Goal: Communication & Community: Answer question/provide support

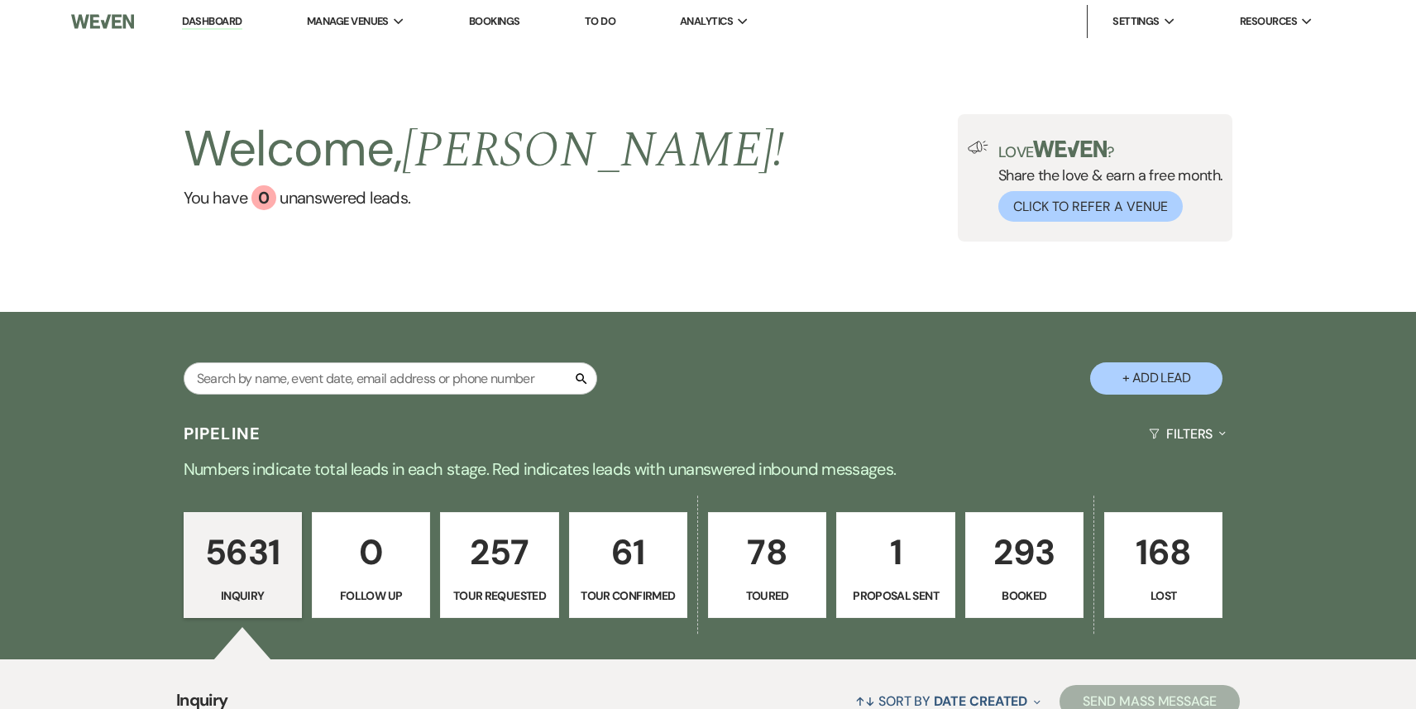
click at [1007, 584] on link "293 Booked" at bounding box center [1024, 565] width 118 height 106
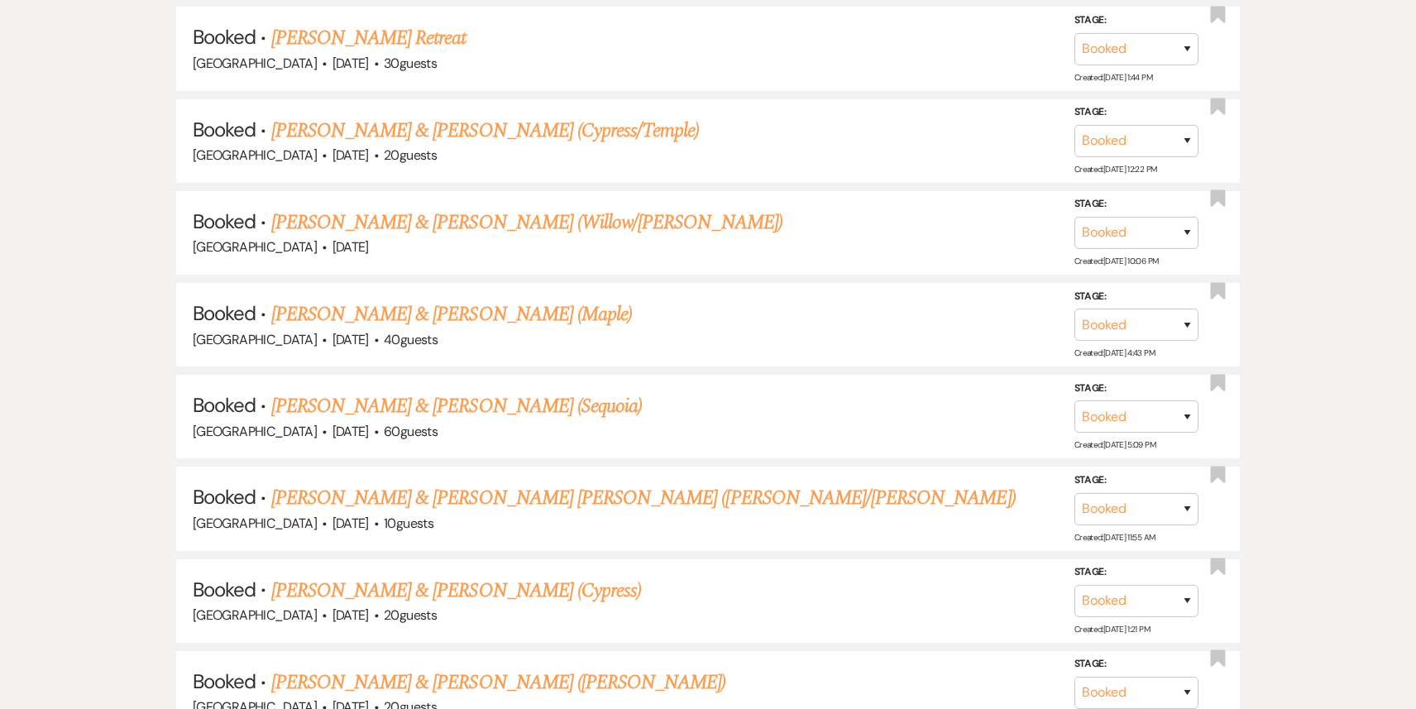
scroll to position [3386, 0]
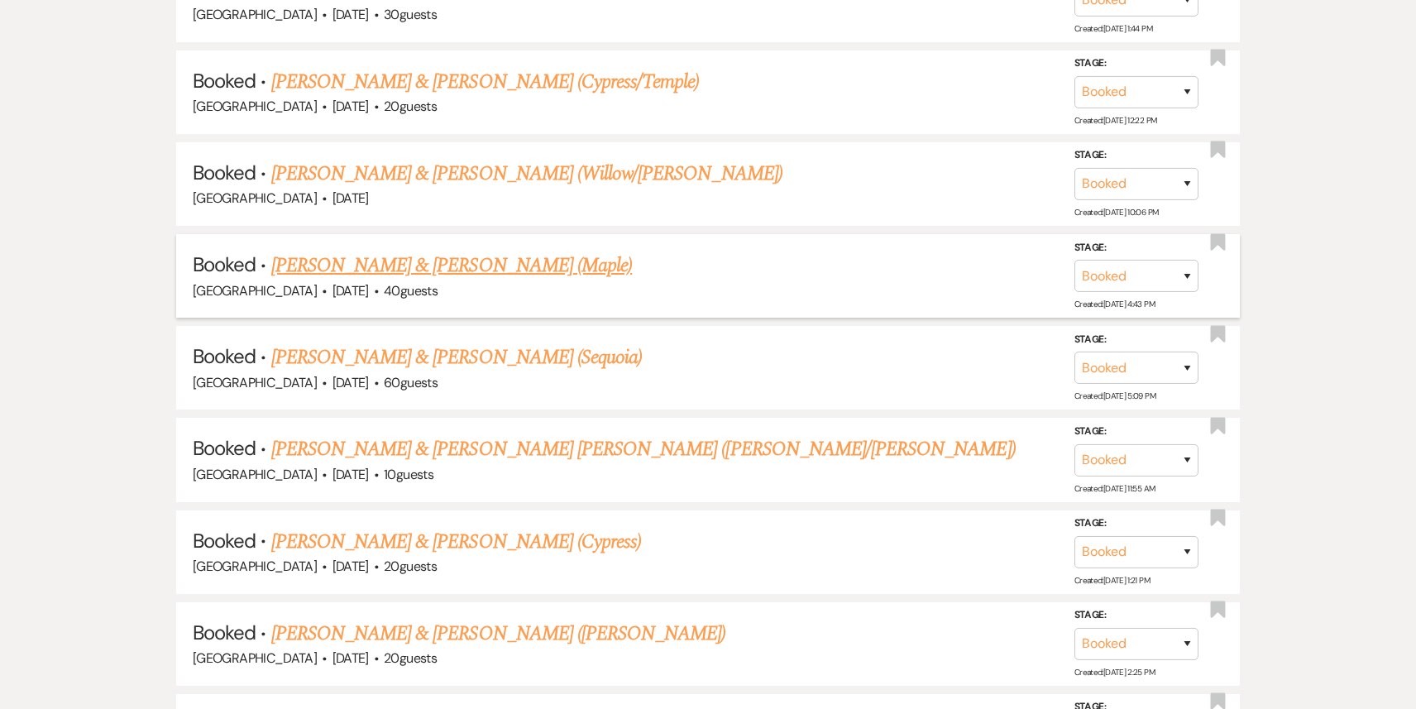
click at [577, 251] on link "[PERSON_NAME] & [PERSON_NAME] (Maple)" at bounding box center [451, 266] width 361 height 30
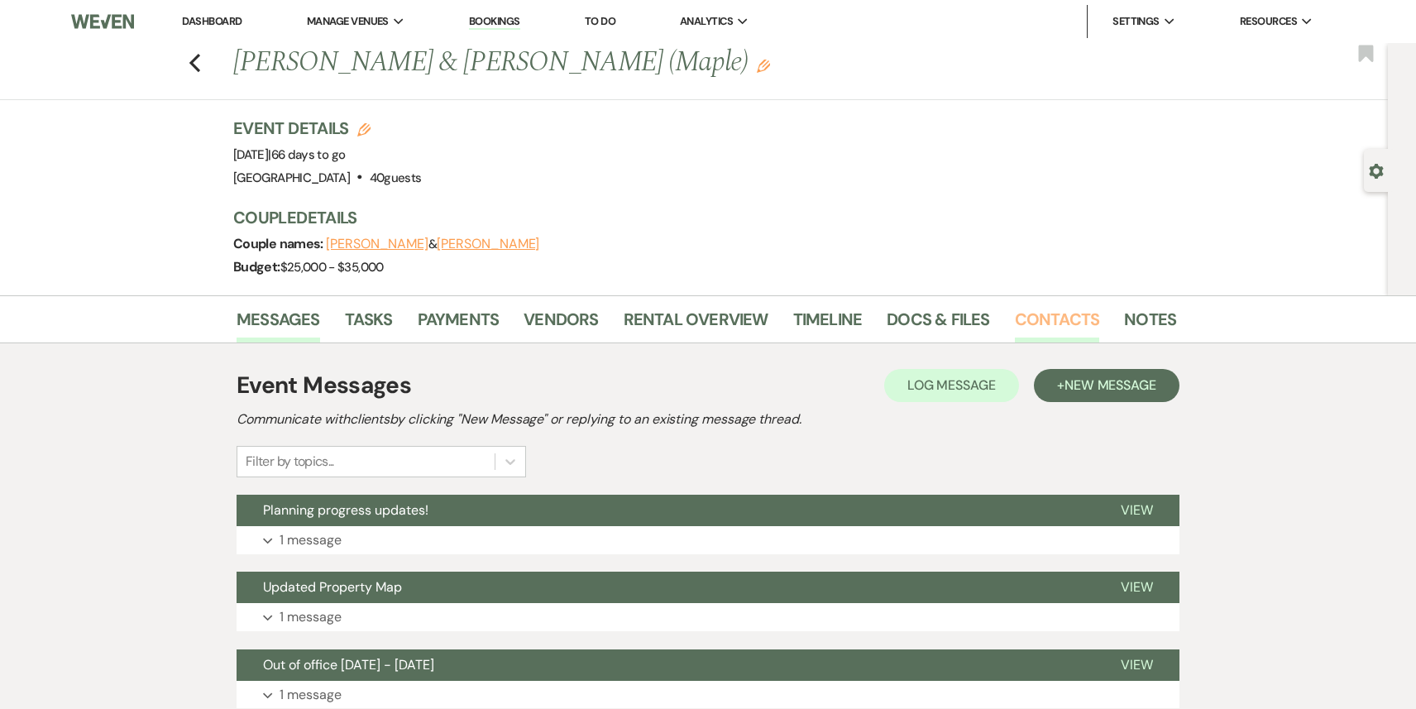
click at [1048, 322] on link "Contacts" at bounding box center [1057, 324] width 85 height 36
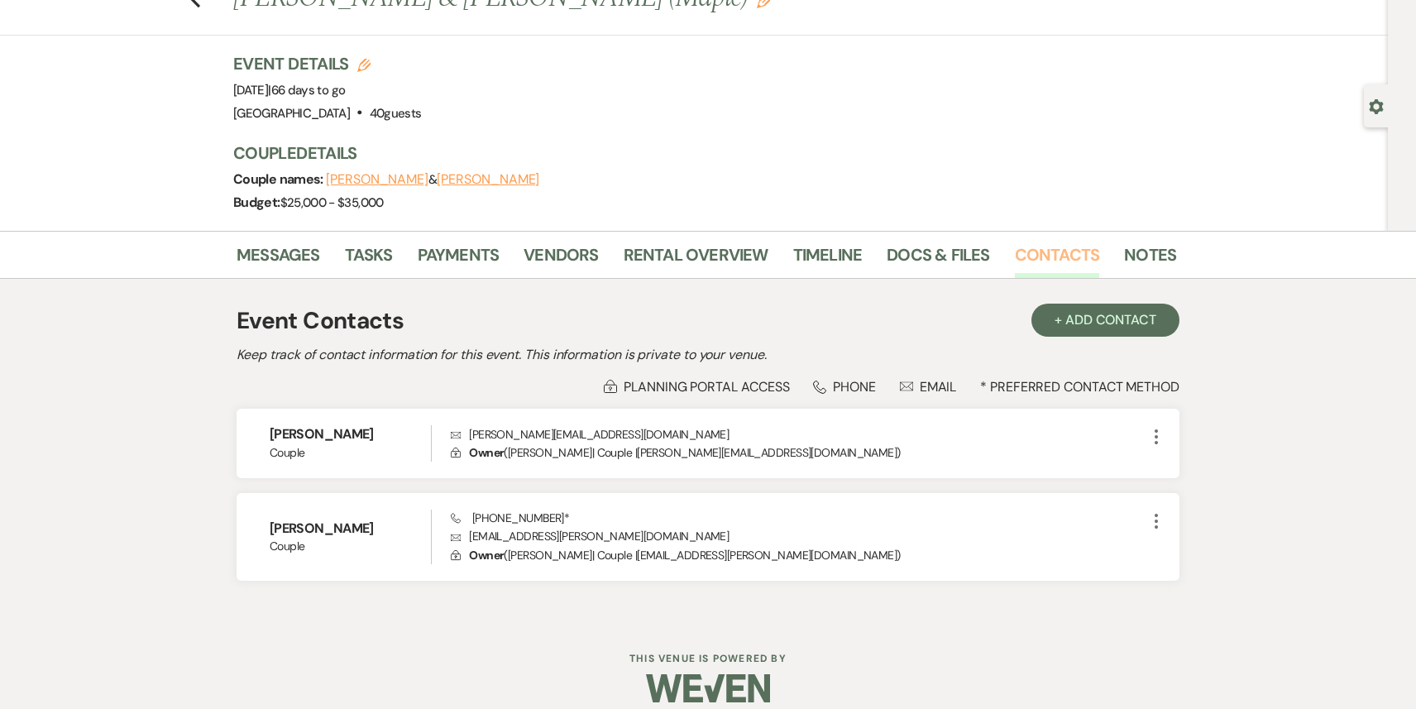
scroll to position [83, 0]
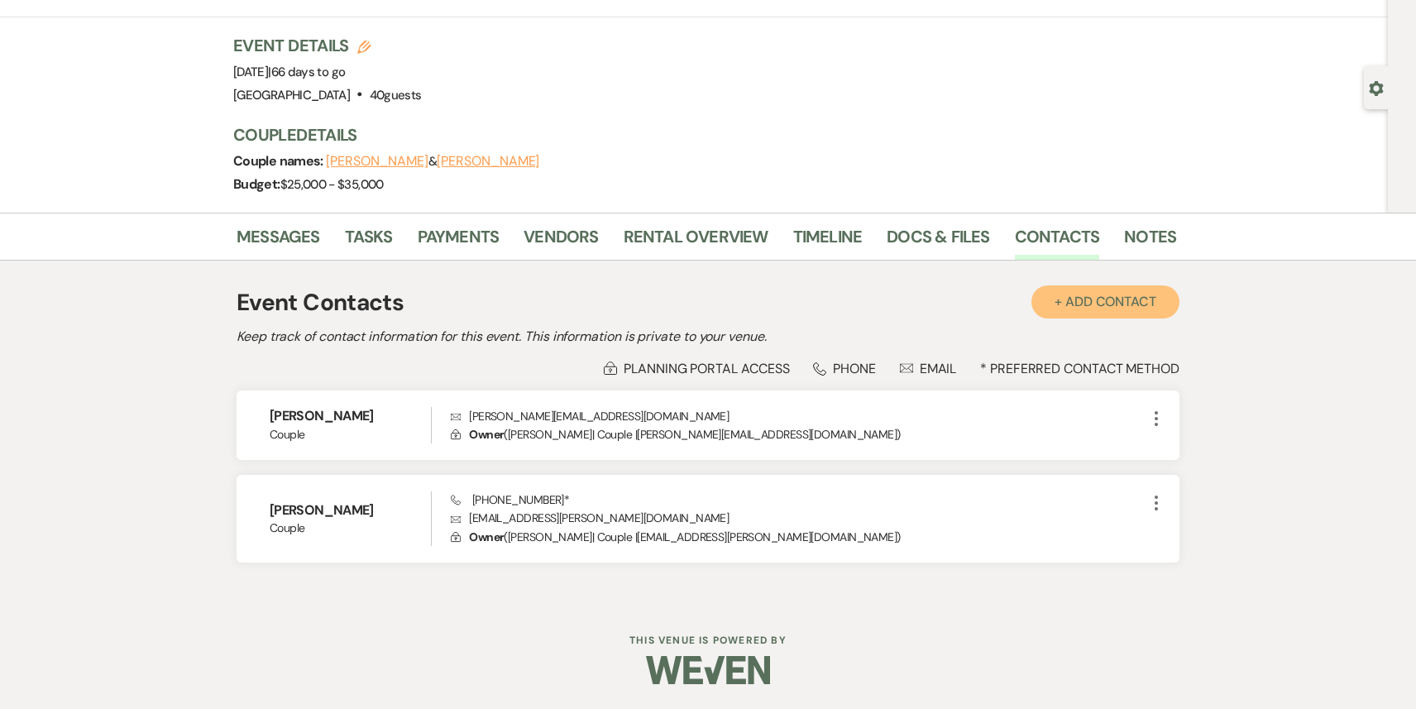
click at [1089, 309] on button "+ Add Contact" at bounding box center [1105, 301] width 148 height 33
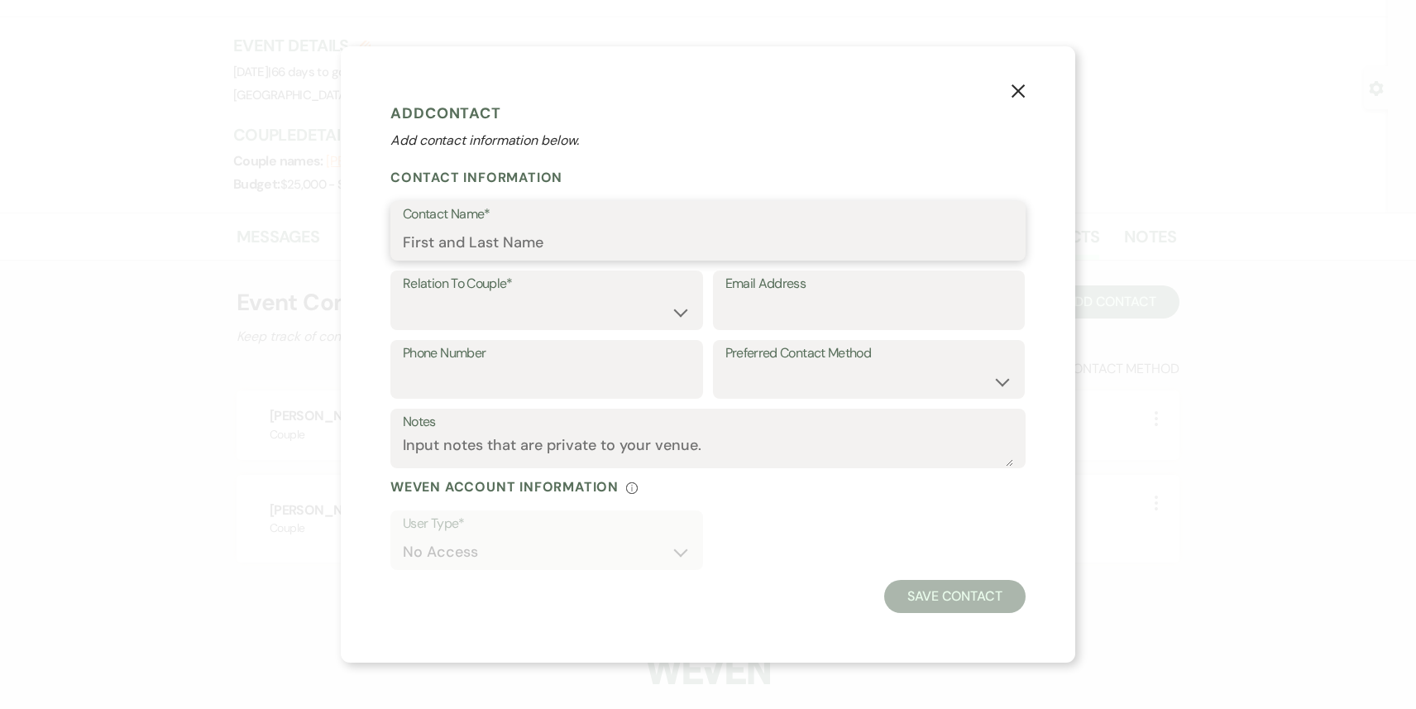
click at [507, 235] on input "Contact Name*" at bounding box center [708, 243] width 610 height 32
paste input "[PERSON_NAME]"
click at [404, 242] on input "[PERSON_NAME]" at bounding box center [708, 243] width 610 height 32
type input "[PERSON_NAME]"
click at [445, 308] on select "Couple Planner Parent of Couple Family Member Friend Other" at bounding box center [547, 312] width 288 height 32
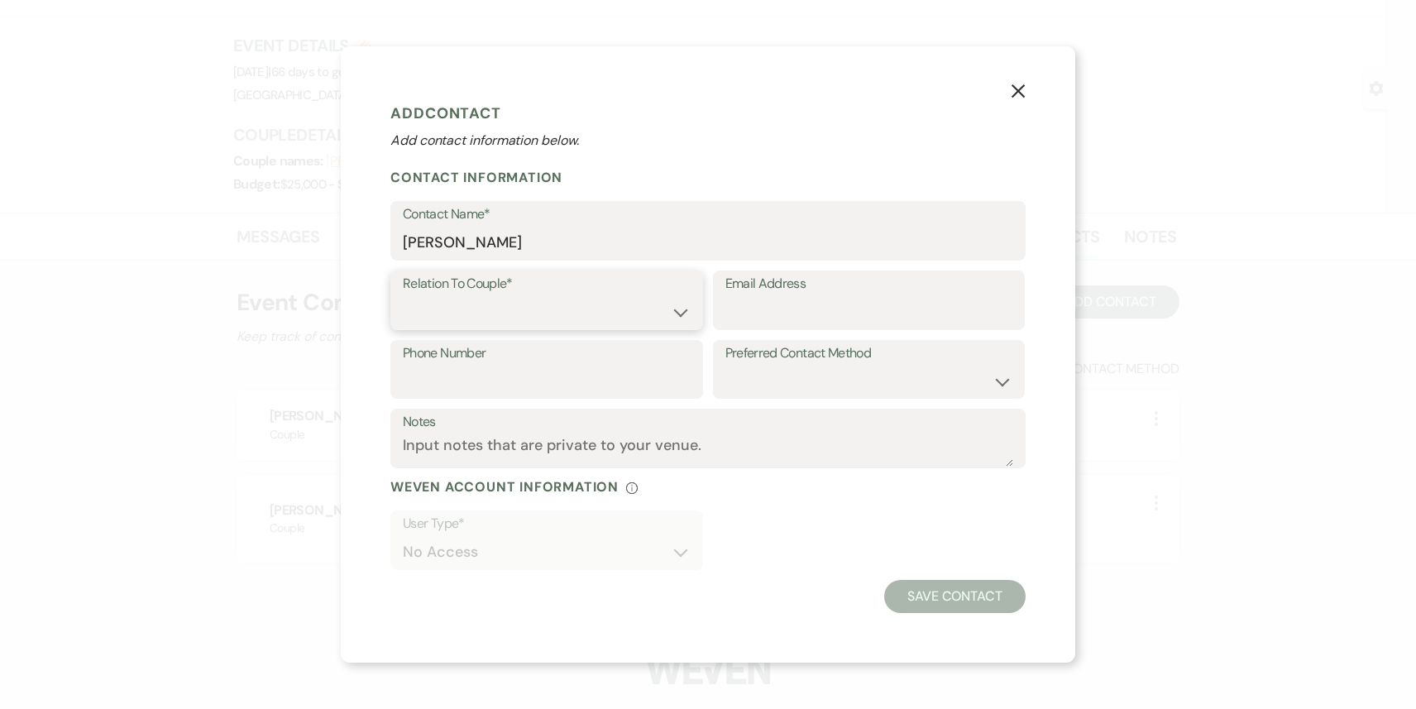
select select "2"
click at [403, 296] on select "Couple Planner Parent of Couple Family Member Friend Other" at bounding box center [547, 312] width 288 height 32
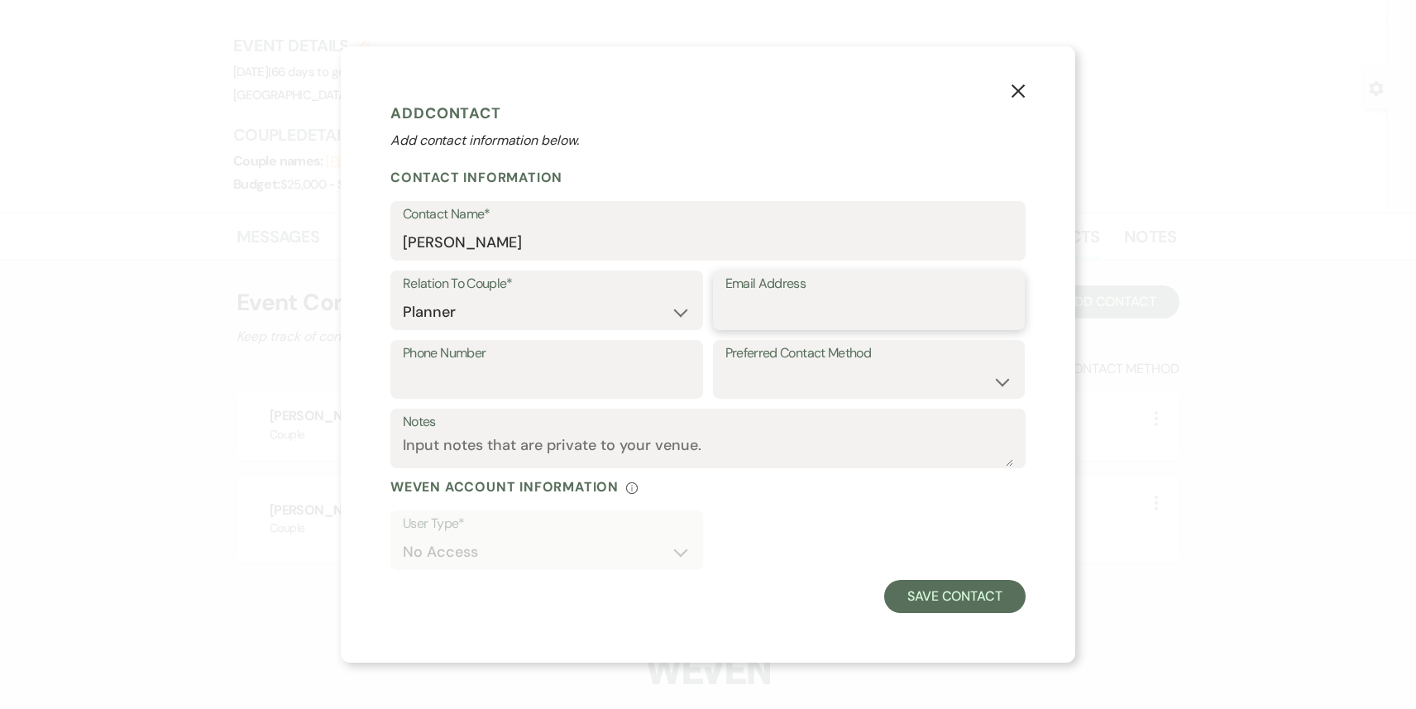
click at [730, 316] on input "Email Address" at bounding box center [869, 312] width 288 height 32
paste input "[EMAIL_ADDRESS][DOMAIN_NAME]"
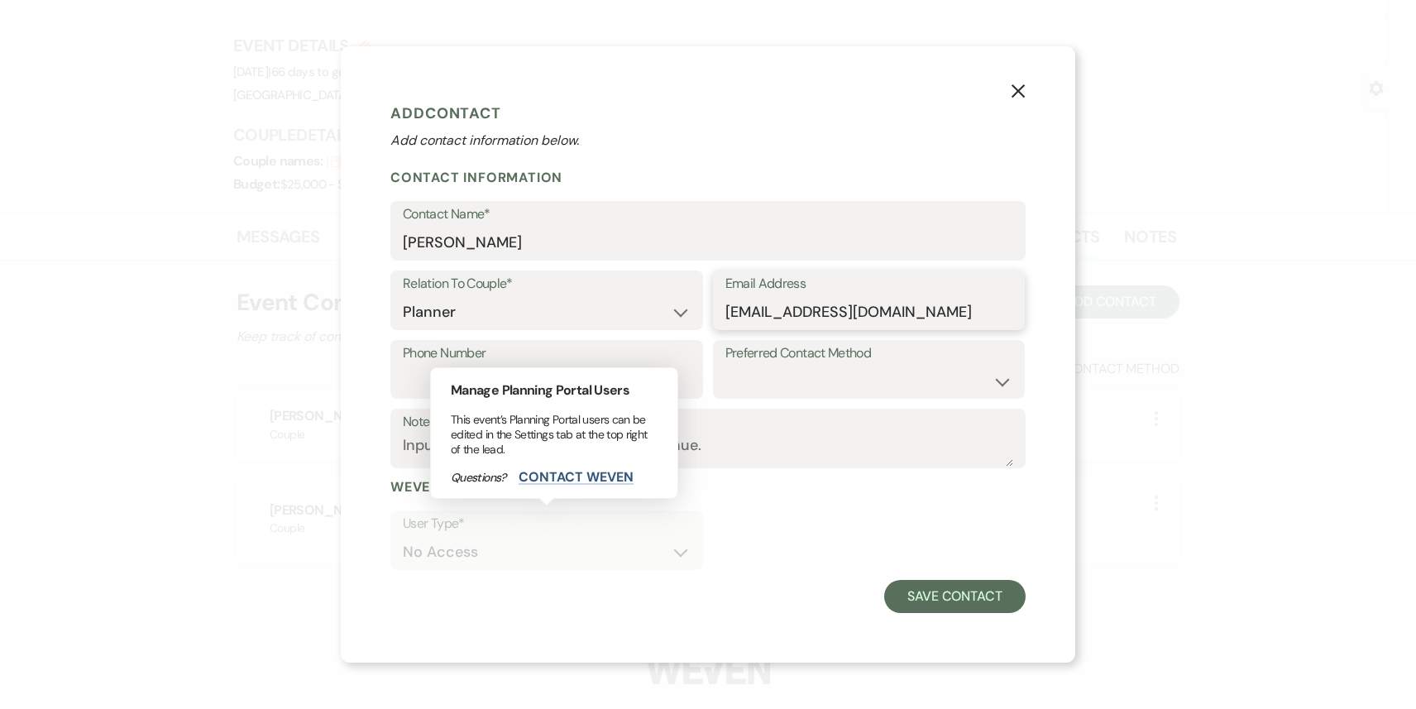
type input "[EMAIL_ADDRESS][DOMAIN_NAME]"
click at [647, 527] on label "User Type*" at bounding box center [547, 524] width 288 height 24
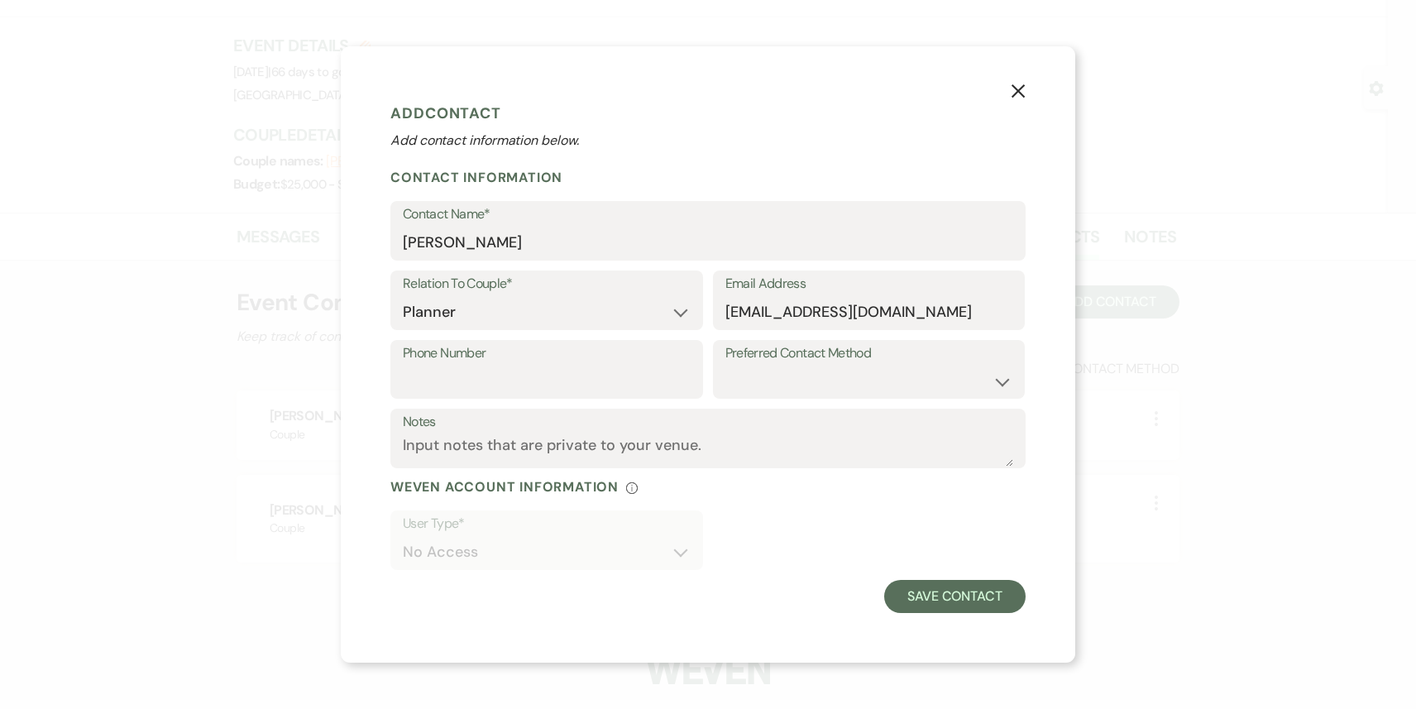
click at [808, 495] on form "Add Contact Add contact information below. Contact Information Contact Name* [P…" at bounding box center [707, 354] width 635 height 517
click at [946, 600] on button "Save Contact" at bounding box center [954, 596] width 141 height 33
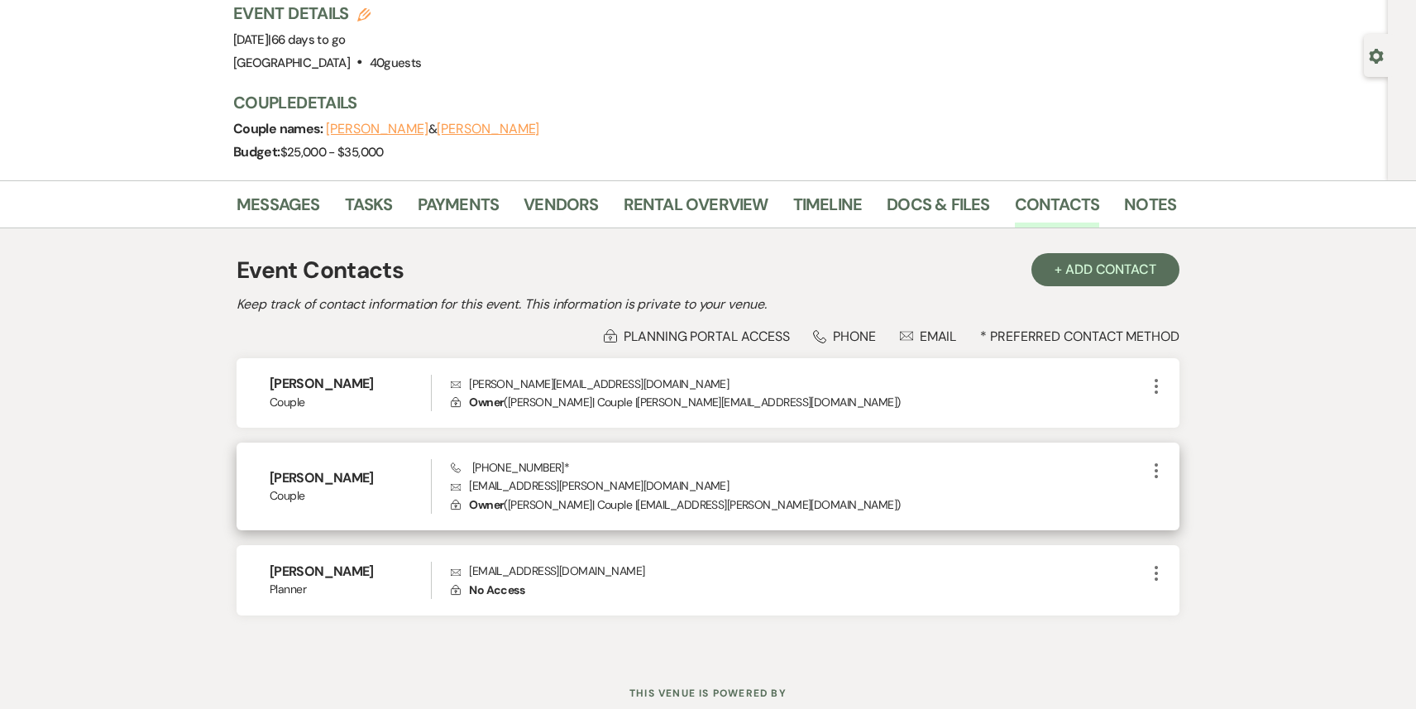
scroll to position [168, 0]
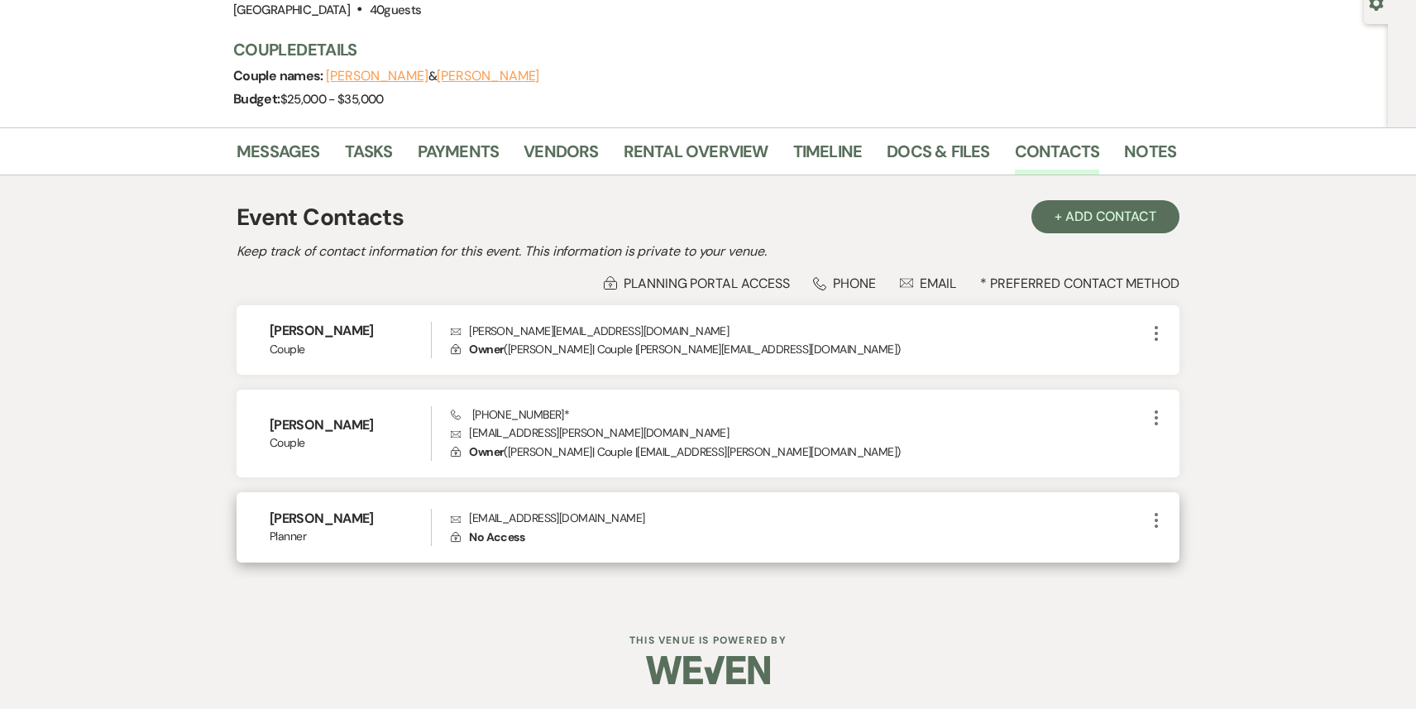
click at [1165, 523] on icon "More" at bounding box center [1156, 520] width 20 height 20
click at [1175, 550] on use "button" at bounding box center [1173, 553] width 12 height 12
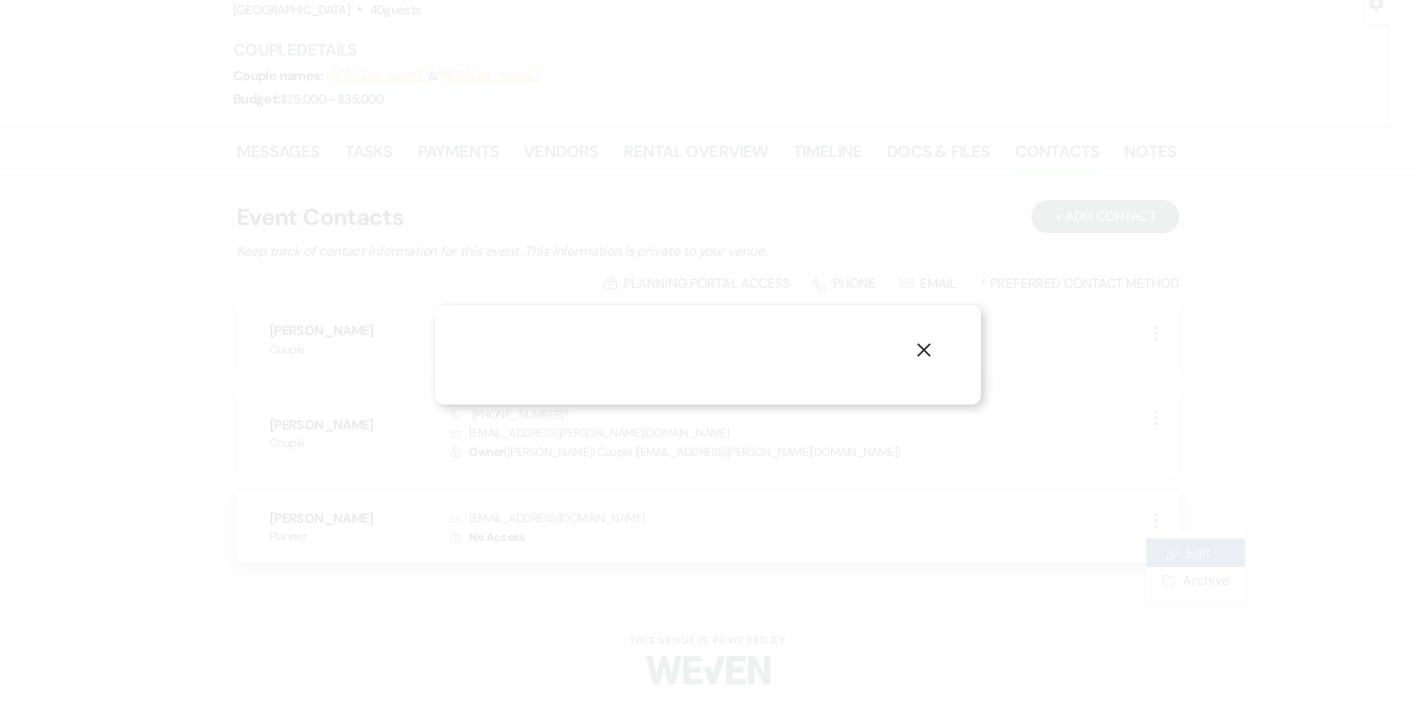
select select "2"
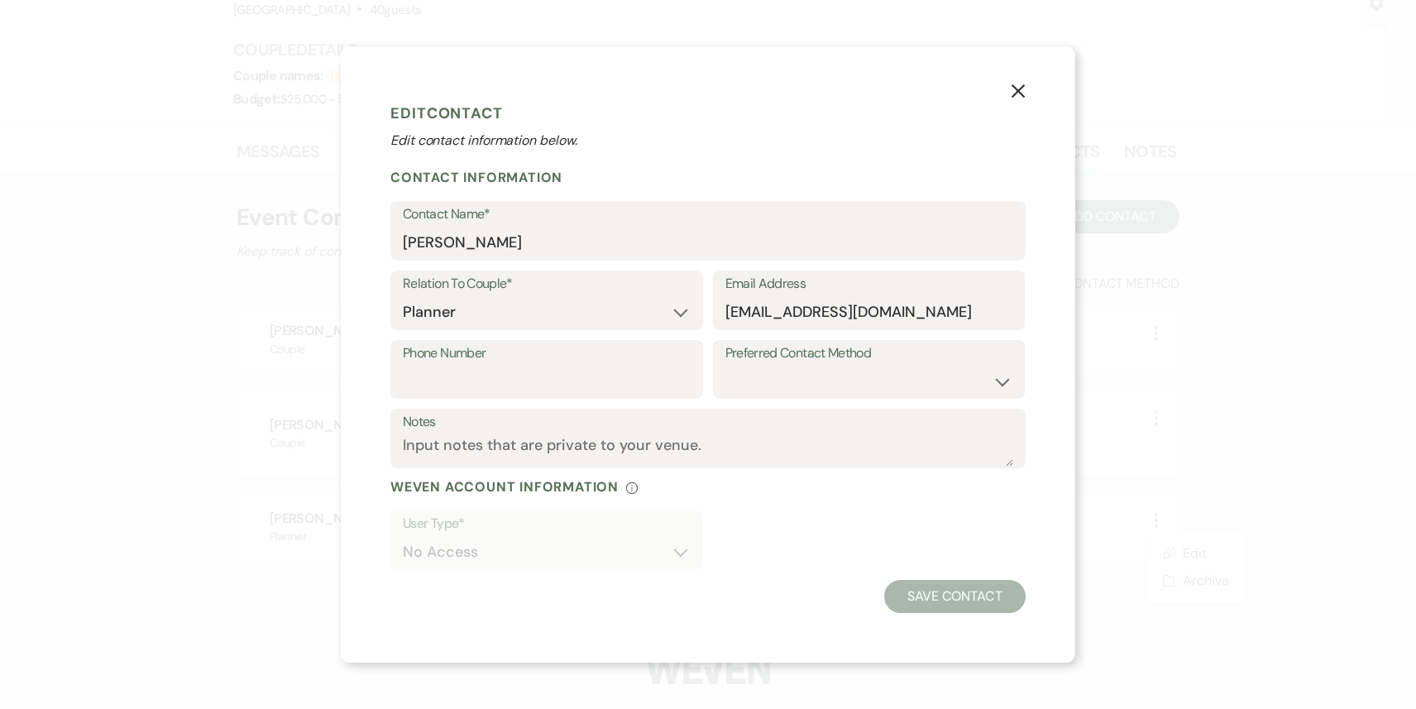
click at [1017, 88] on icon "X" at bounding box center [1018, 91] width 15 height 15
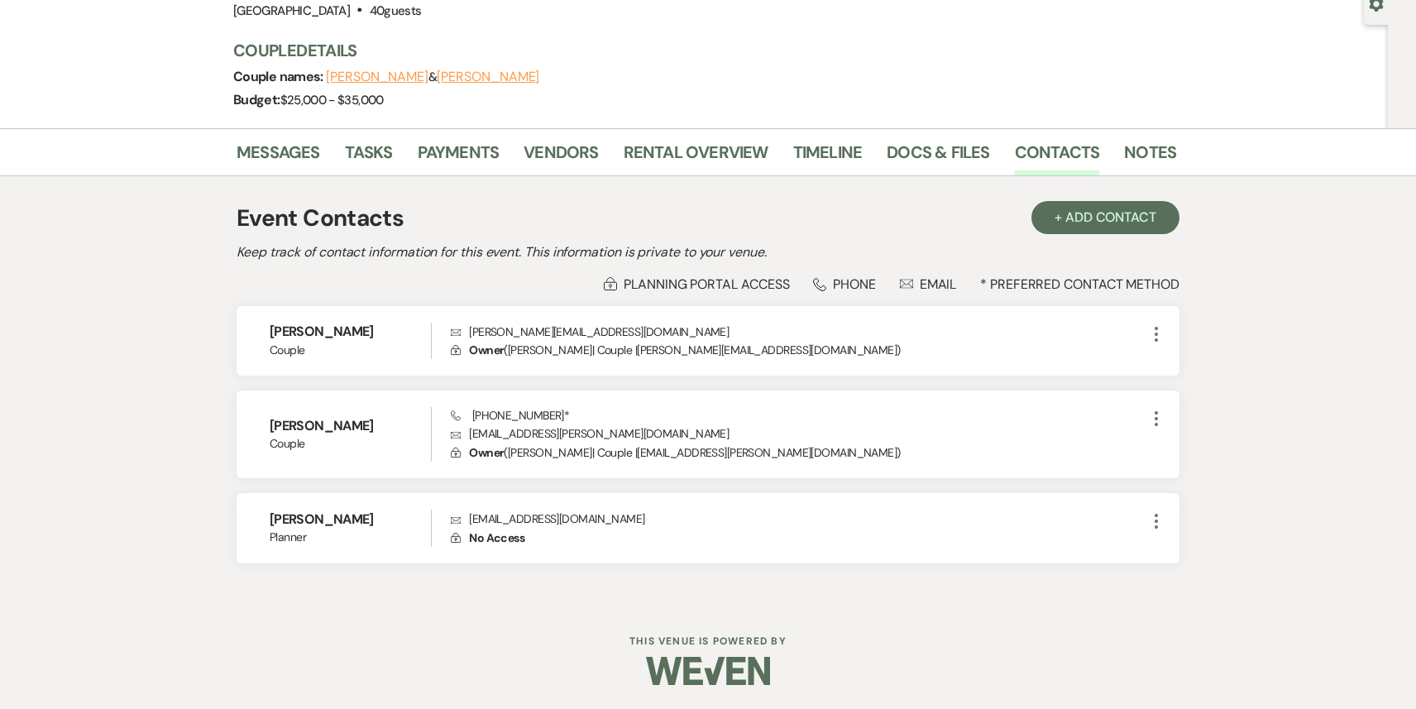
scroll to position [0, 0]
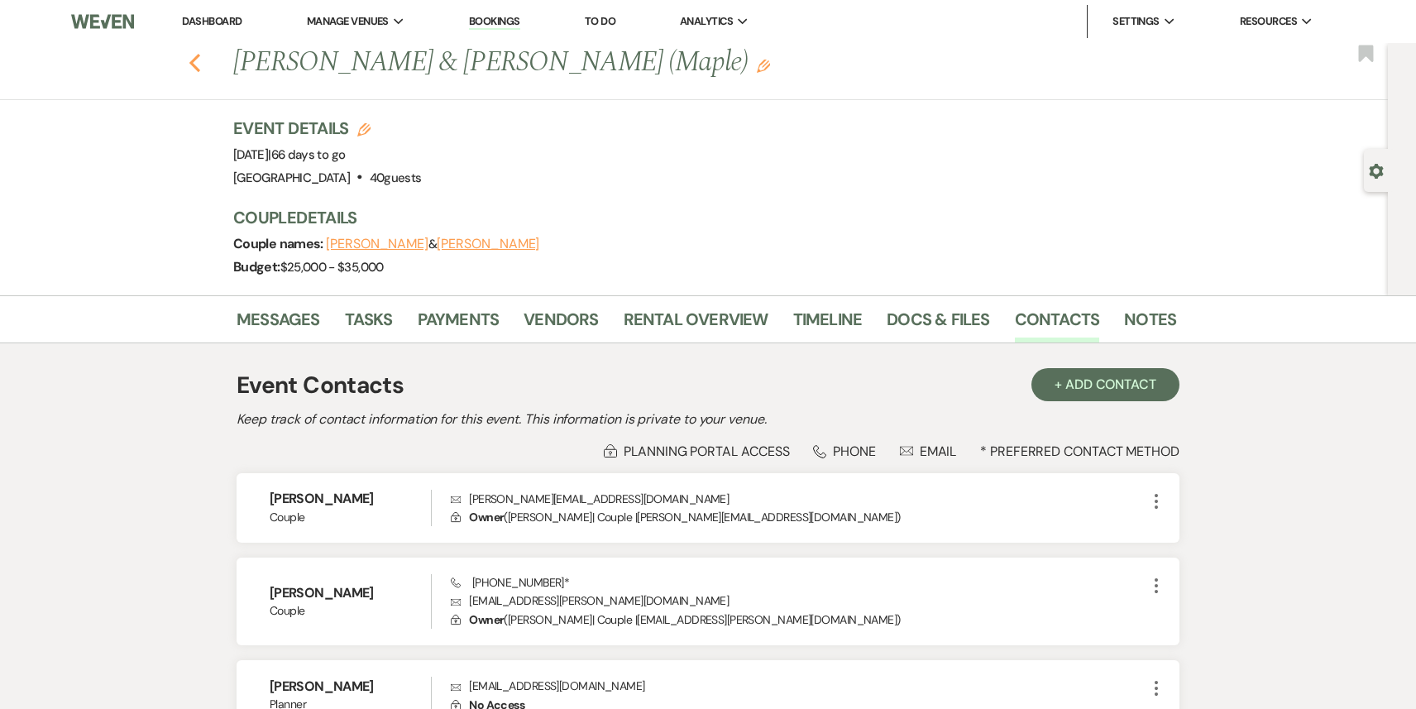
click at [195, 53] on icon "Previous" at bounding box center [195, 63] width 12 height 20
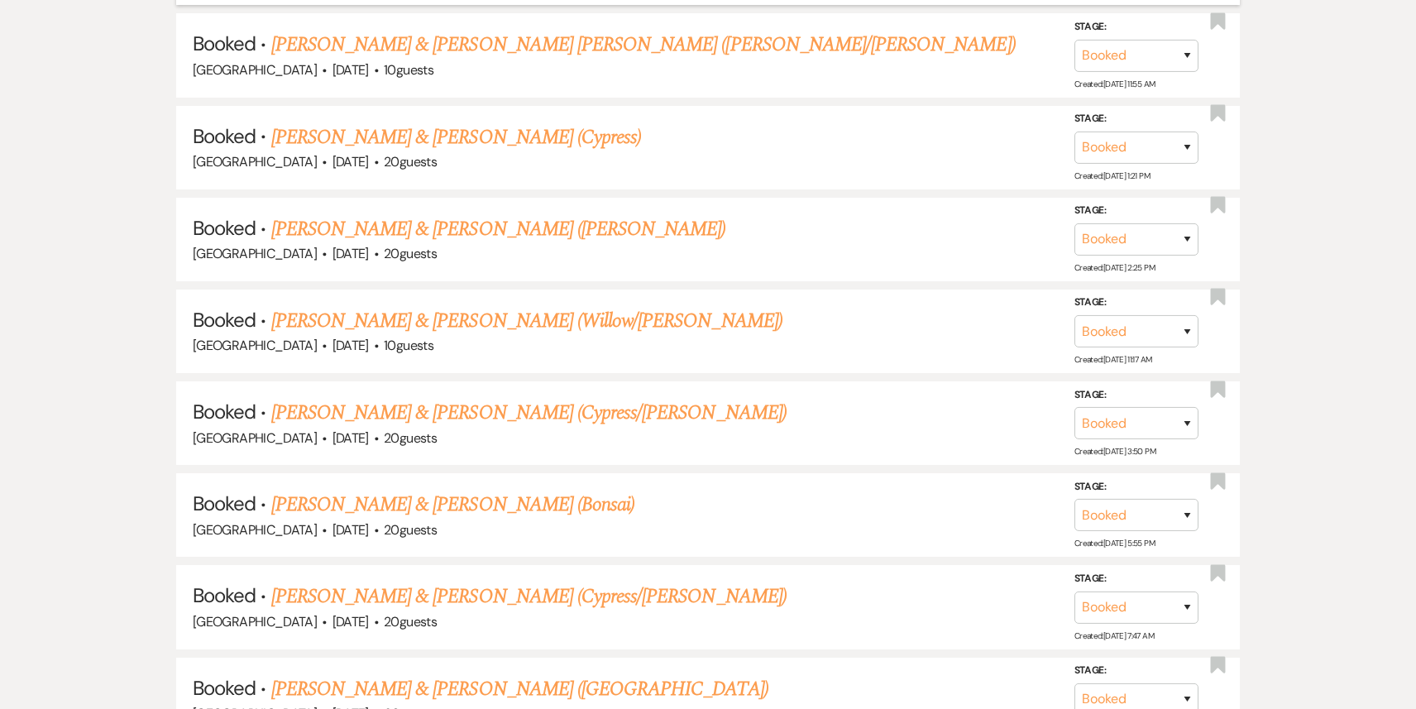
scroll to position [3666, 0]
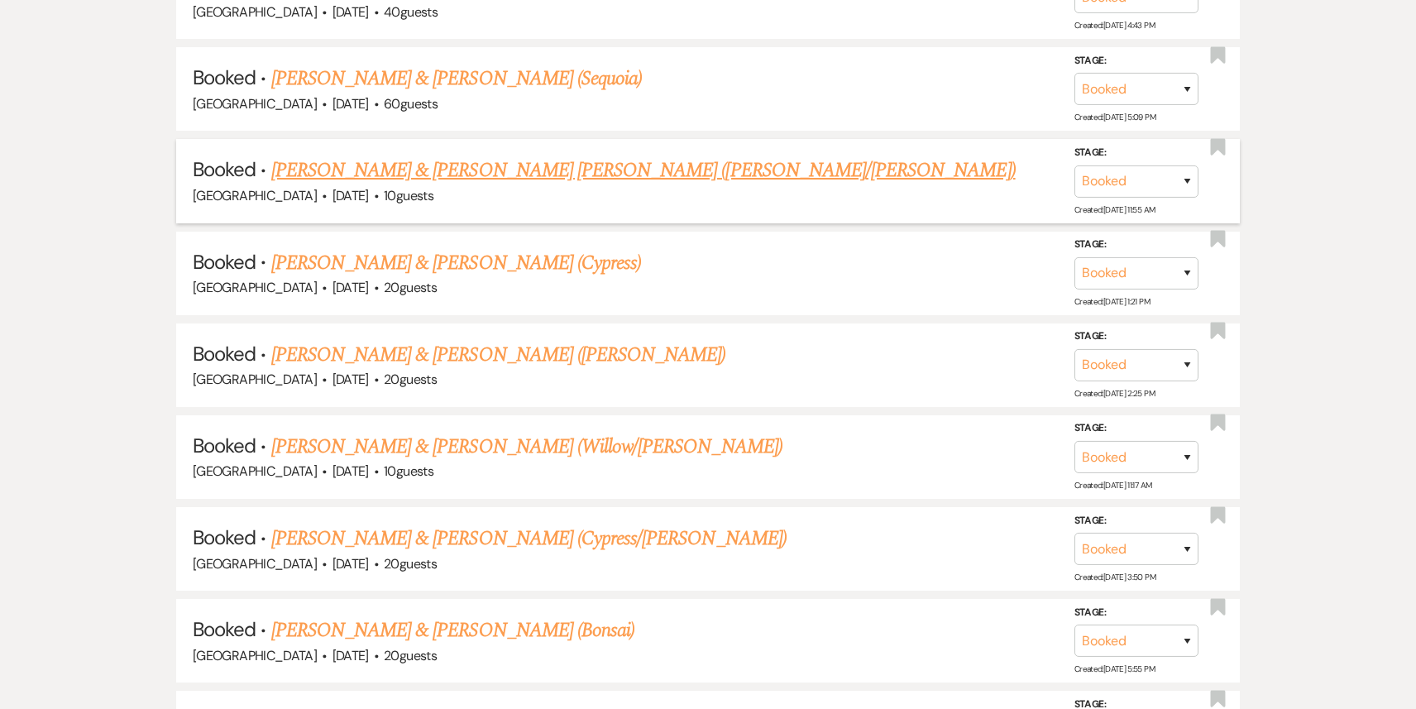
click at [553, 156] on link "[PERSON_NAME] & [PERSON_NAME] [PERSON_NAME] ([PERSON_NAME]/[PERSON_NAME])" at bounding box center [643, 171] width 744 height 30
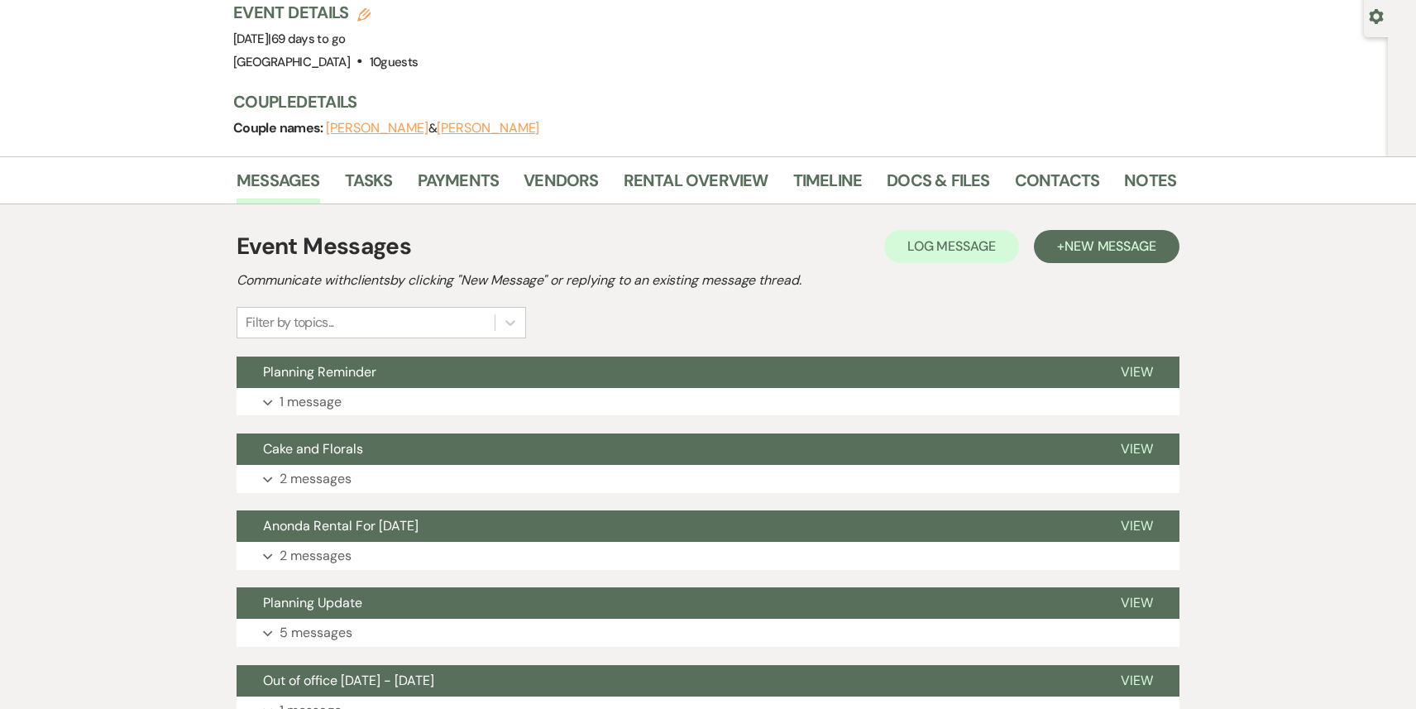
scroll to position [208, 0]
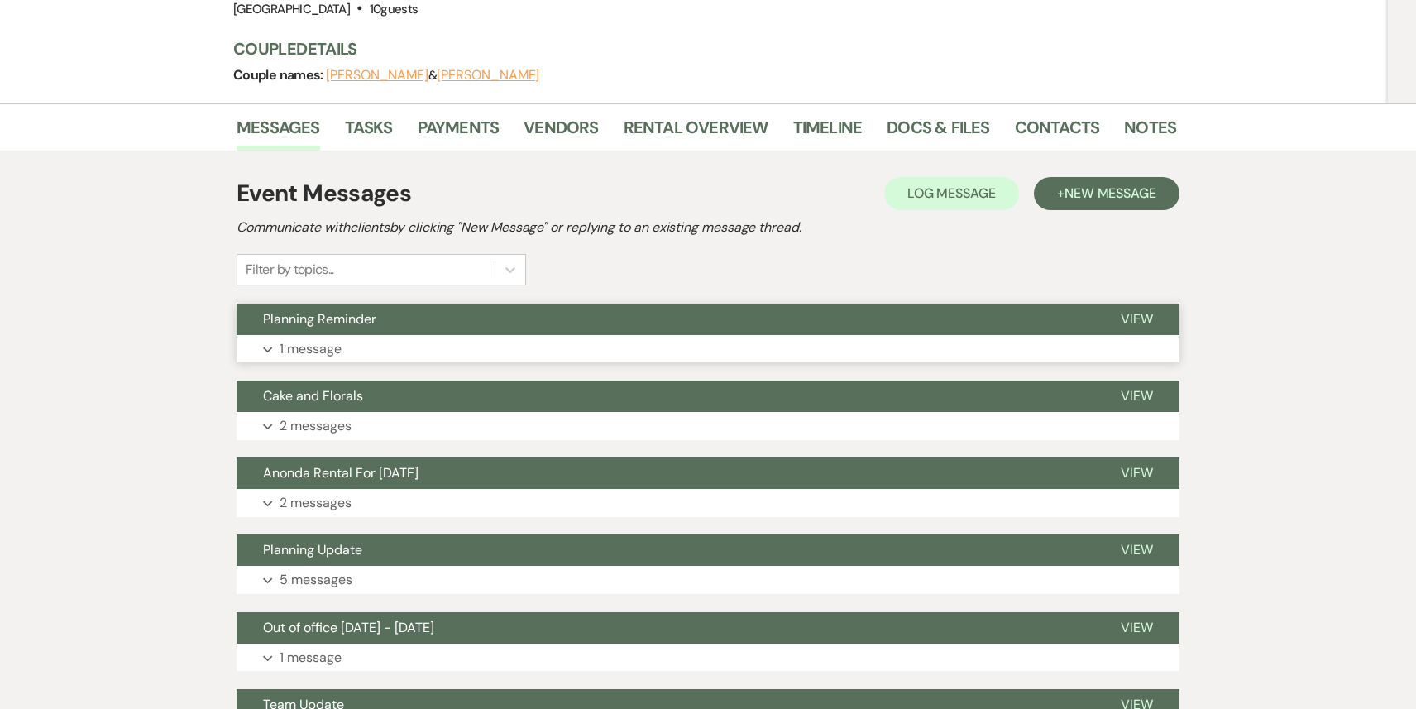
click at [524, 335] on button "Expand 1 message" at bounding box center [708, 349] width 943 height 28
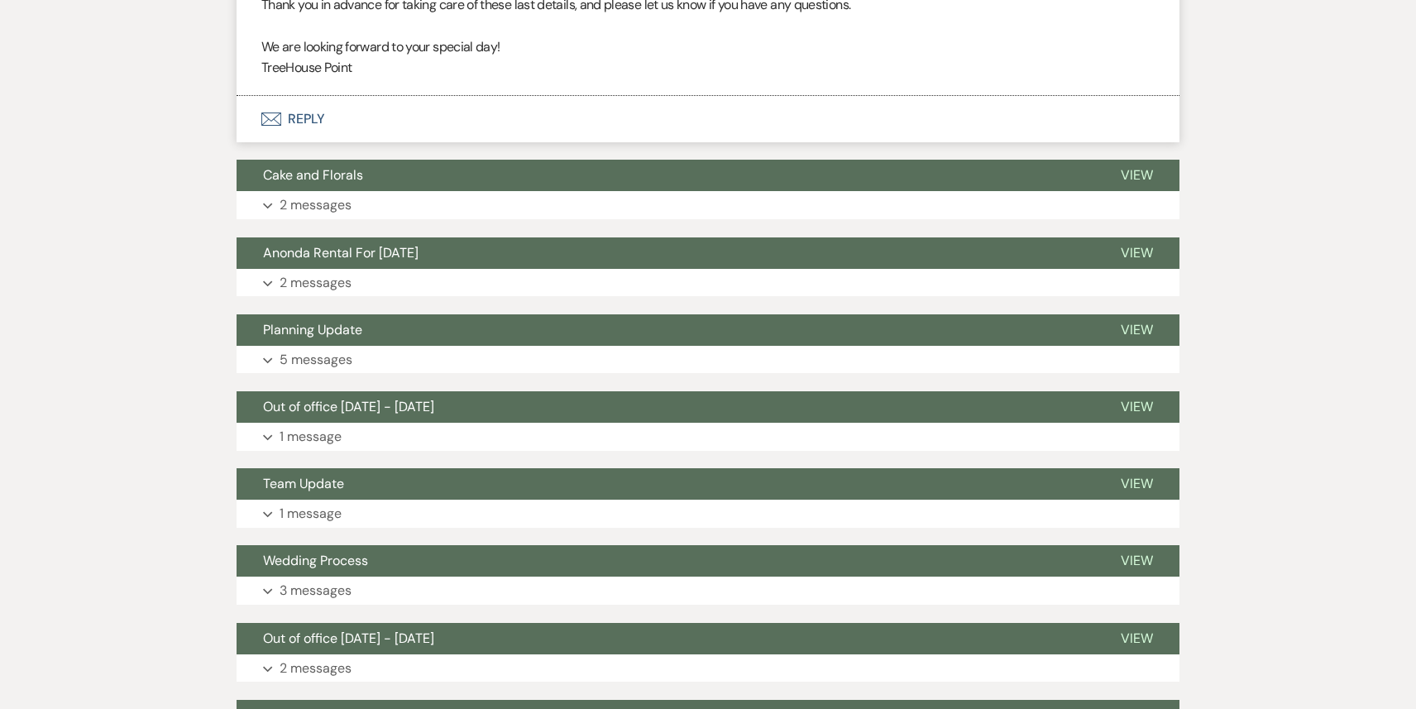
scroll to position [1507, 0]
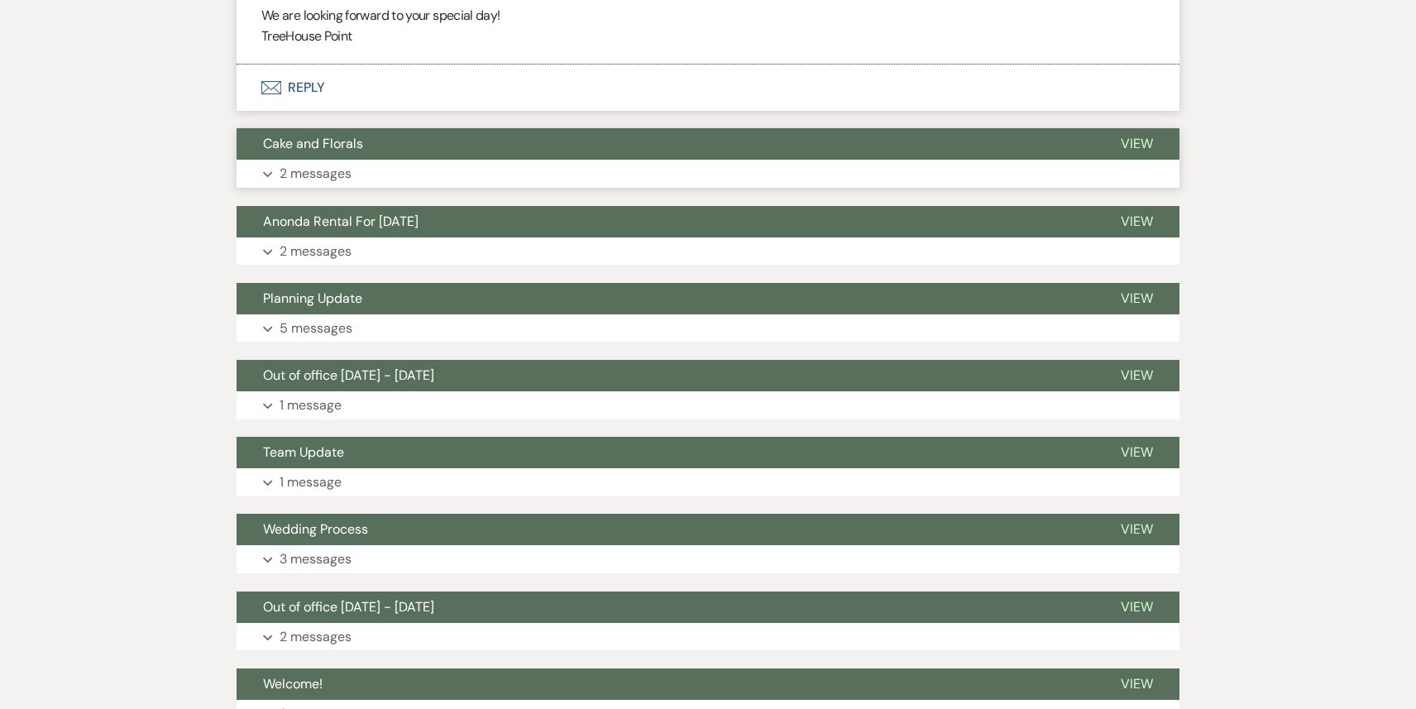
click at [503, 160] on button "Expand 2 messages" at bounding box center [708, 174] width 943 height 28
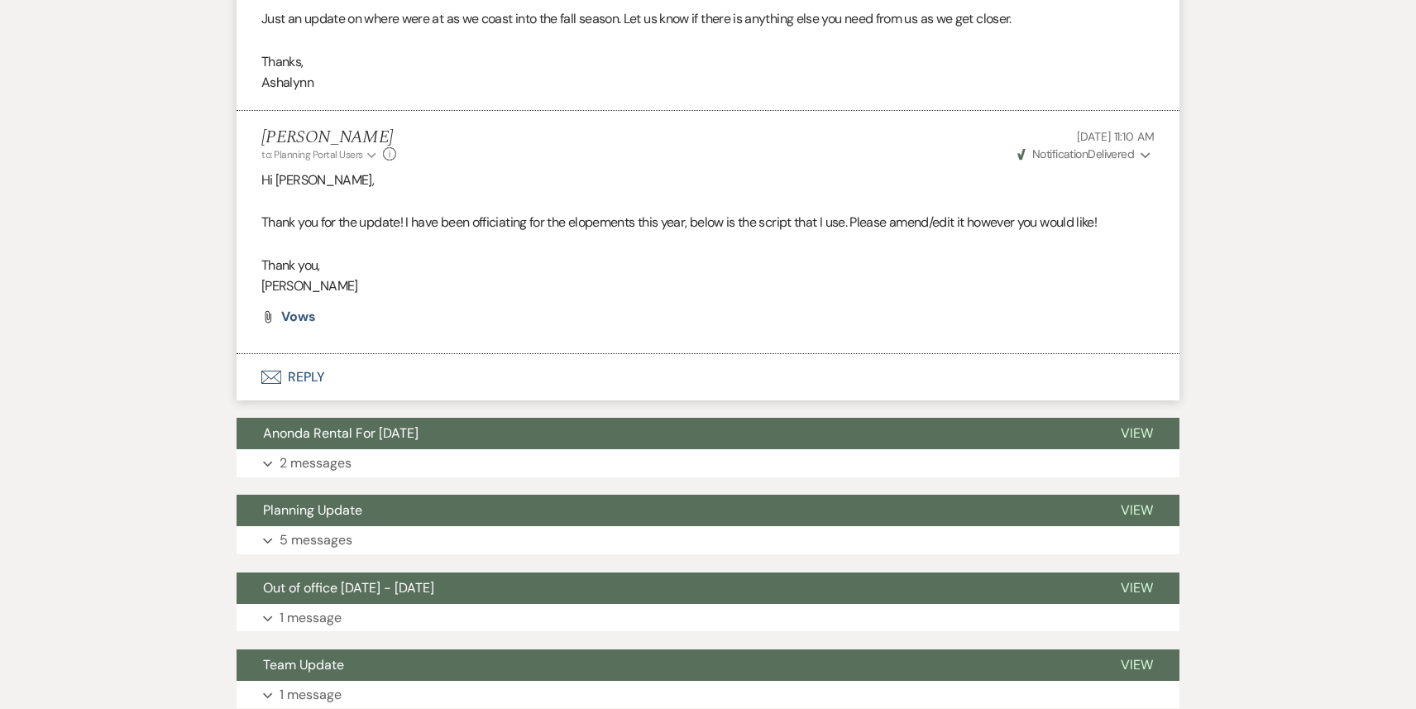
scroll to position [1981, 0]
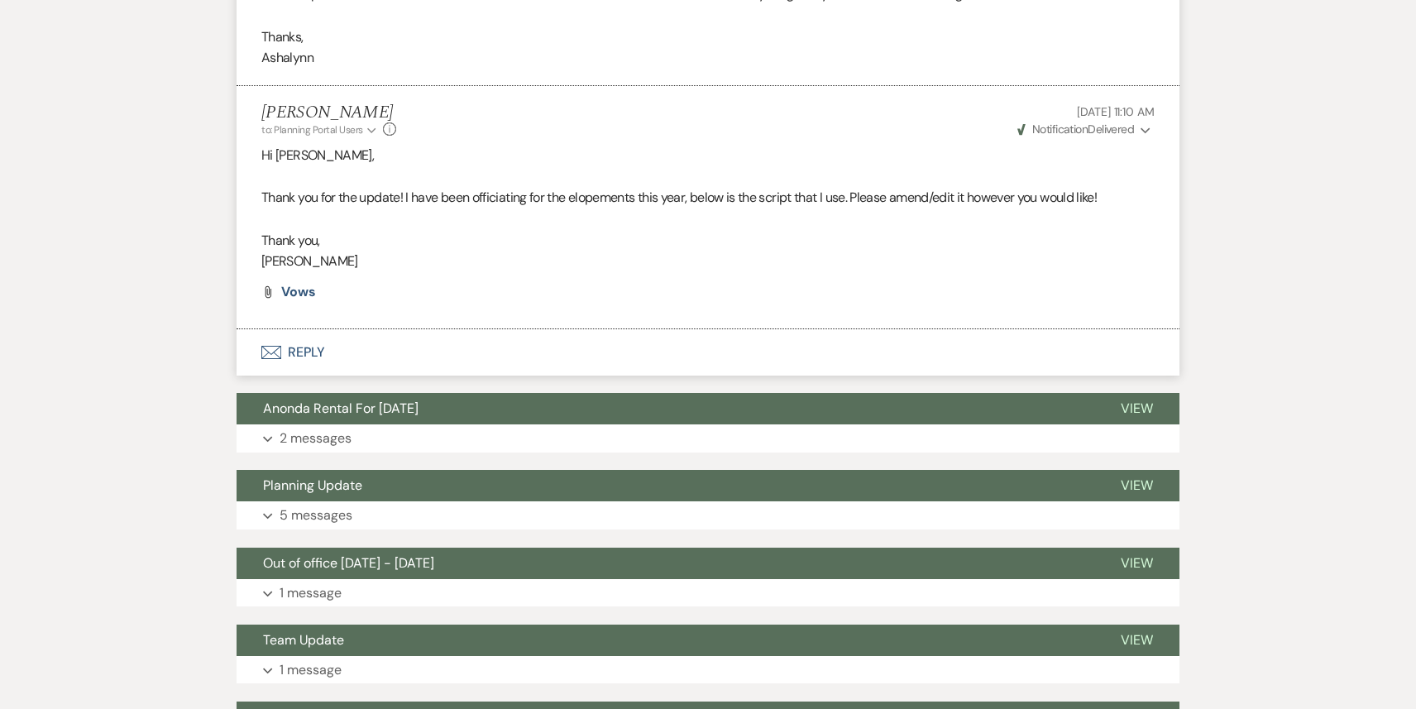
click at [437, 340] on button "Envelope Reply" at bounding box center [708, 352] width 943 height 46
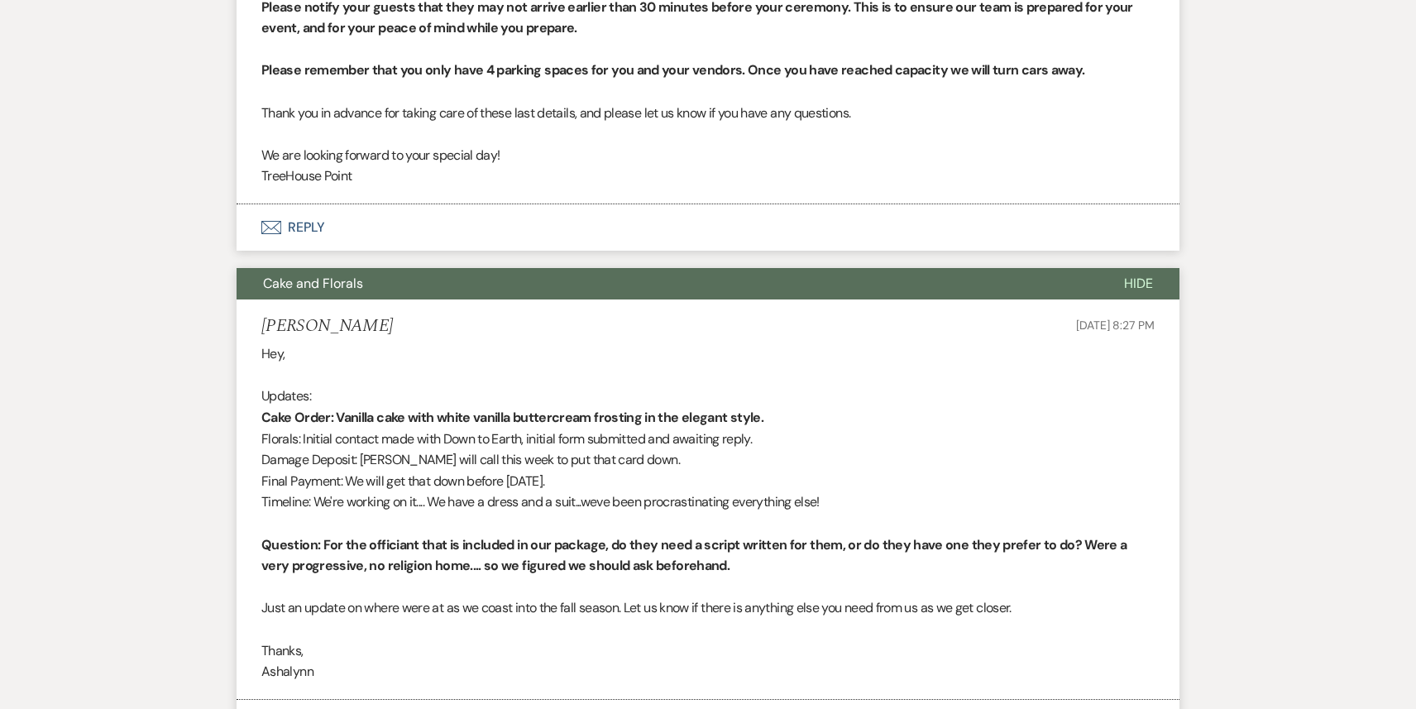
scroll to position [1353, 0]
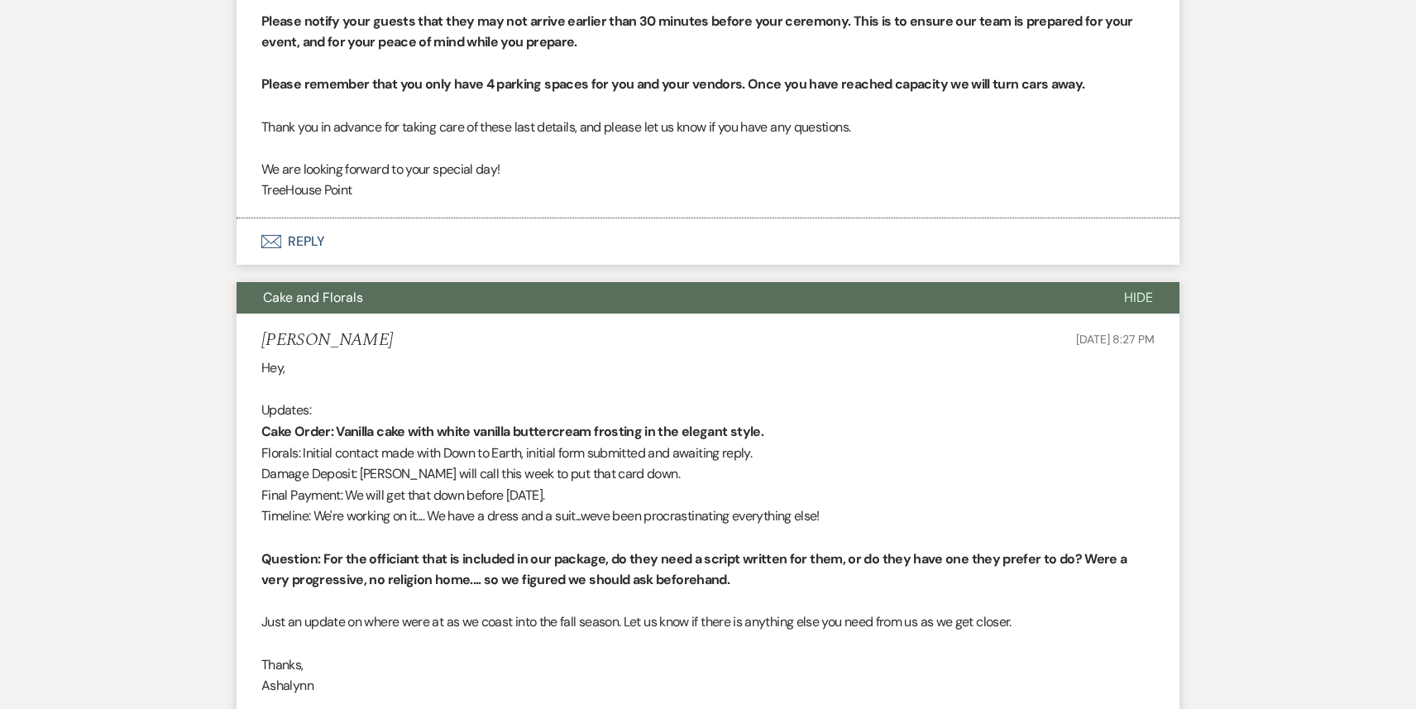
click at [403, 285] on button "Cake and Florals" at bounding box center [667, 297] width 861 height 31
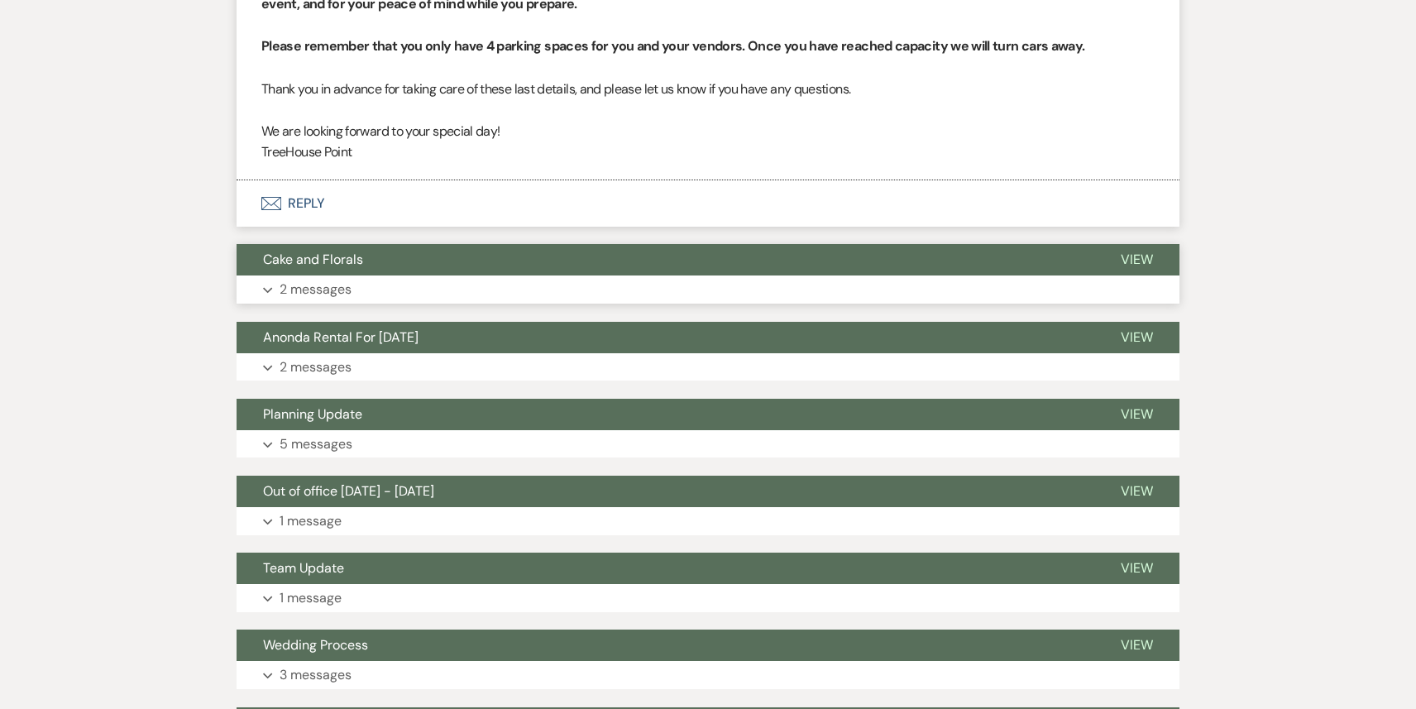
scroll to position [1495, 0]
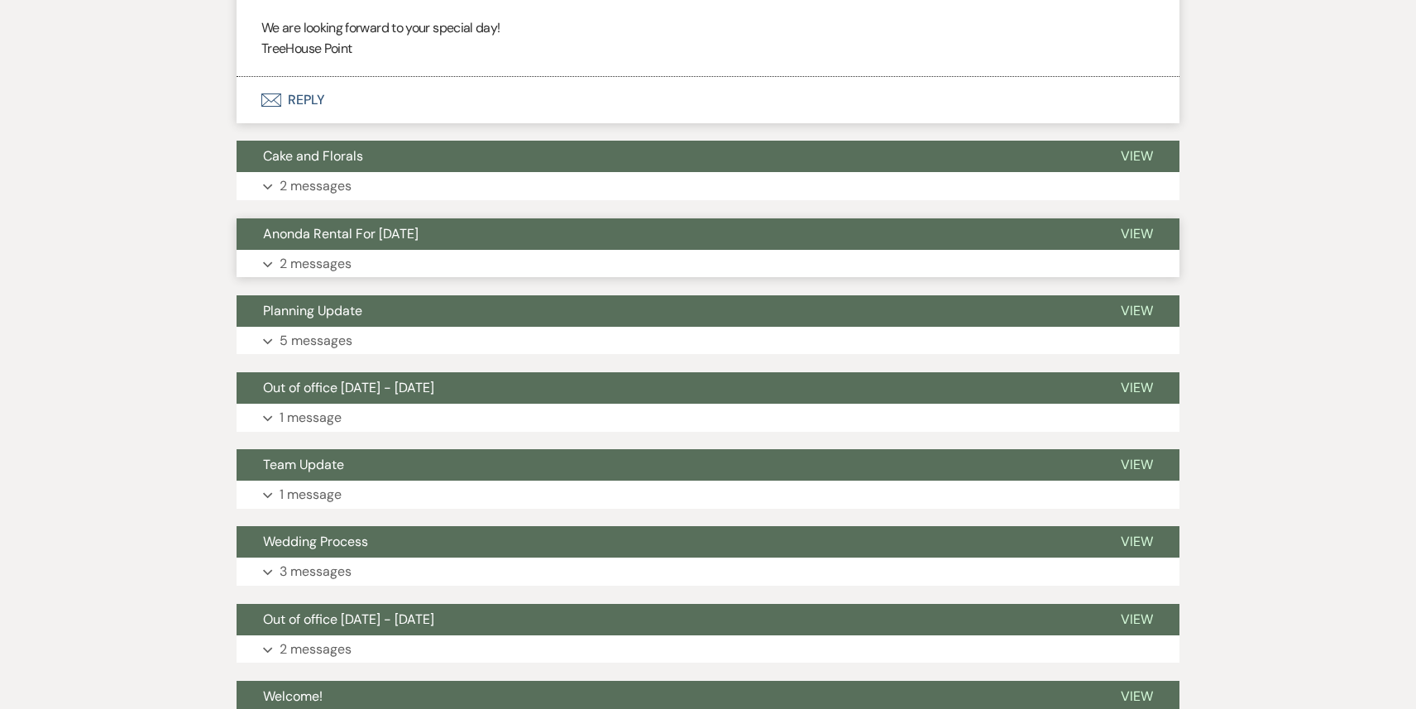
click at [417, 250] on button "Expand 2 messages" at bounding box center [708, 264] width 943 height 28
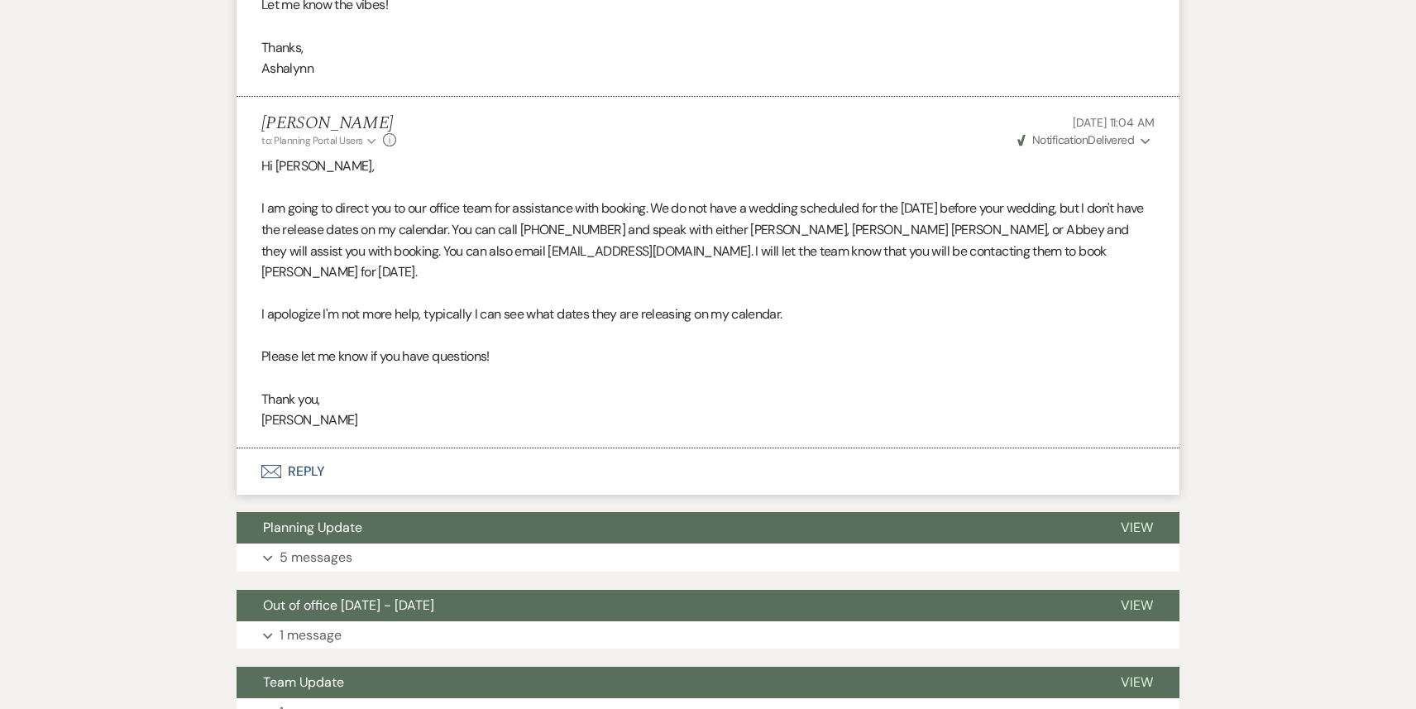
scroll to position [2036, 0]
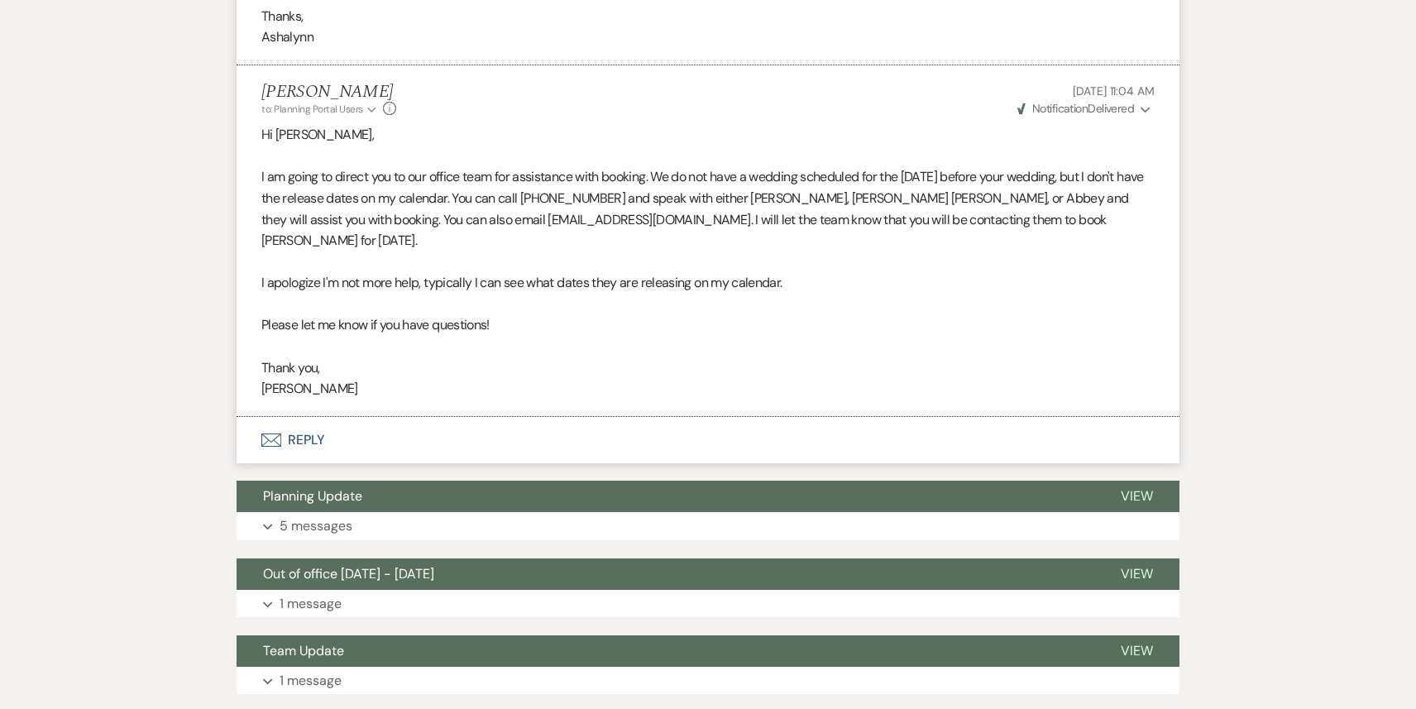
click at [365, 417] on button "Envelope Reply" at bounding box center [708, 440] width 943 height 46
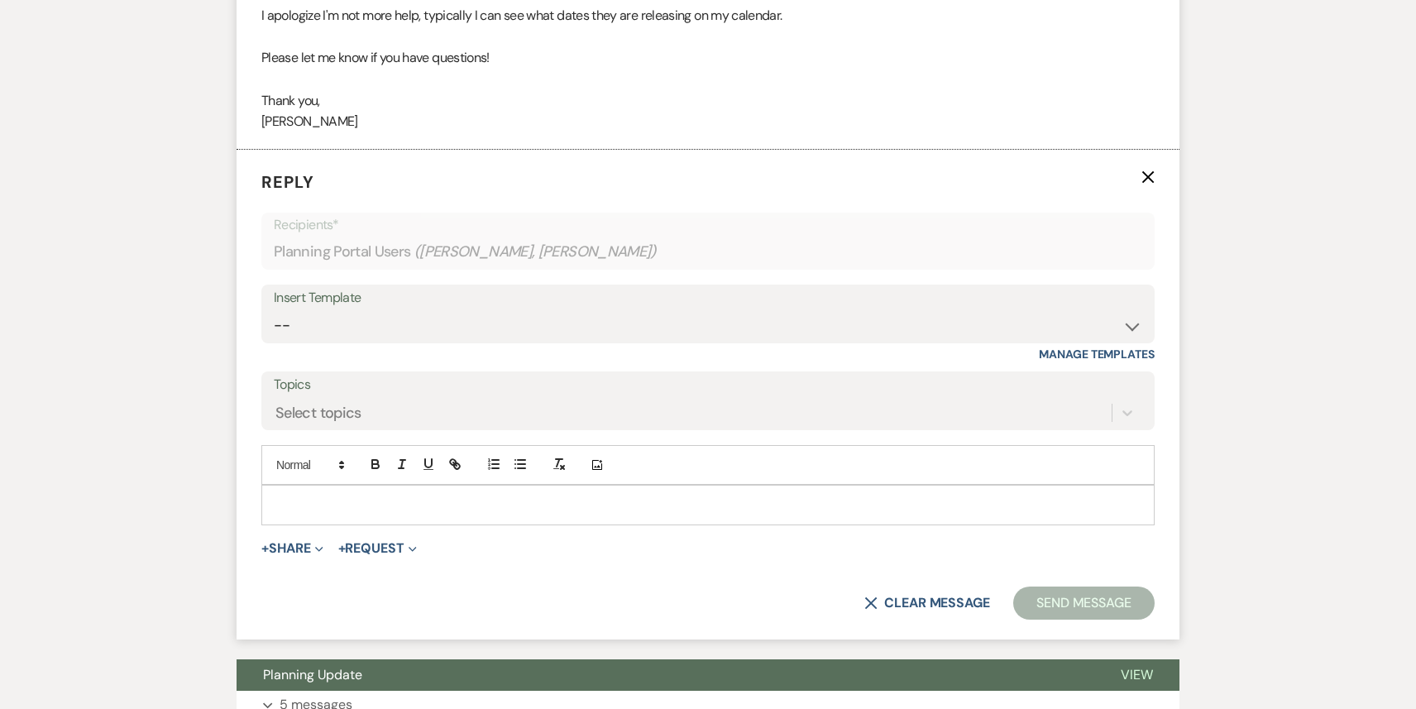
scroll to position [2304, 0]
click at [358, 495] on p at bounding box center [708, 504] width 867 height 18
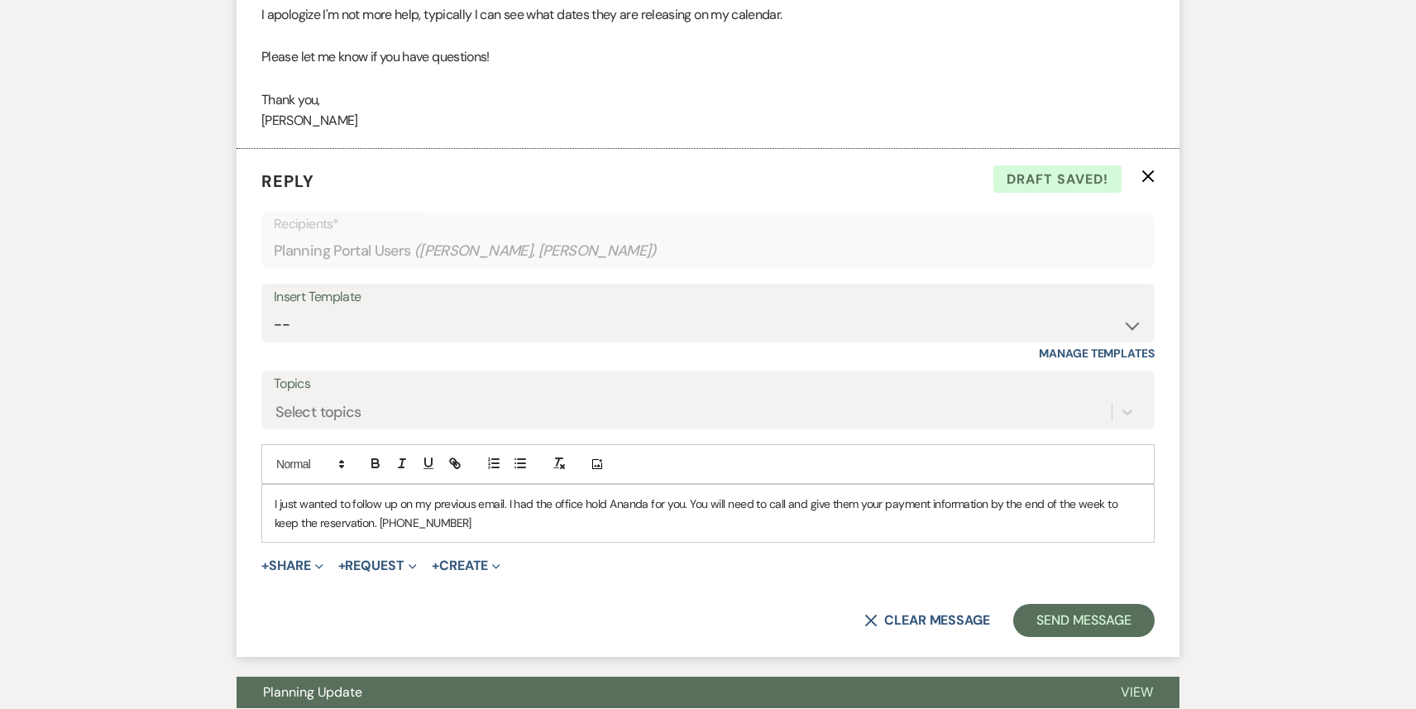
click at [387, 495] on p "I just wanted to follow up on my previous email. I had the office hold Ananda f…" at bounding box center [708, 513] width 867 height 37
click at [1052, 604] on button "Send Message" at bounding box center [1083, 620] width 141 height 33
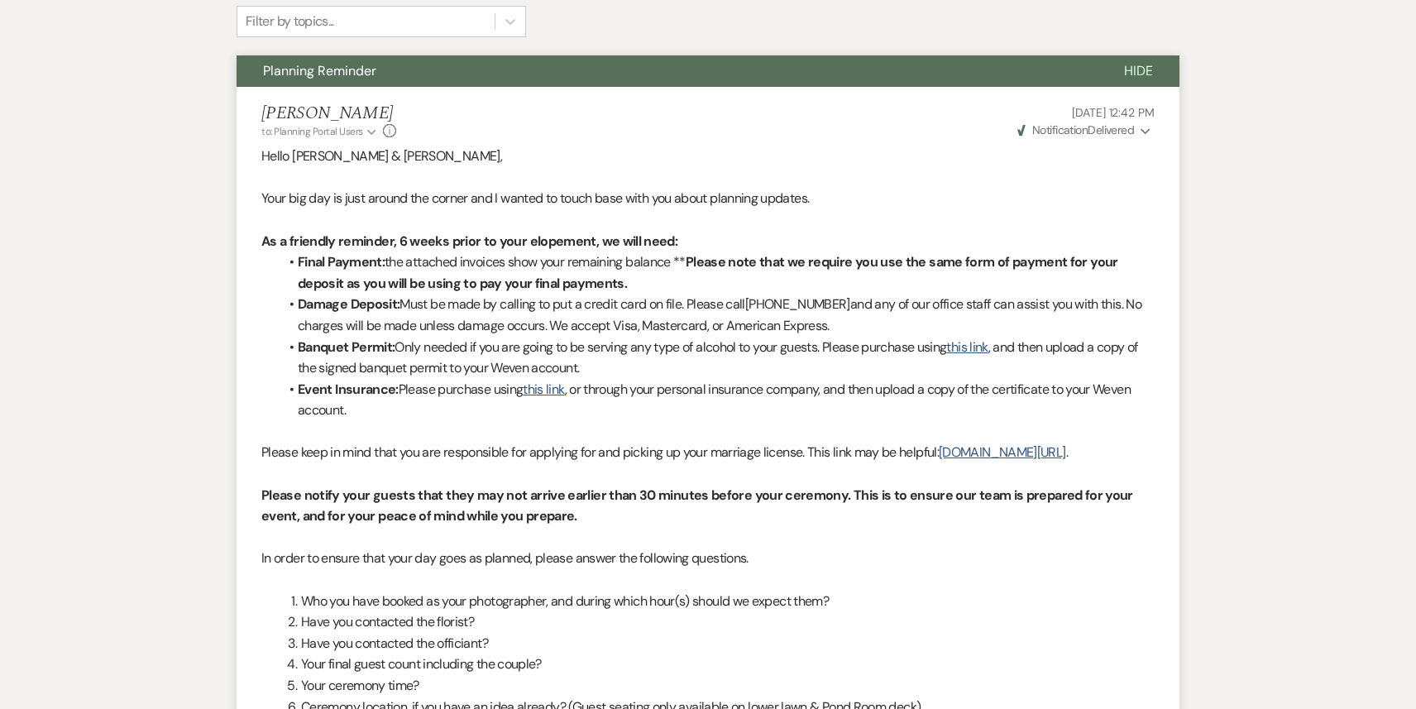
scroll to position [0, 0]
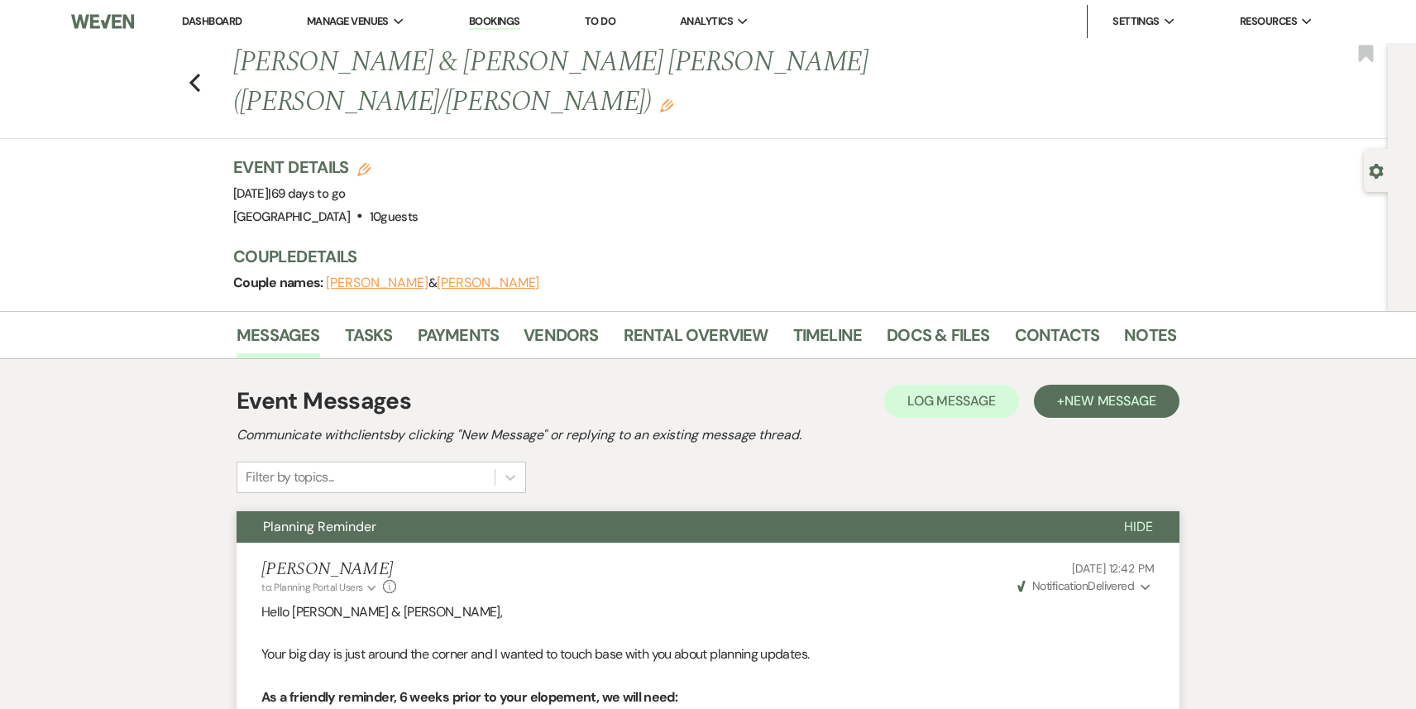
click at [207, 25] on link "Dashboard" at bounding box center [212, 21] width 60 height 14
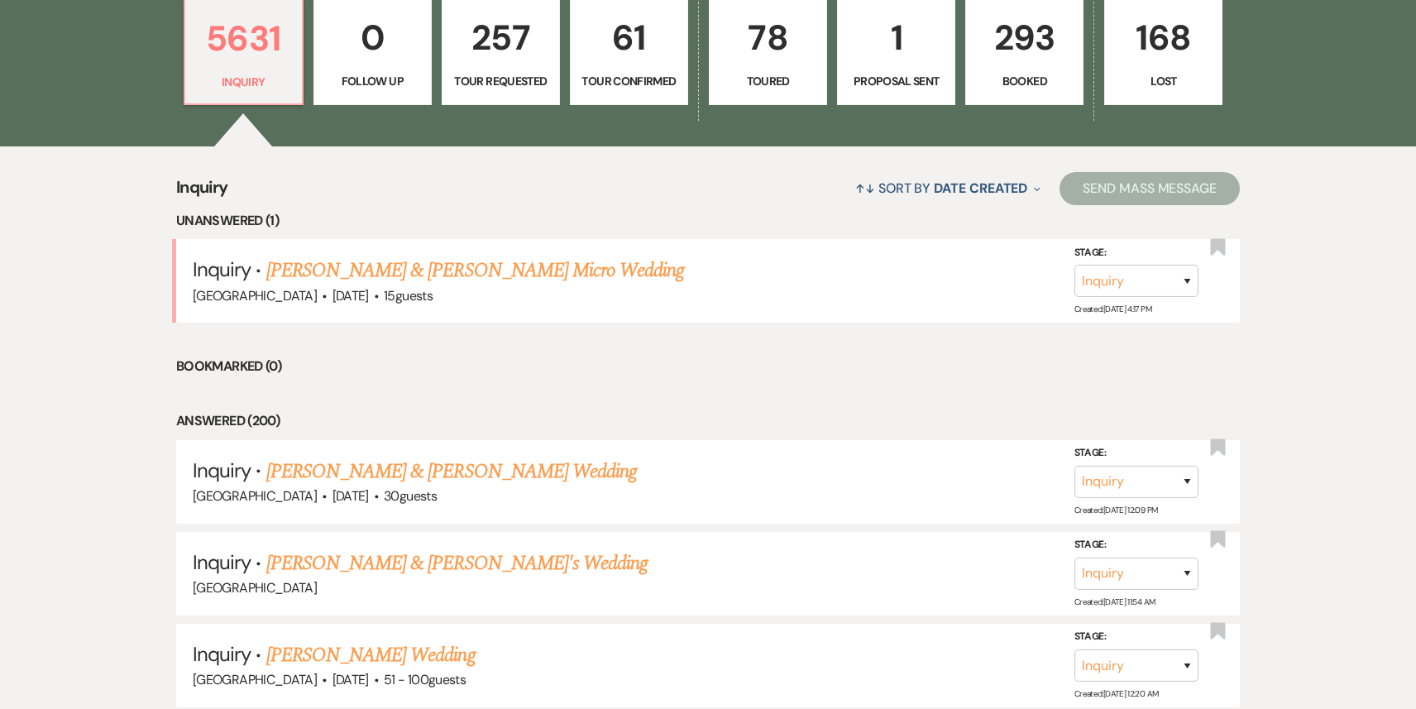
scroll to position [682, 0]
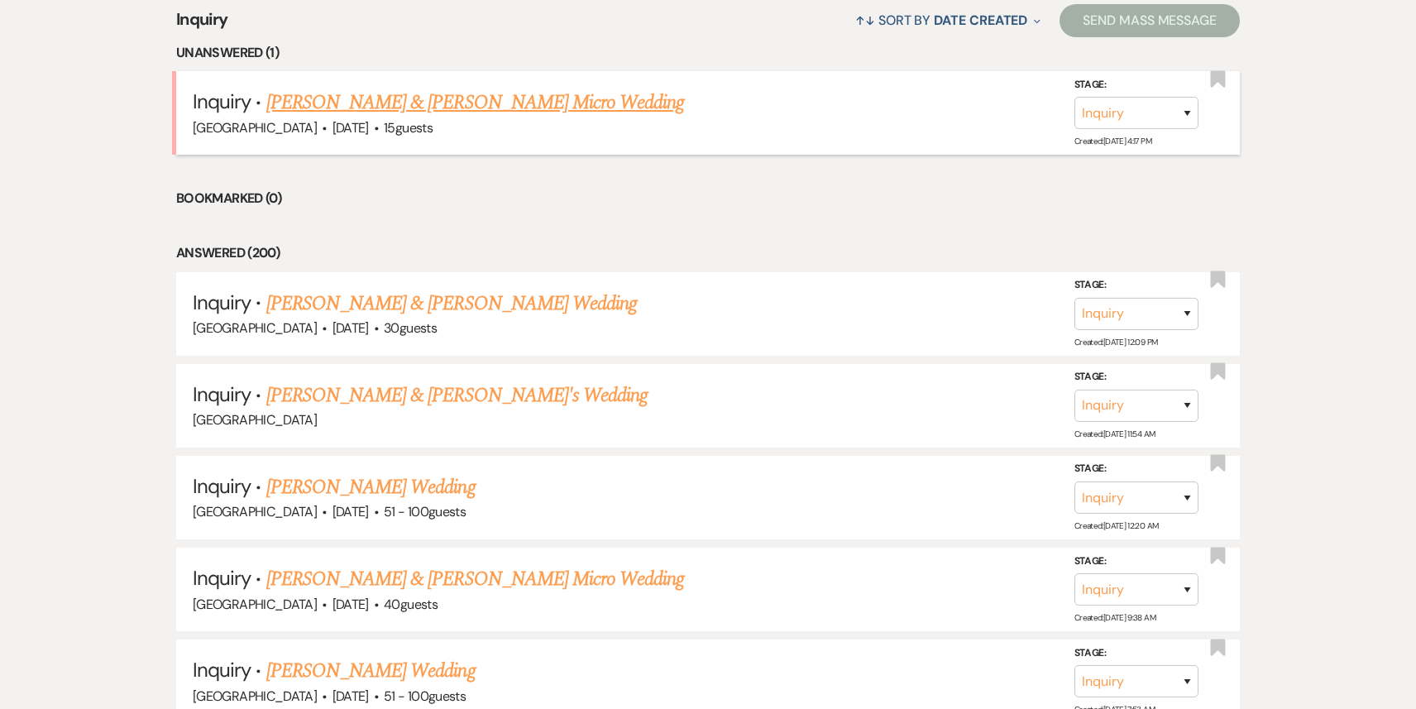
click at [434, 103] on link "[PERSON_NAME] & [PERSON_NAME] Micro Wedding" at bounding box center [475, 103] width 419 height 30
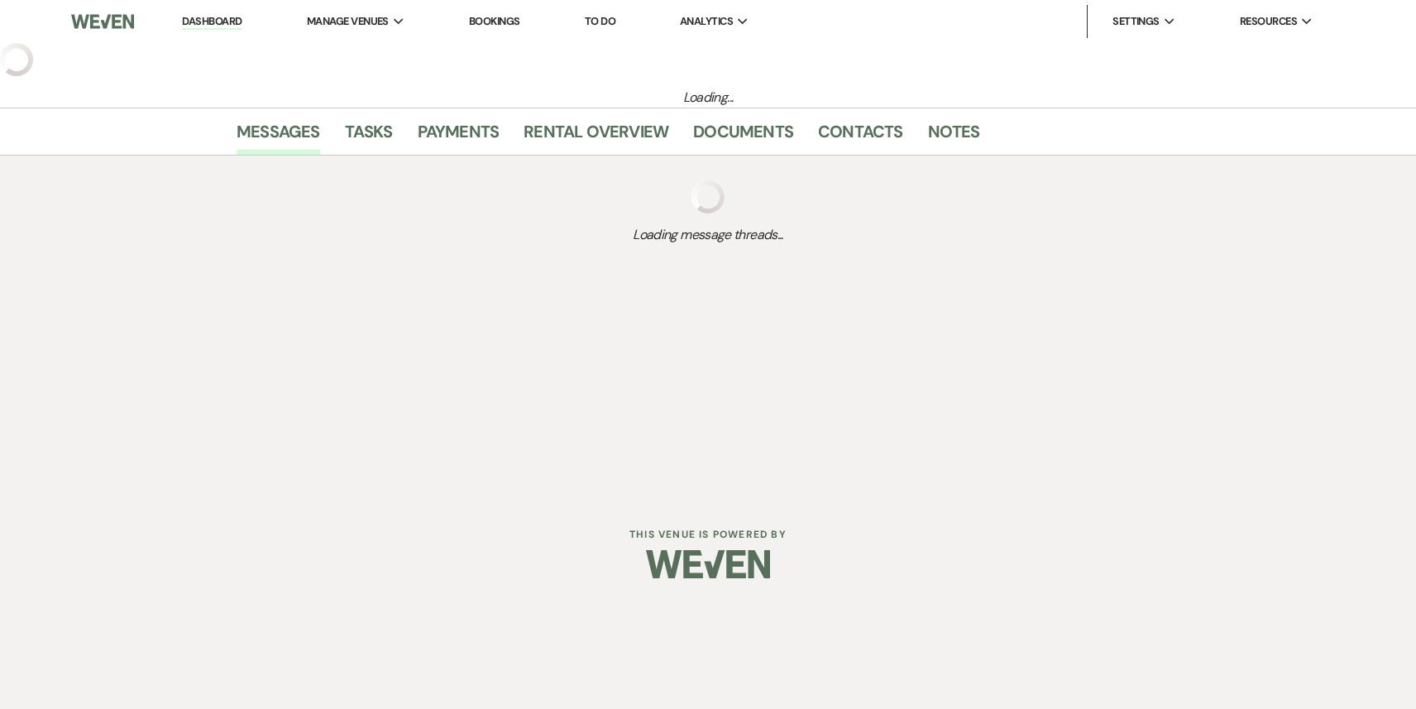
select select "5"
select select "16"
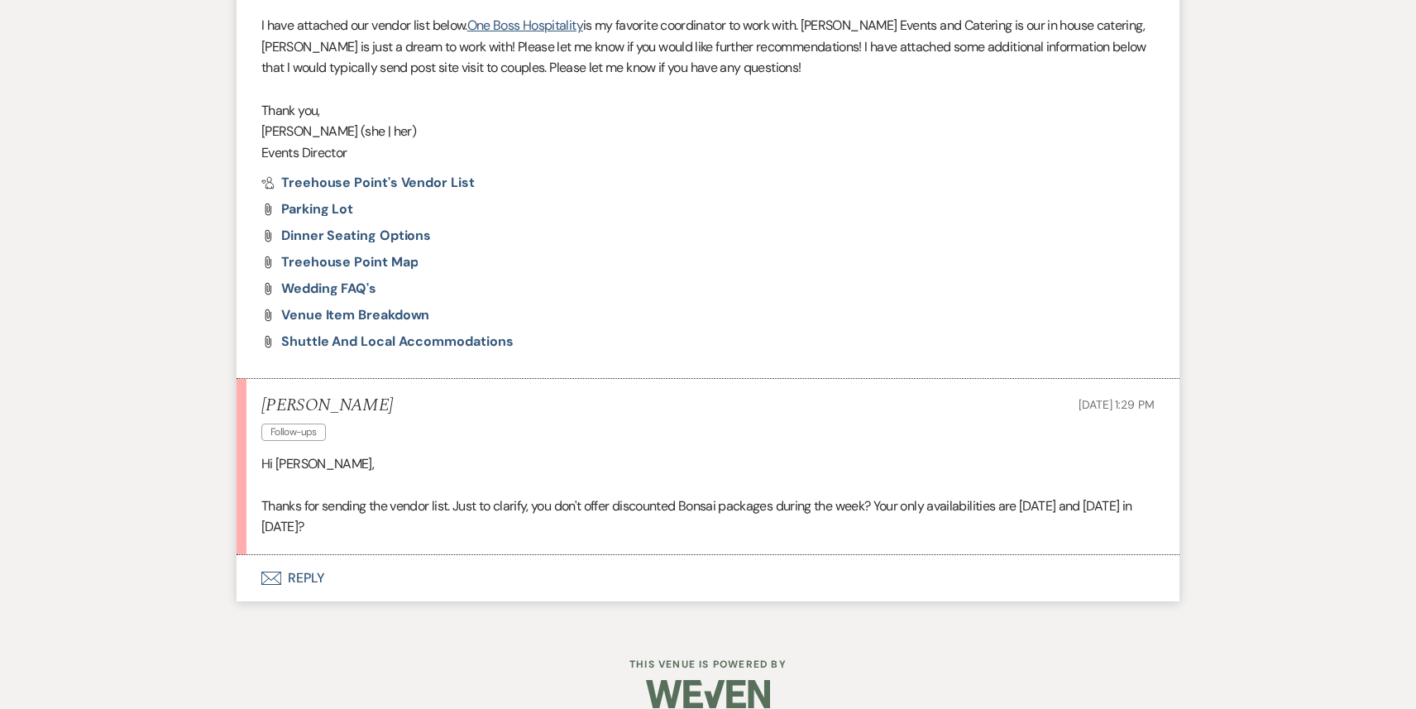
scroll to position [3180, 0]
click at [561, 553] on button "Envelope Reply" at bounding box center [708, 576] width 943 height 46
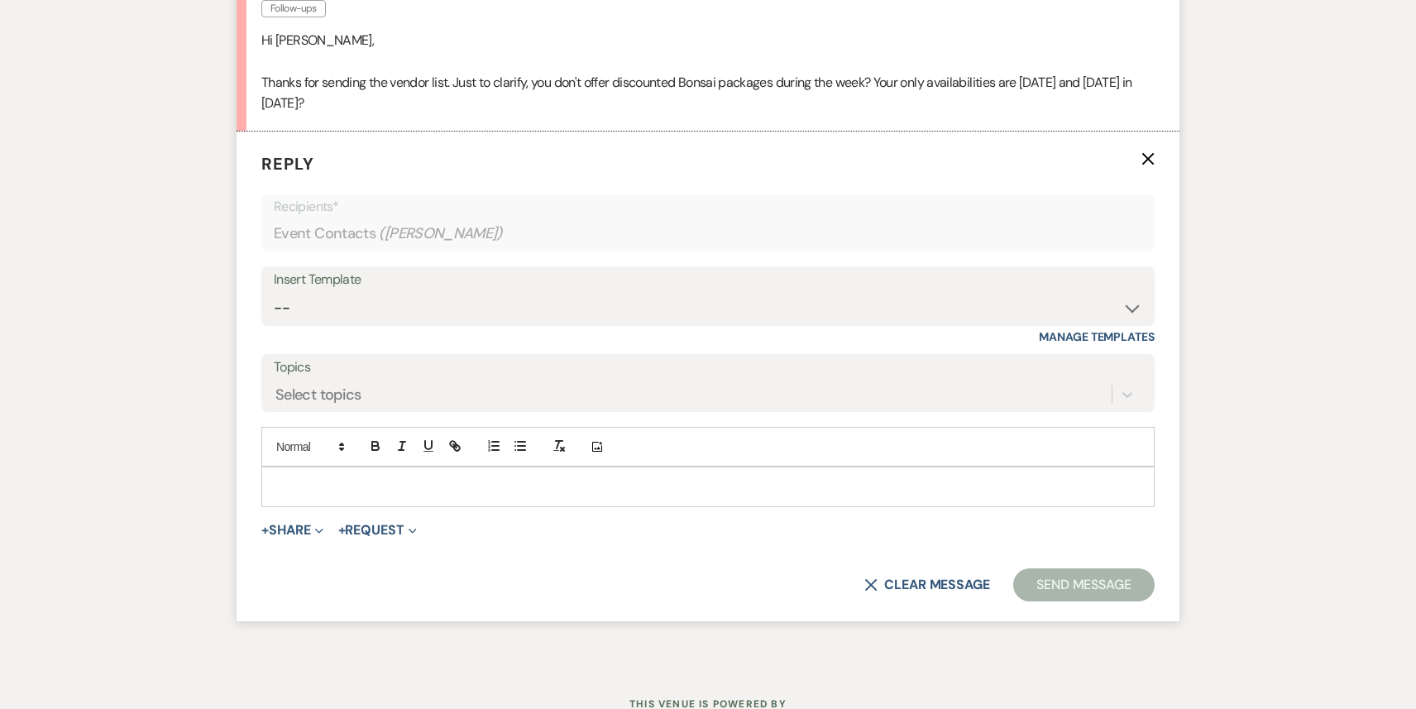
scroll to position [3601, 0]
click at [506, 476] on p at bounding box center [708, 485] width 867 height 18
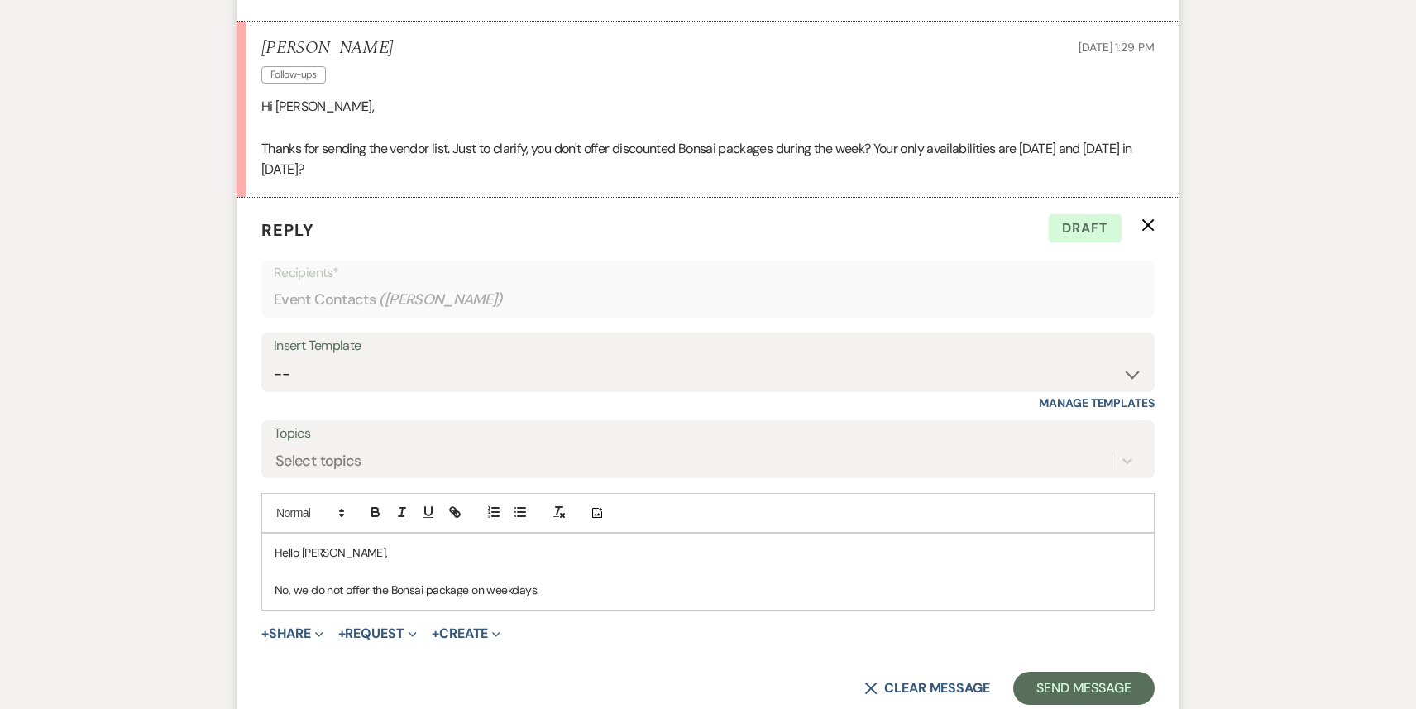
scroll to position [3679, 0]
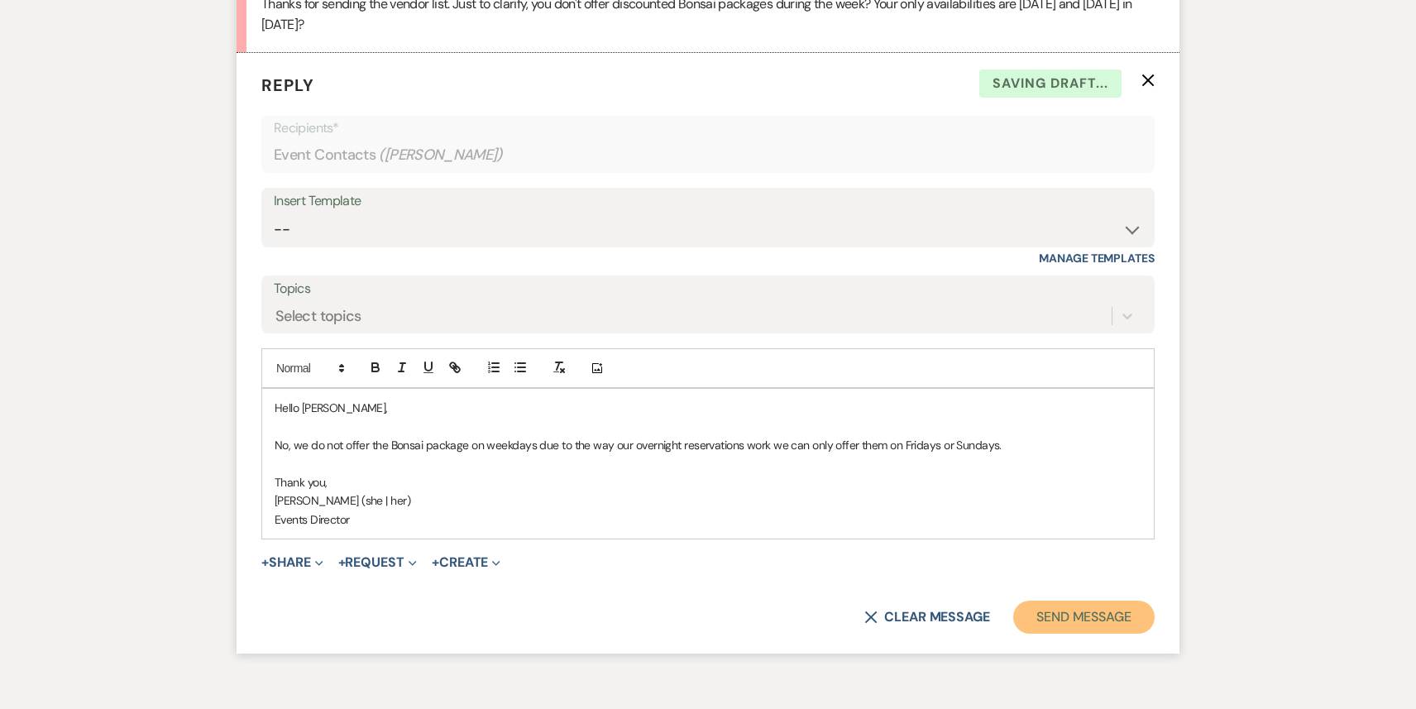
click at [1062, 601] on button "Send Message" at bounding box center [1083, 617] width 141 height 33
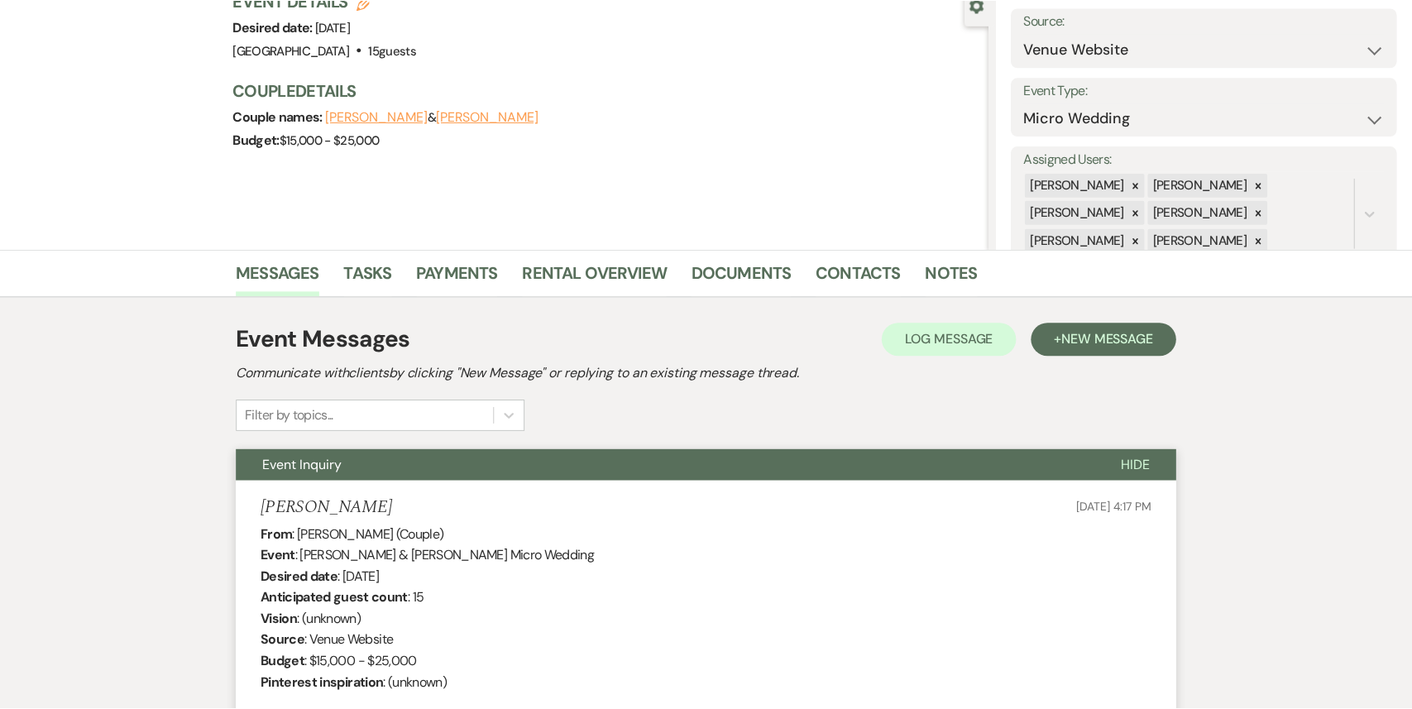
scroll to position [0, 0]
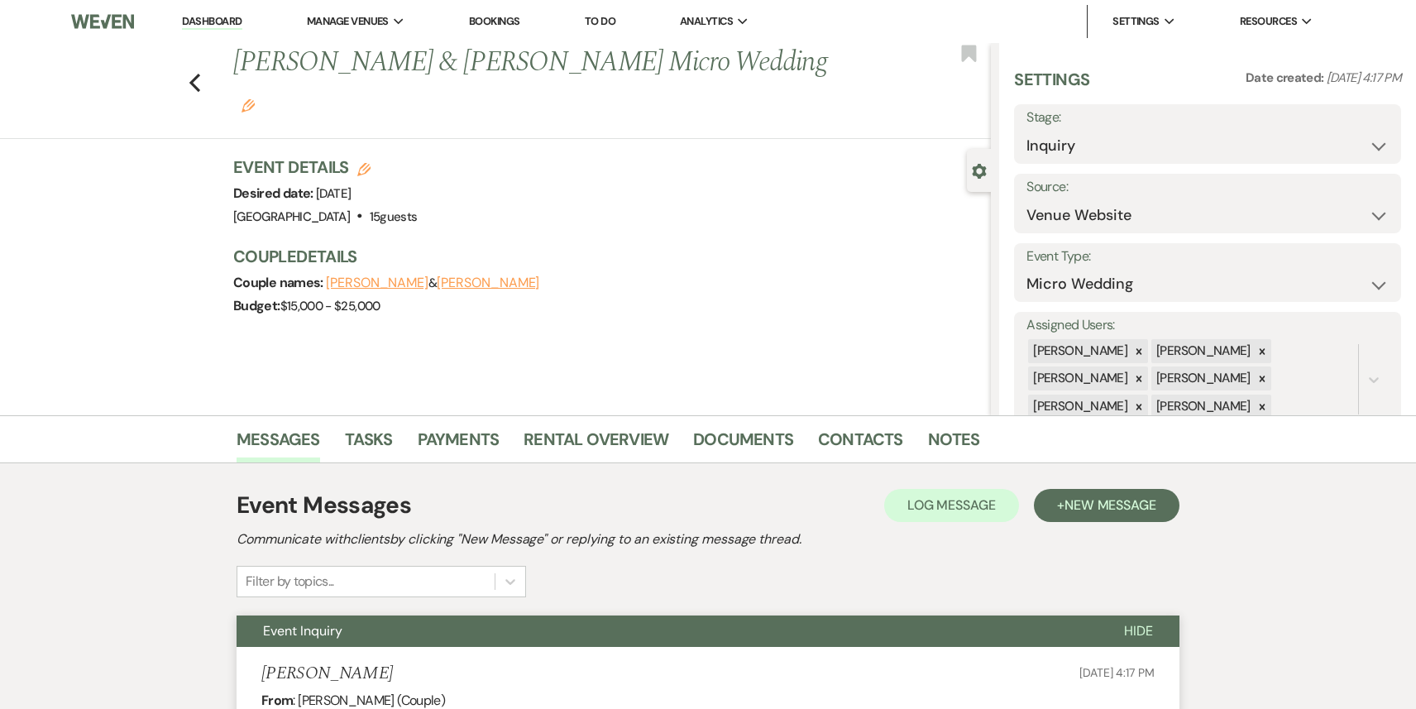
click at [196, 15] on link "Dashboard" at bounding box center [212, 22] width 60 height 16
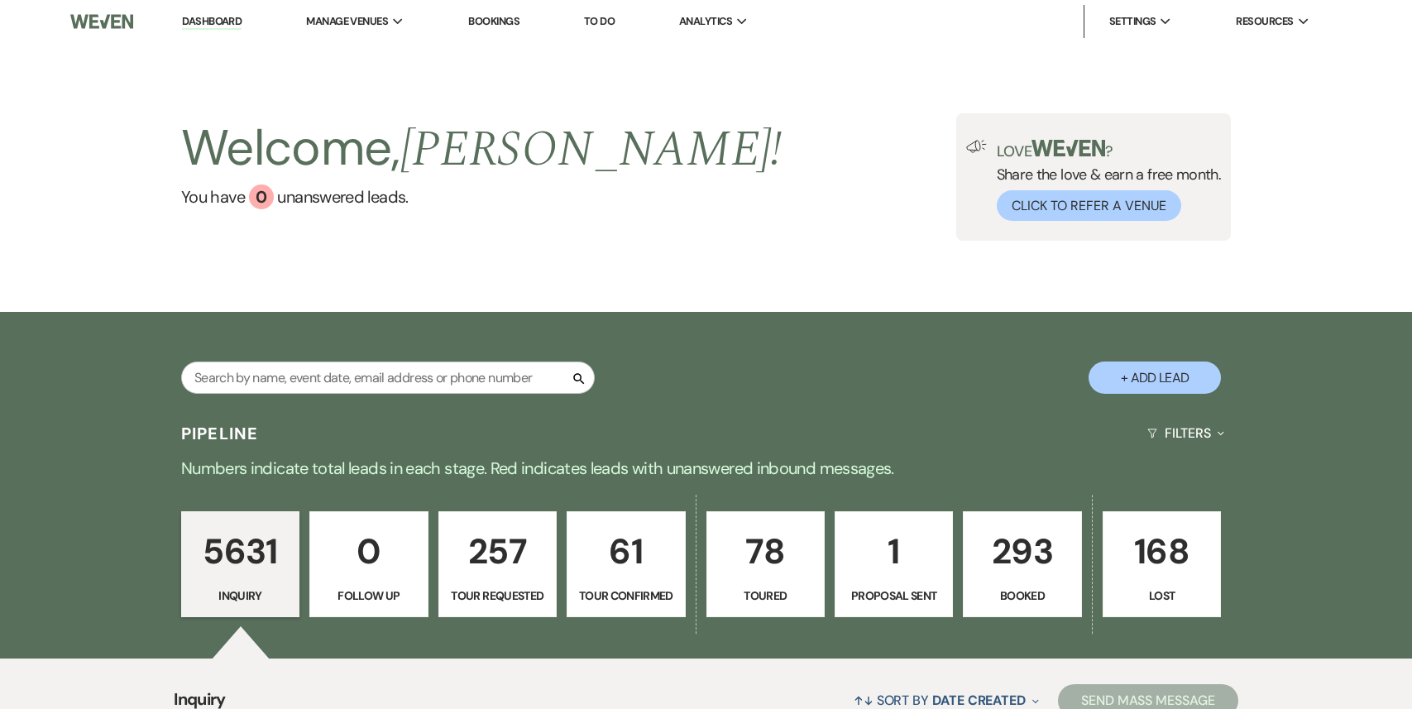
scroll to position [1, 0]
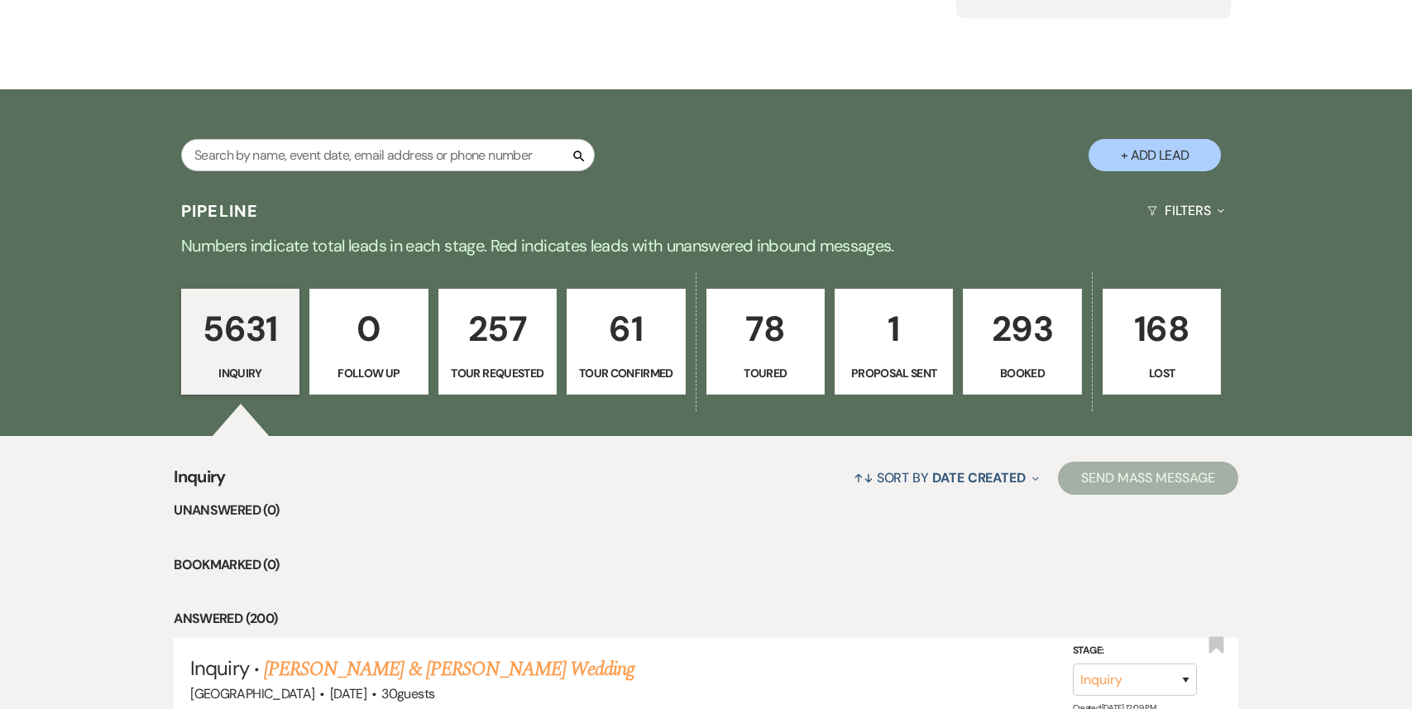
scroll to position [591, 0]
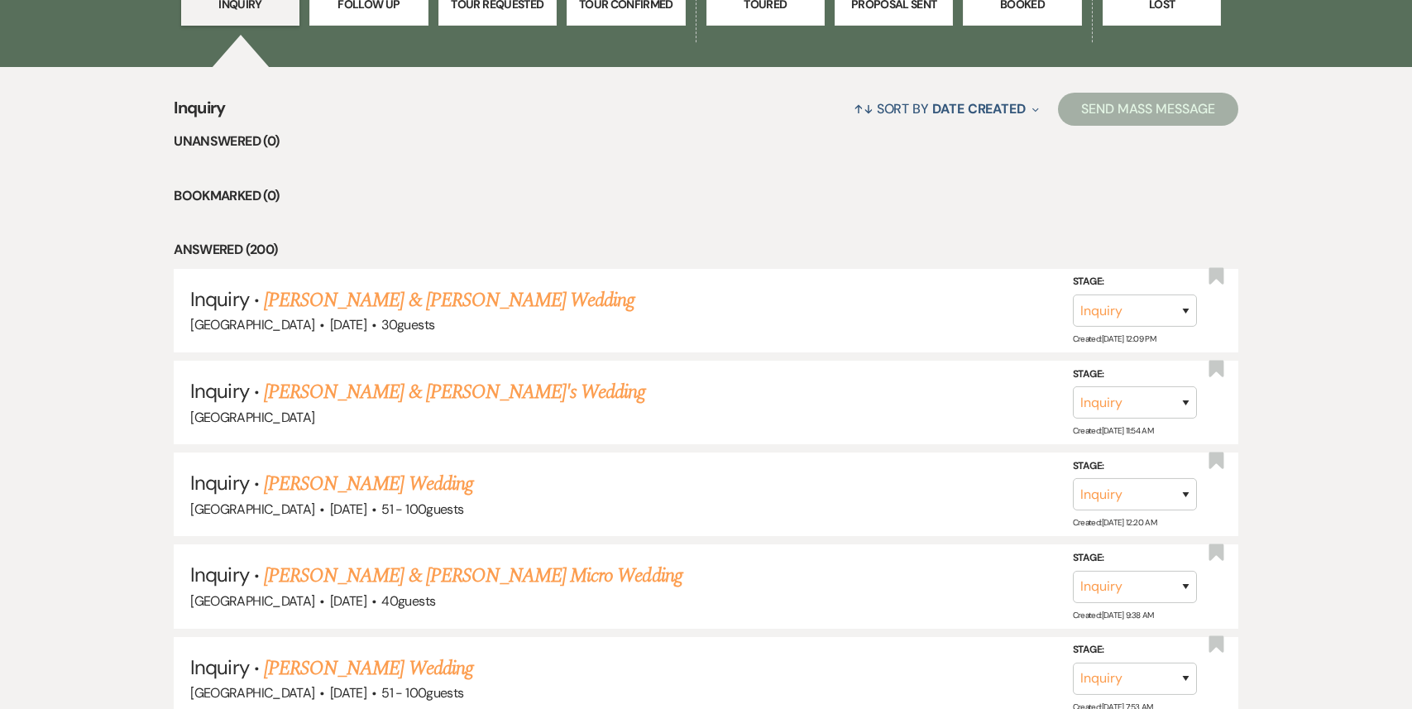
click at [1007, 10] on p "Booked" at bounding box center [1022, 4] width 97 height 18
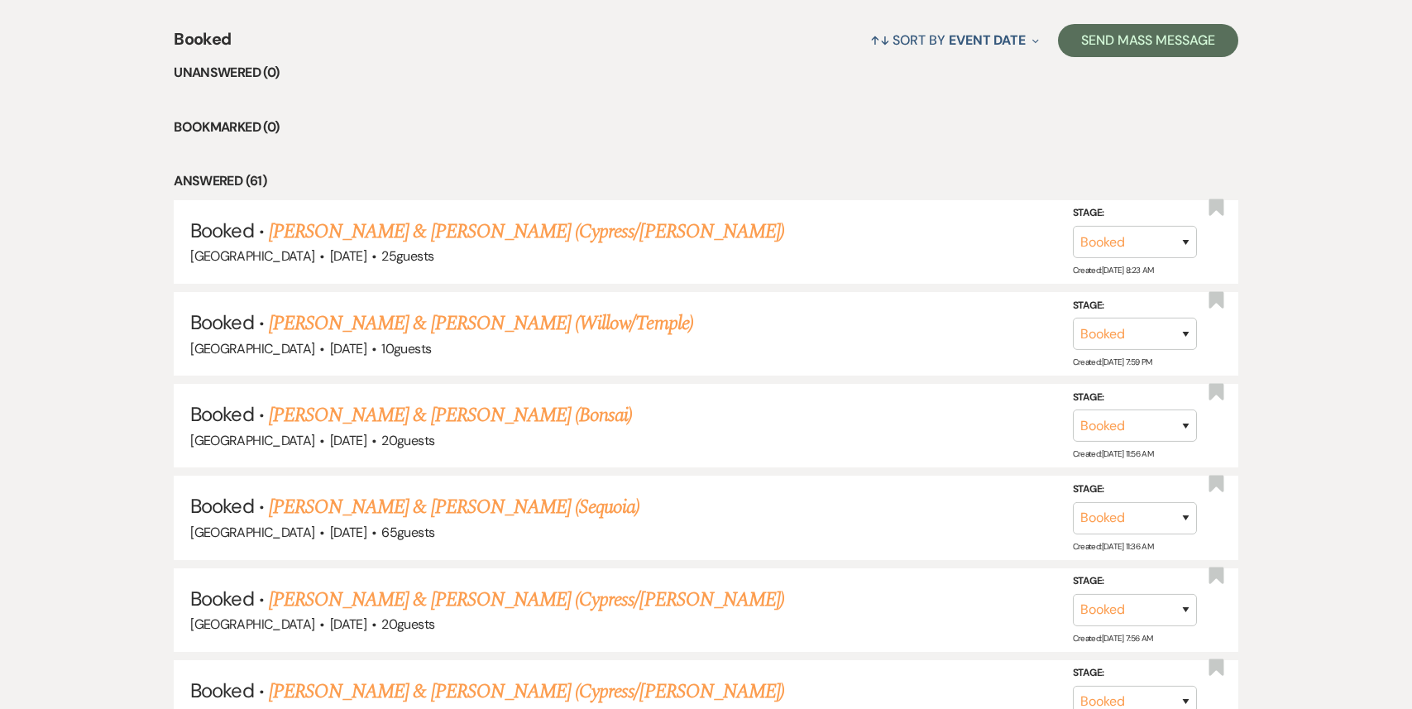
scroll to position [666, 0]
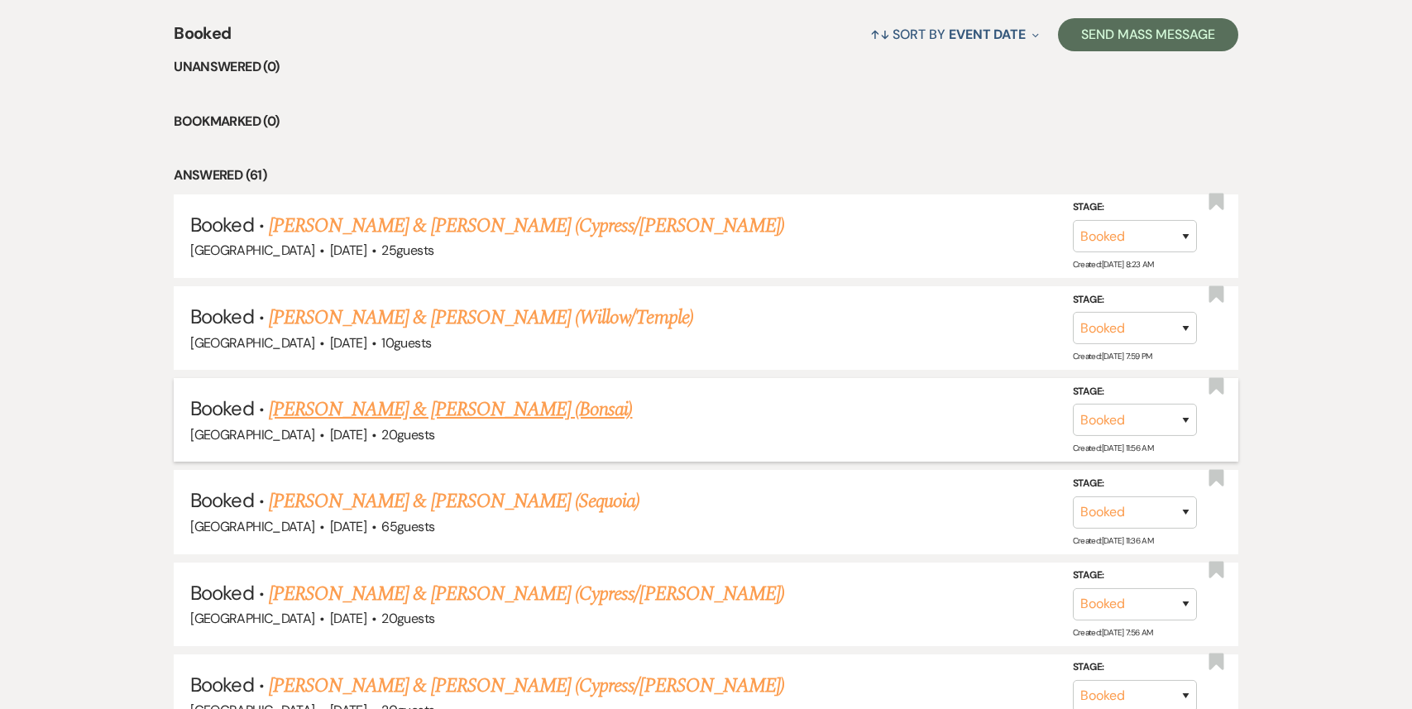
click at [522, 412] on link "[PERSON_NAME] & [PERSON_NAME] (Bonsai)" at bounding box center [451, 410] width 364 height 30
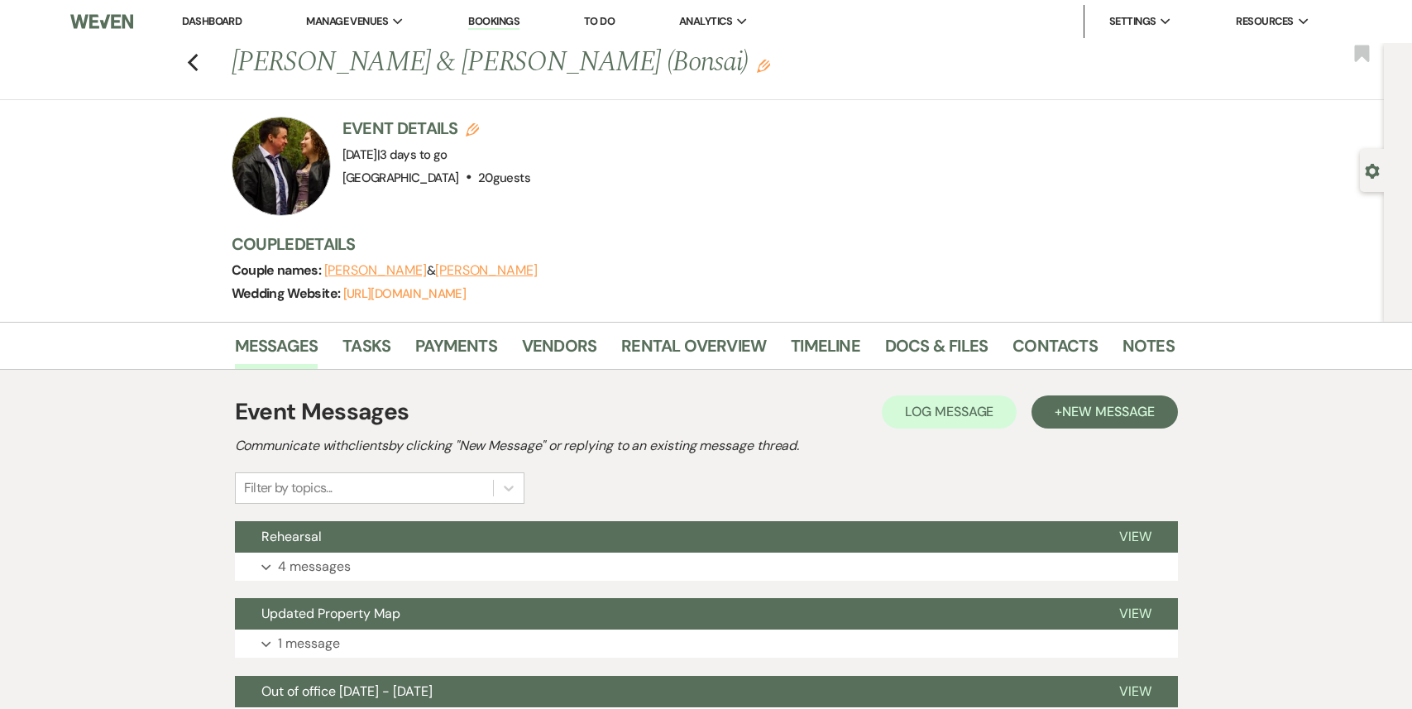
click at [208, 22] on link "Dashboard" at bounding box center [212, 21] width 60 height 14
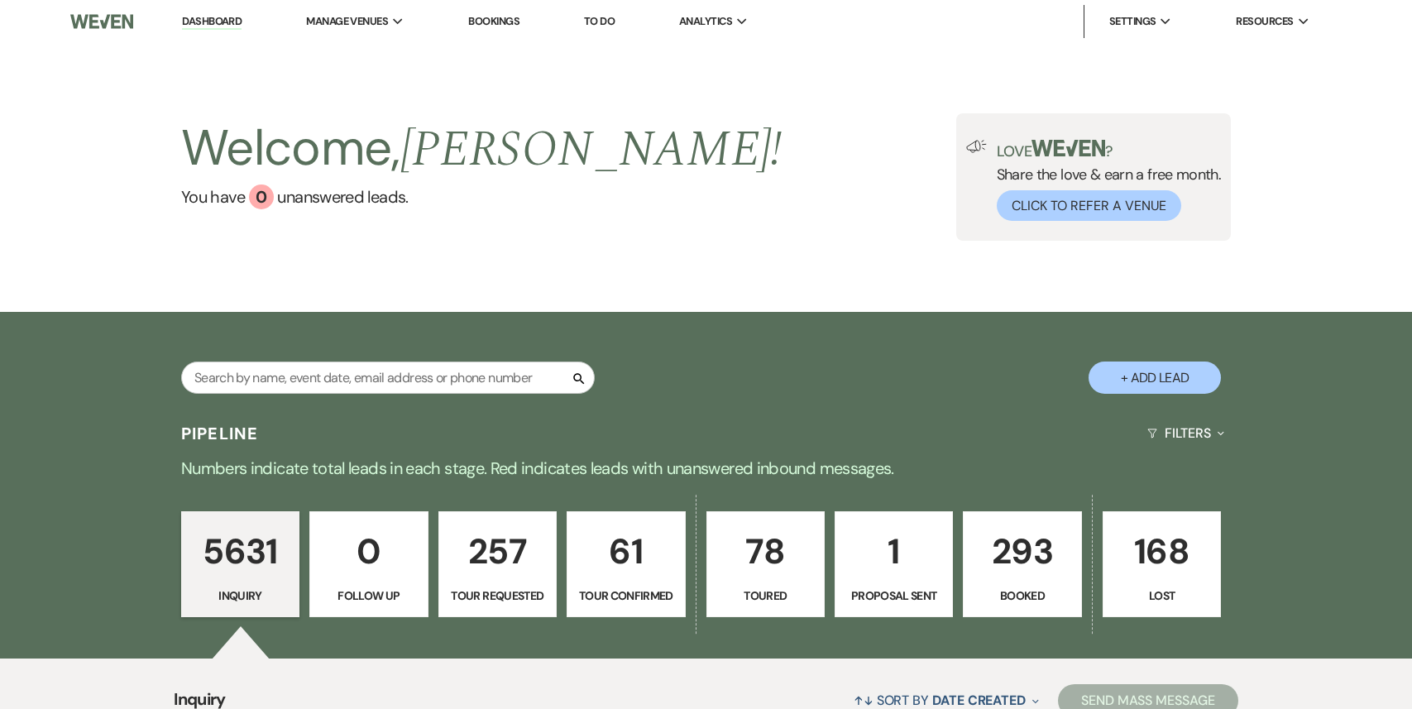
click at [1019, 558] on p "293" at bounding box center [1022, 551] width 97 height 55
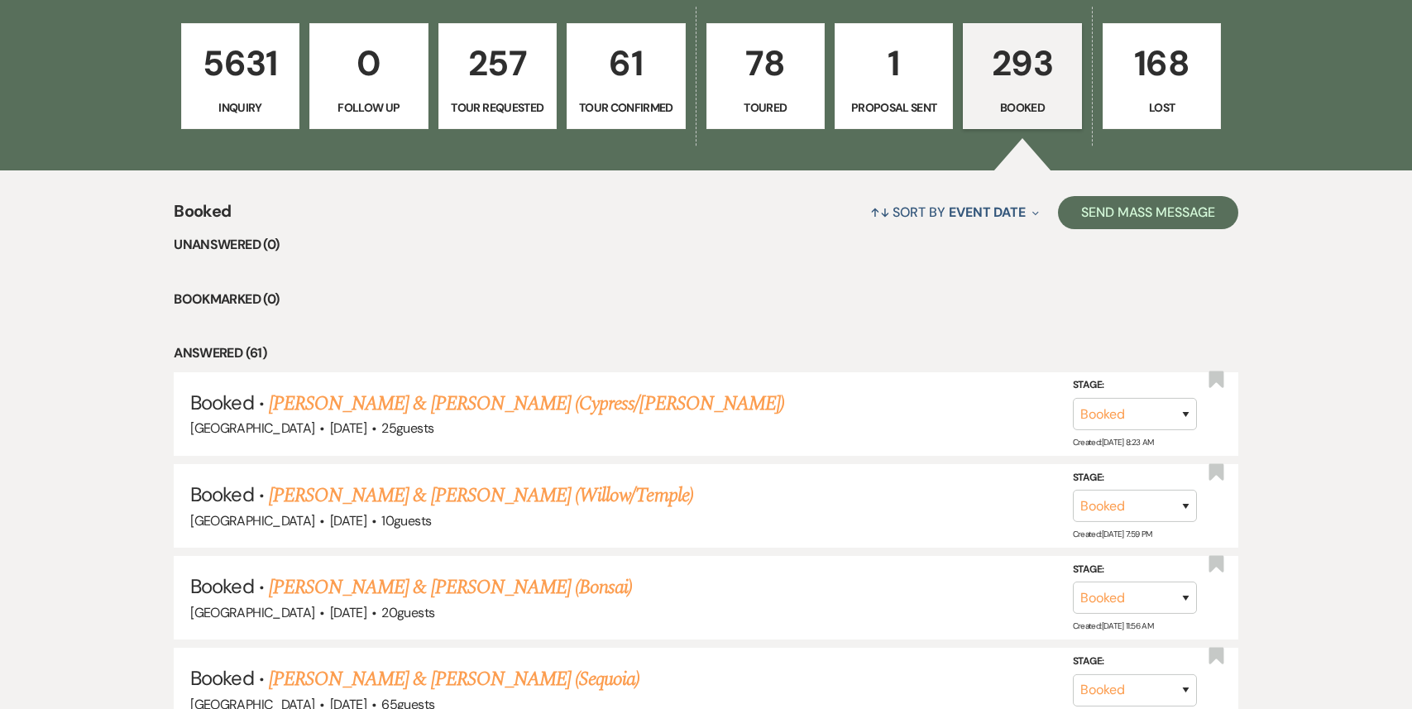
scroll to position [490, 0]
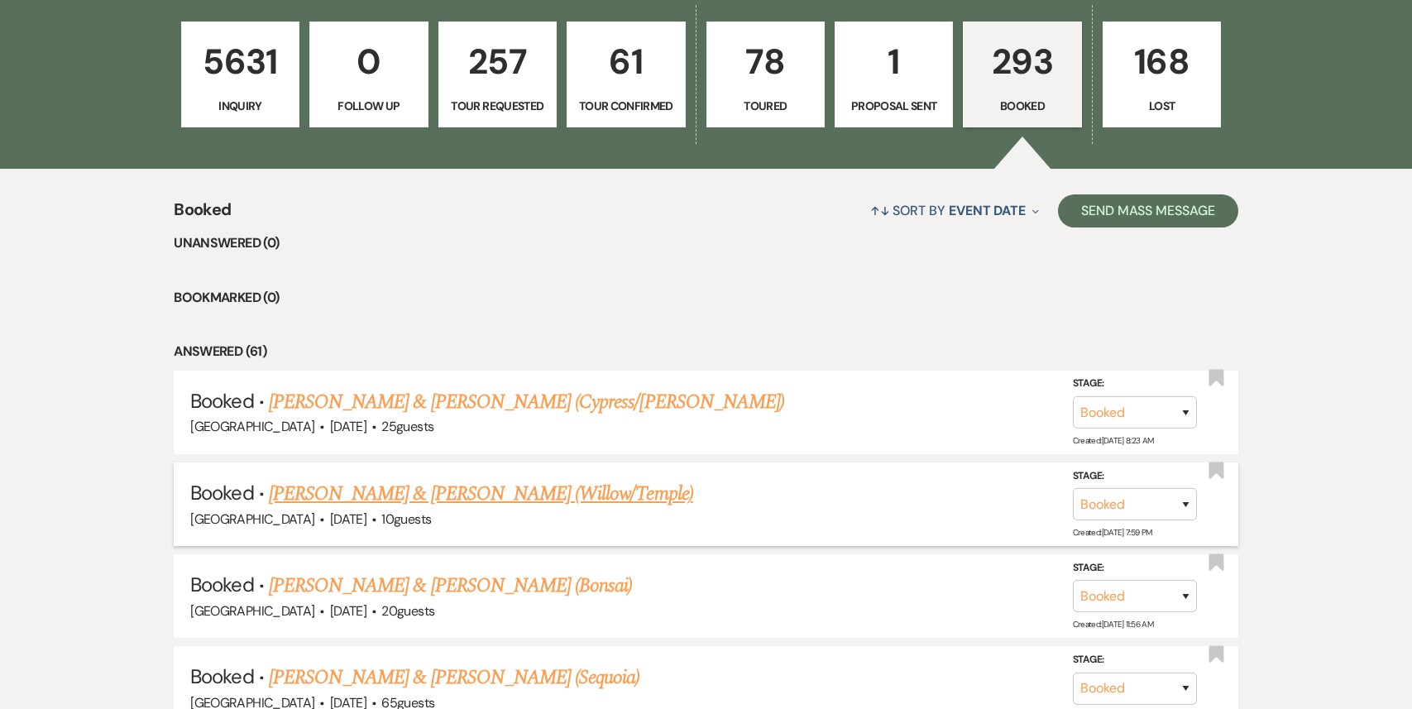
click at [500, 492] on link "[PERSON_NAME] & [PERSON_NAME] (Willow/Temple)" at bounding box center [481, 494] width 424 height 30
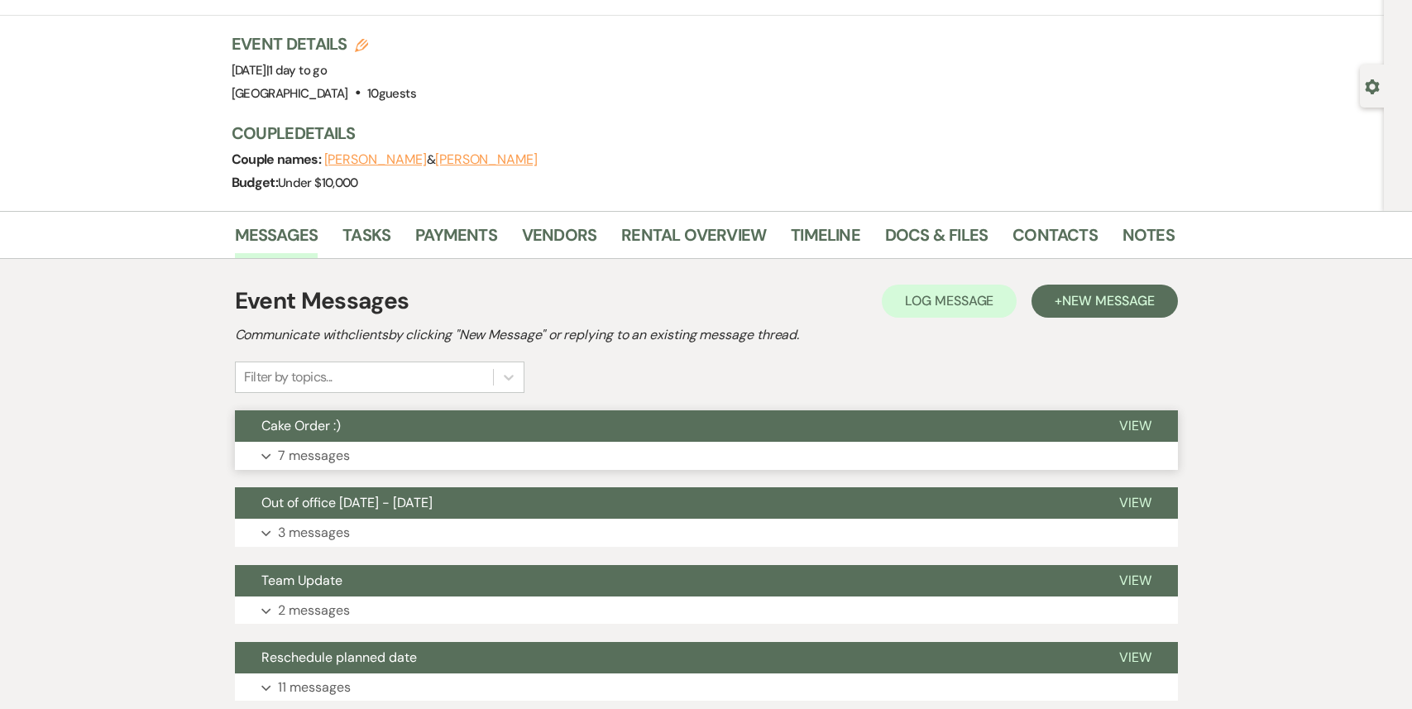
scroll to position [88, 0]
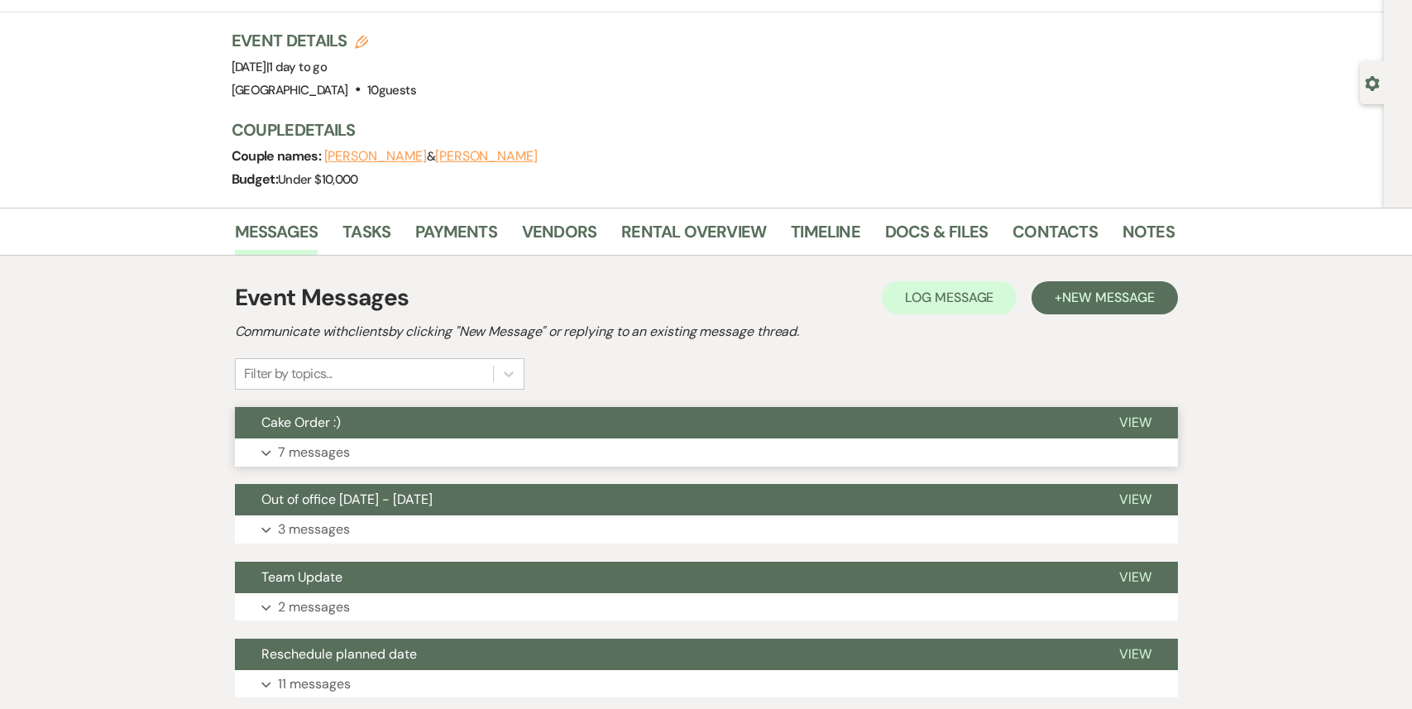
click at [519, 441] on button "Expand 7 messages" at bounding box center [706, 452] width 943 height 28
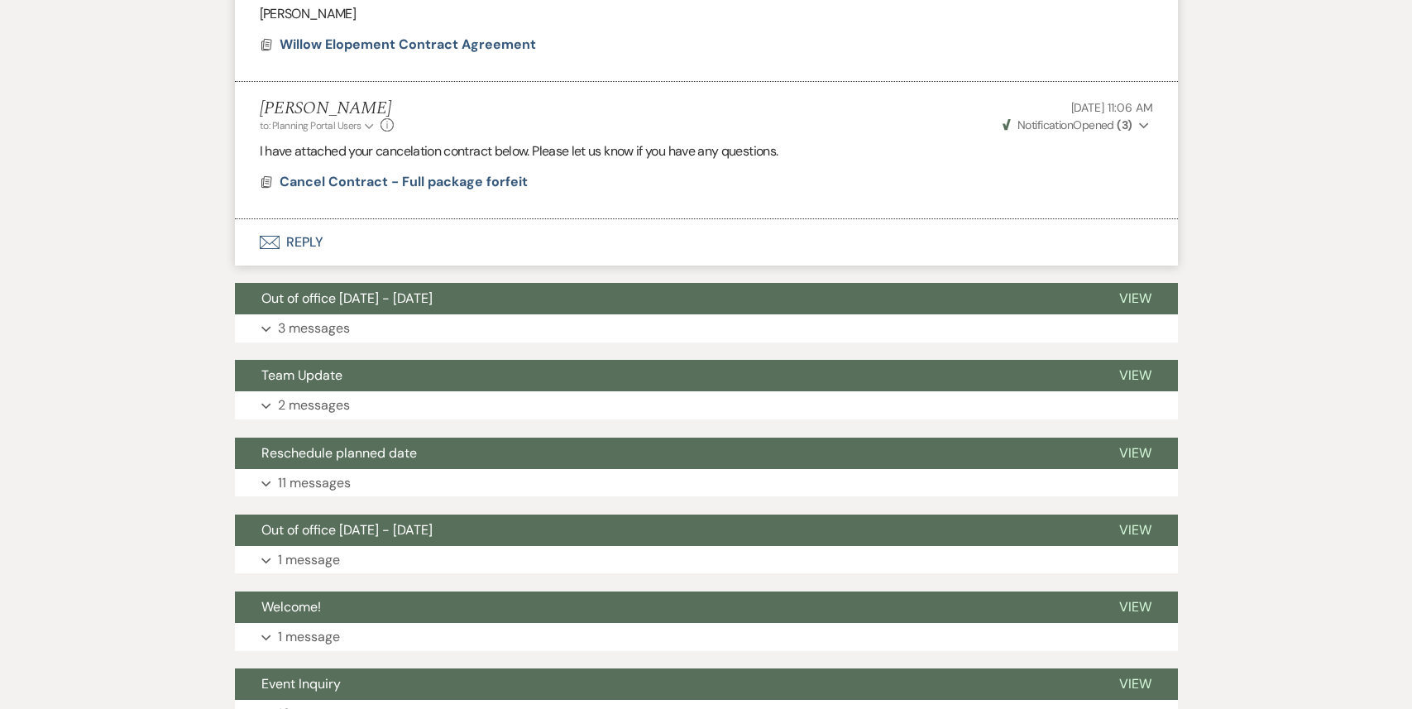
scroll to position [1694, 0]
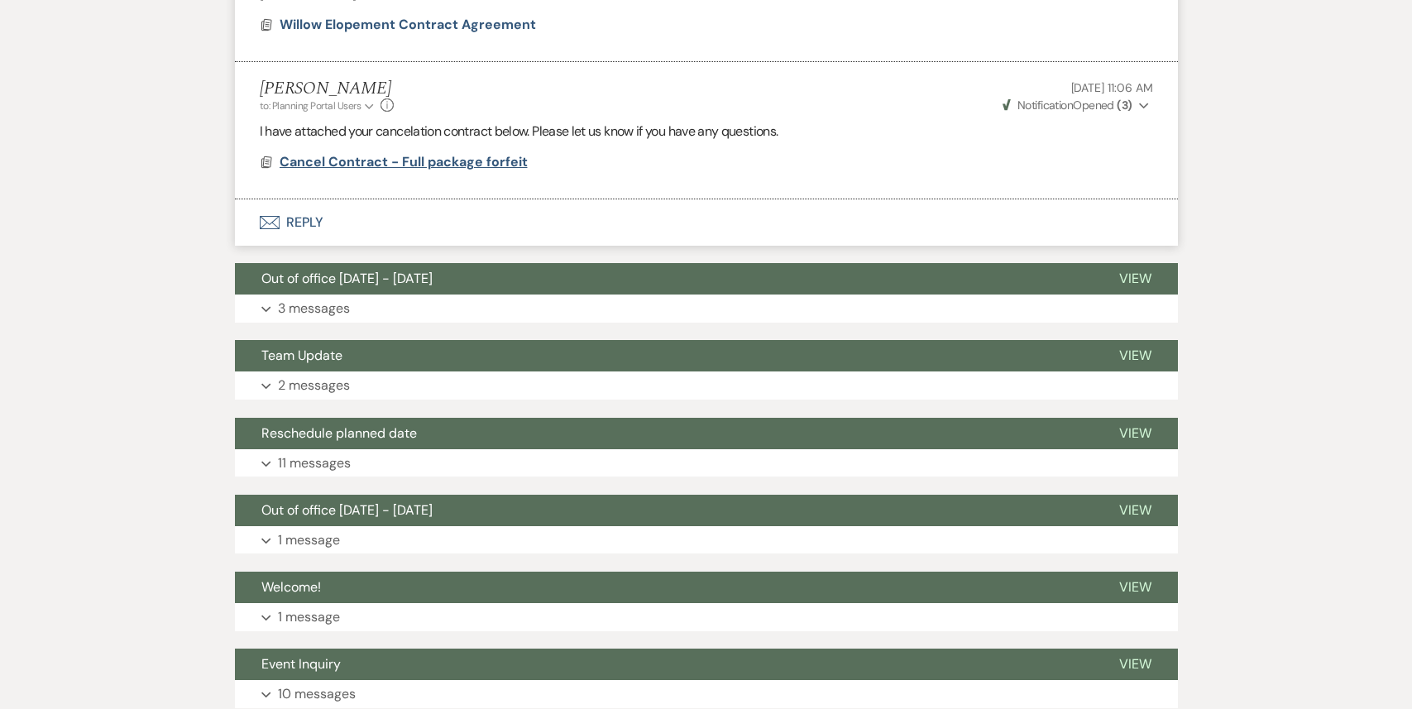
click at [443, 159] on span "Cancel Contract - Full package forfeit" at bounding box center [404, 161] width 248 height 17
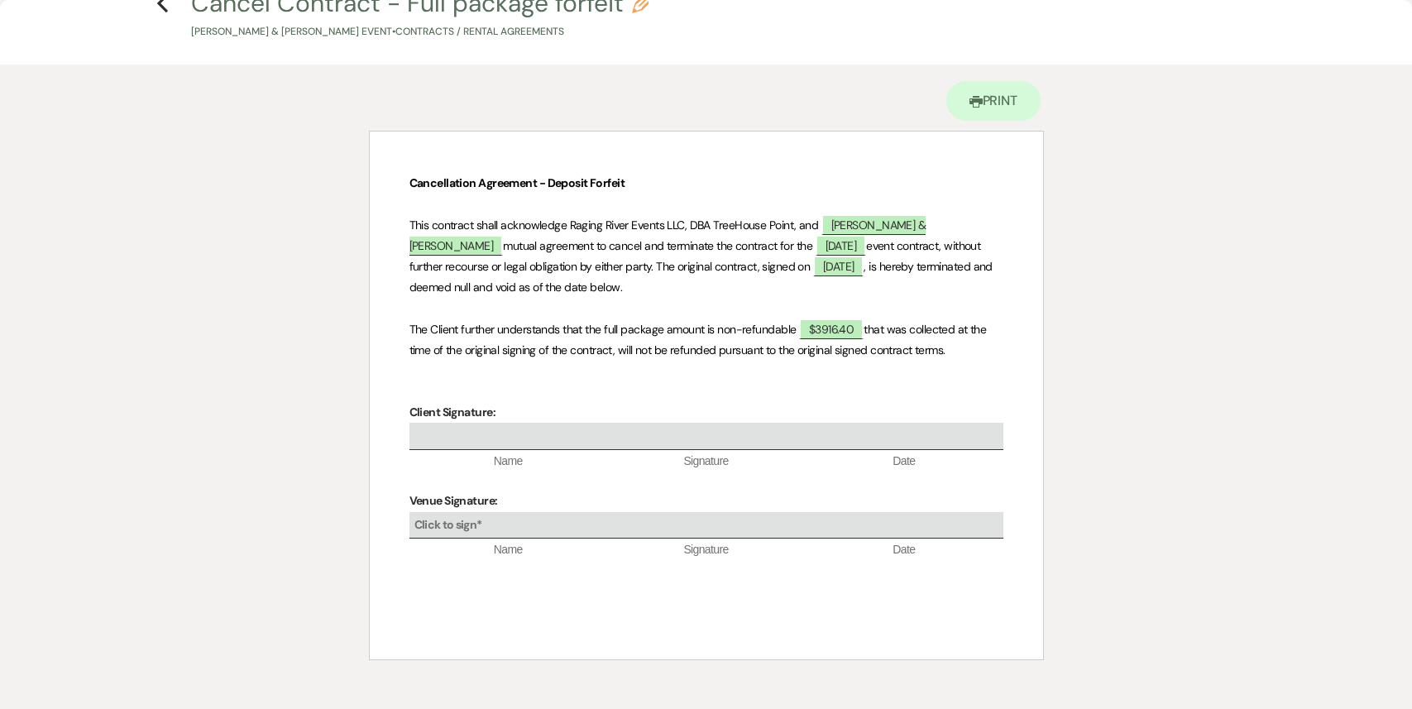
scroll to position [0, 0]
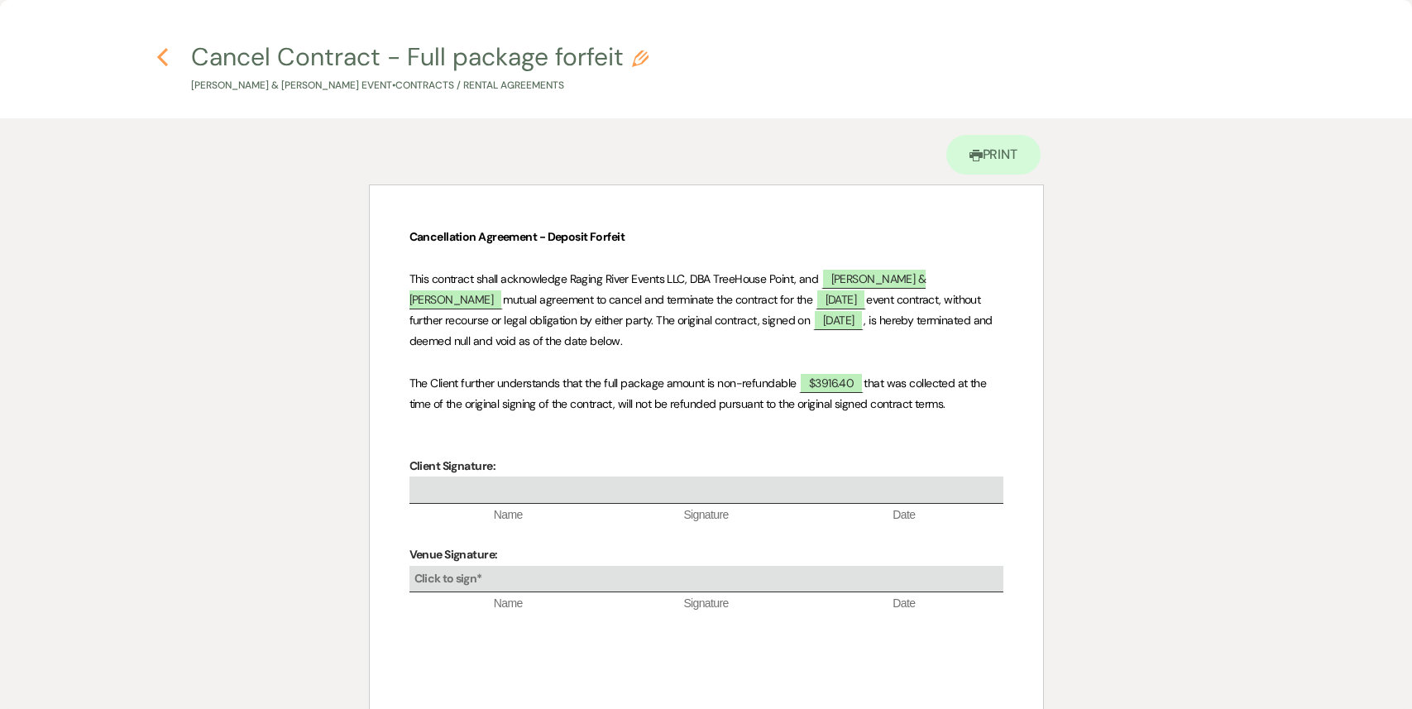
click at [161, 49] on icon "Previous" at bounding box center [162, 57] width 12 height 20
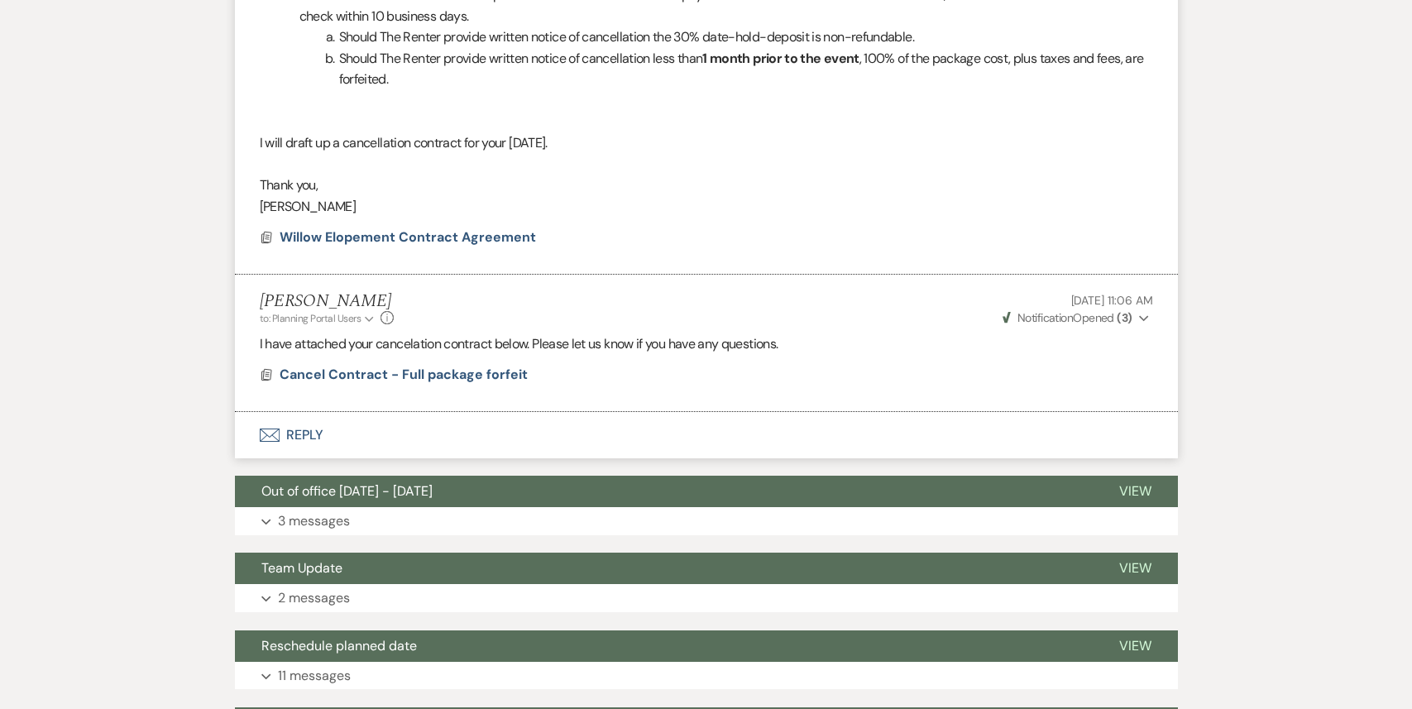
scroll to position [1656, 0]
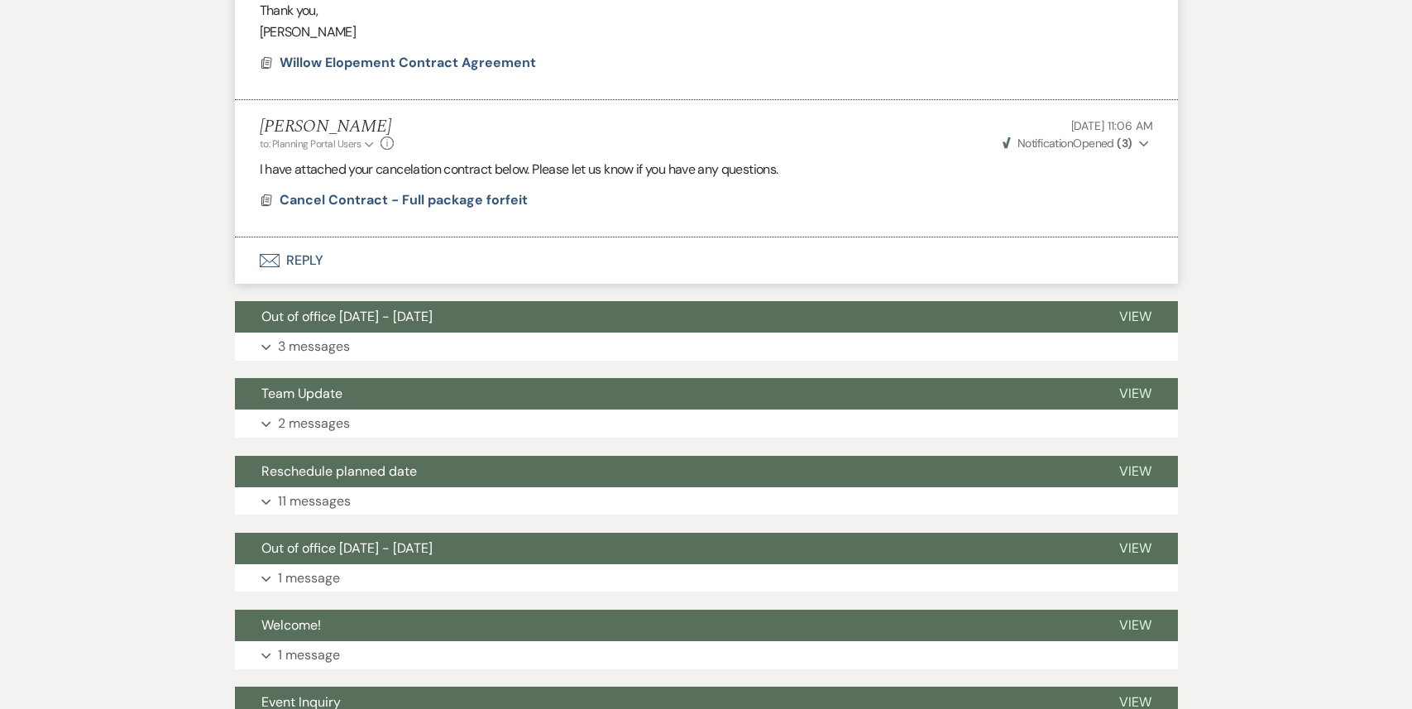
click at [419, 273] on button "Envelope Reply" at bounding box center [706, 260] width 943 height 46
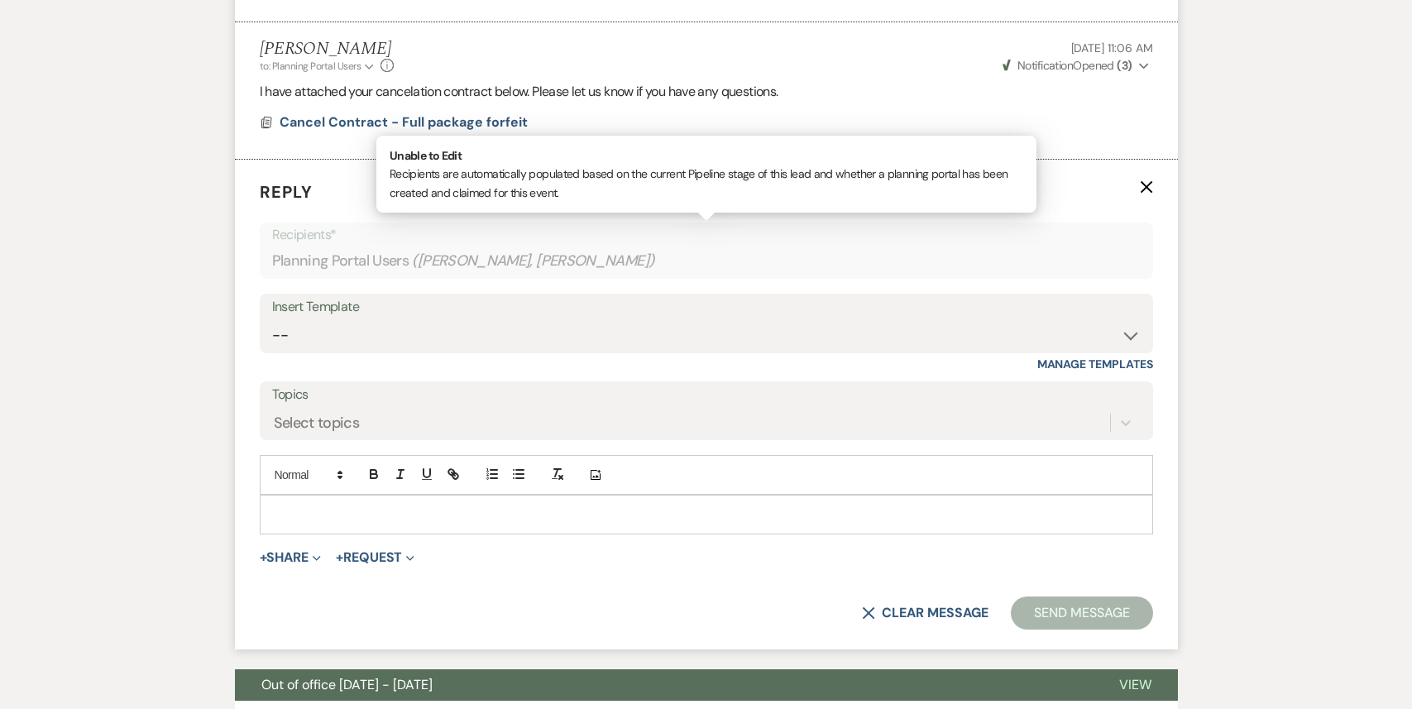
scroll to position [1739, 0]
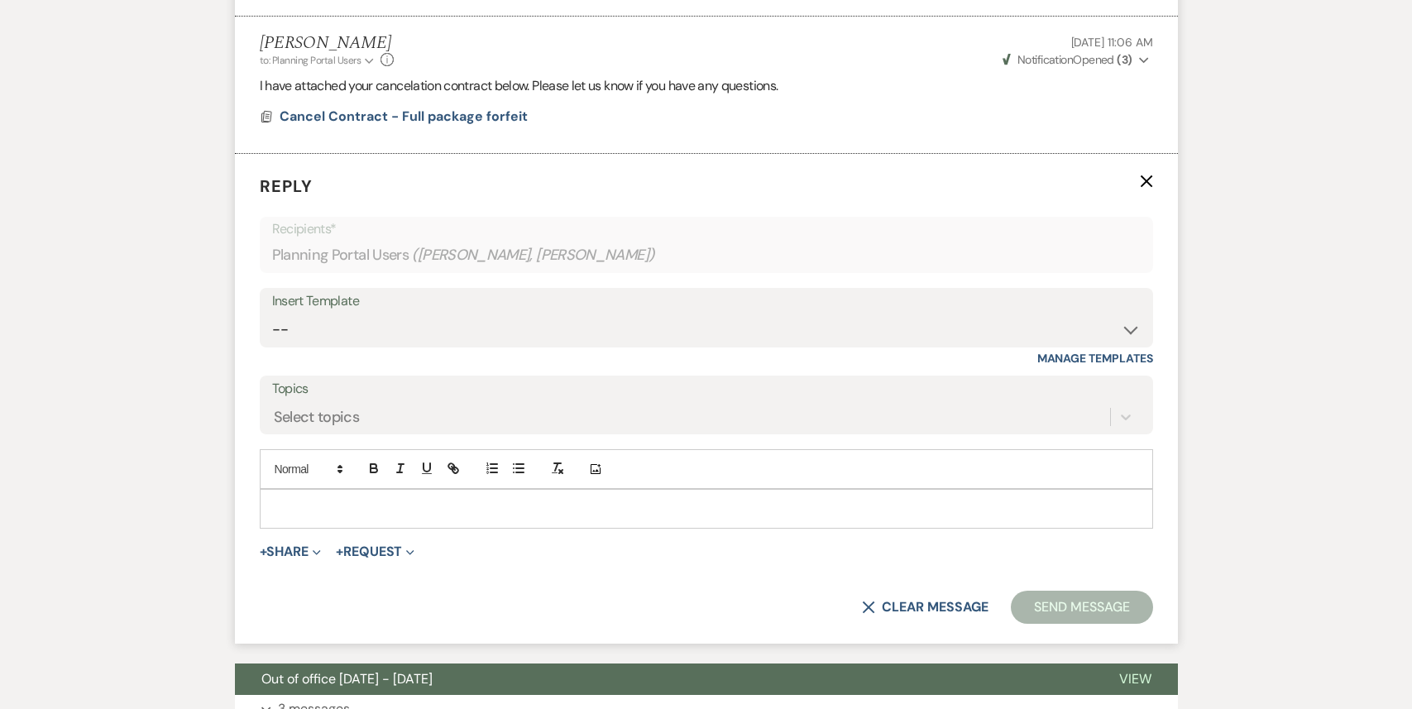
click at [433, 514] on p at bounding box center [706, 509] width 867 height 18
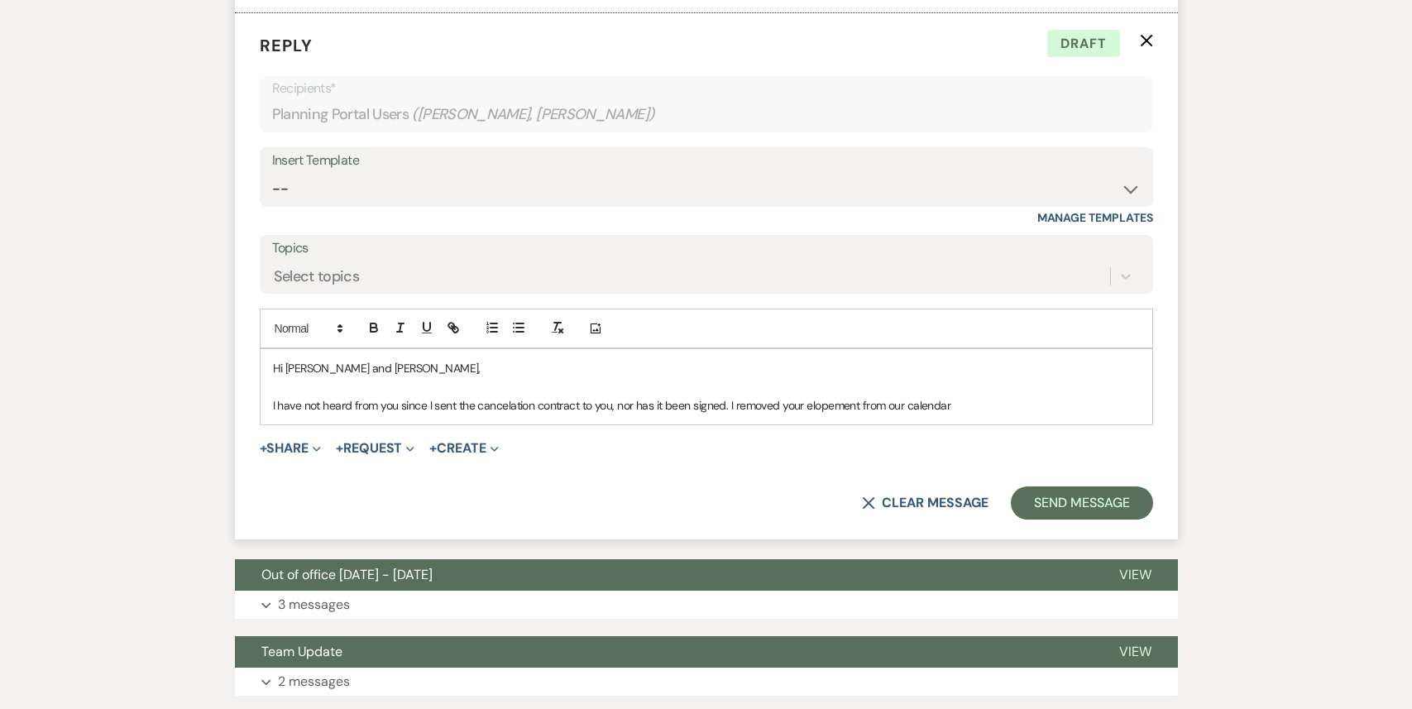
scroll to position [2075, 0]
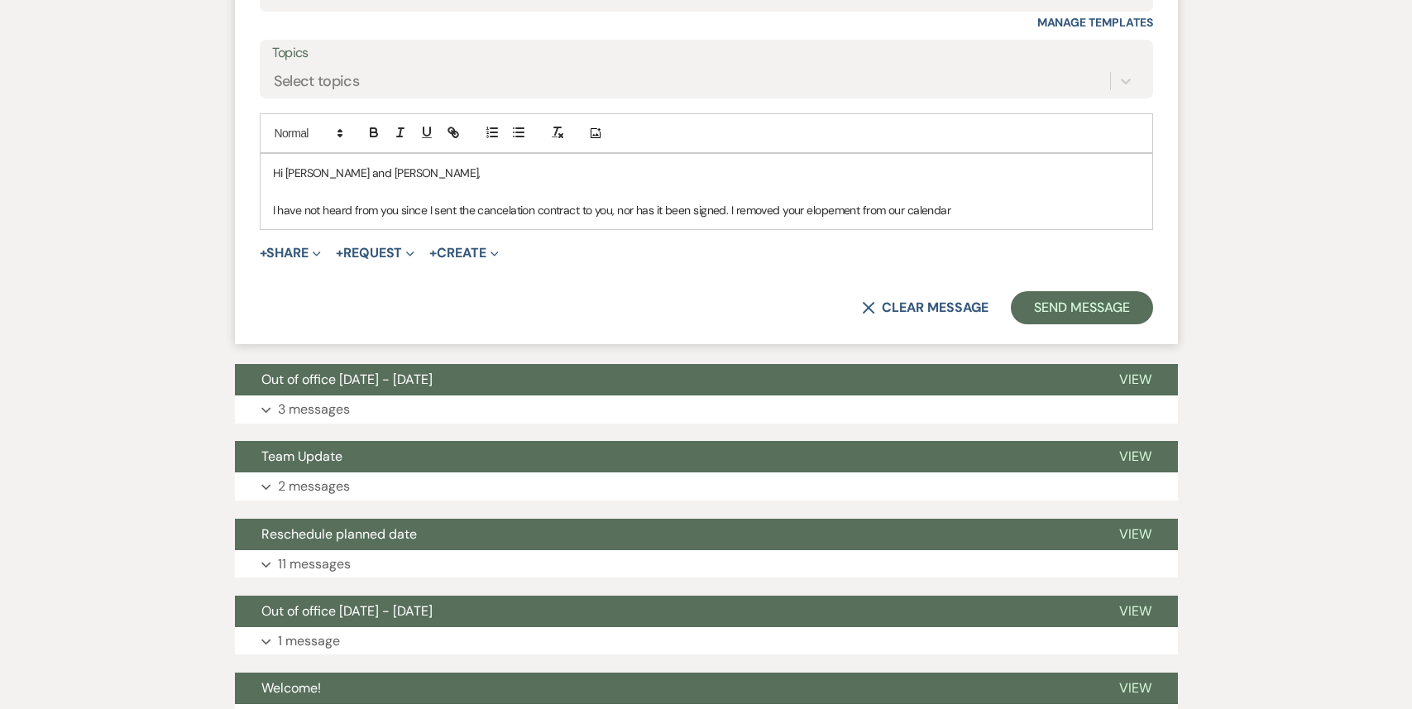
click at [925, 319] on div "X Clear message Send Message" at bounding box center [706, 307] width 893 height 33
click at [923, 307] on button "X Clear message" at bounding box center [925, 307] width 126 height 13
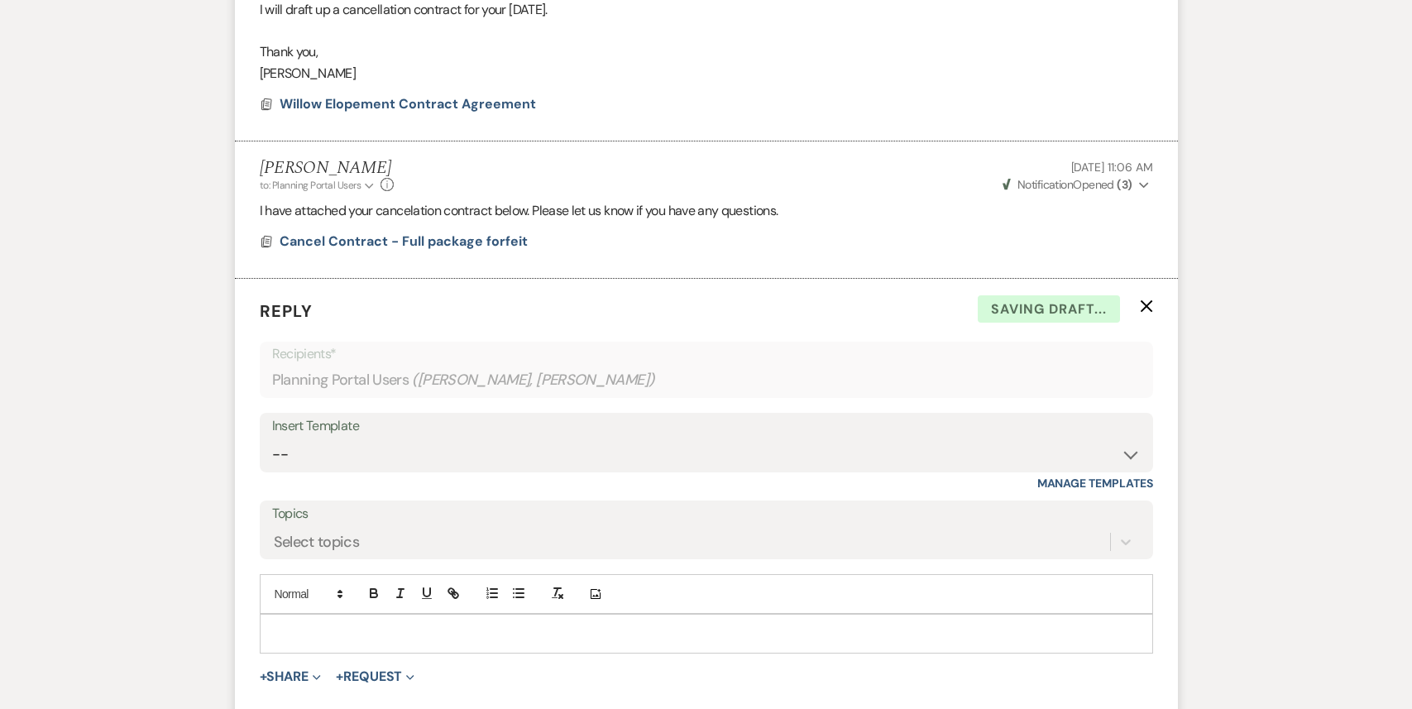
scroll to position [1530, 0]
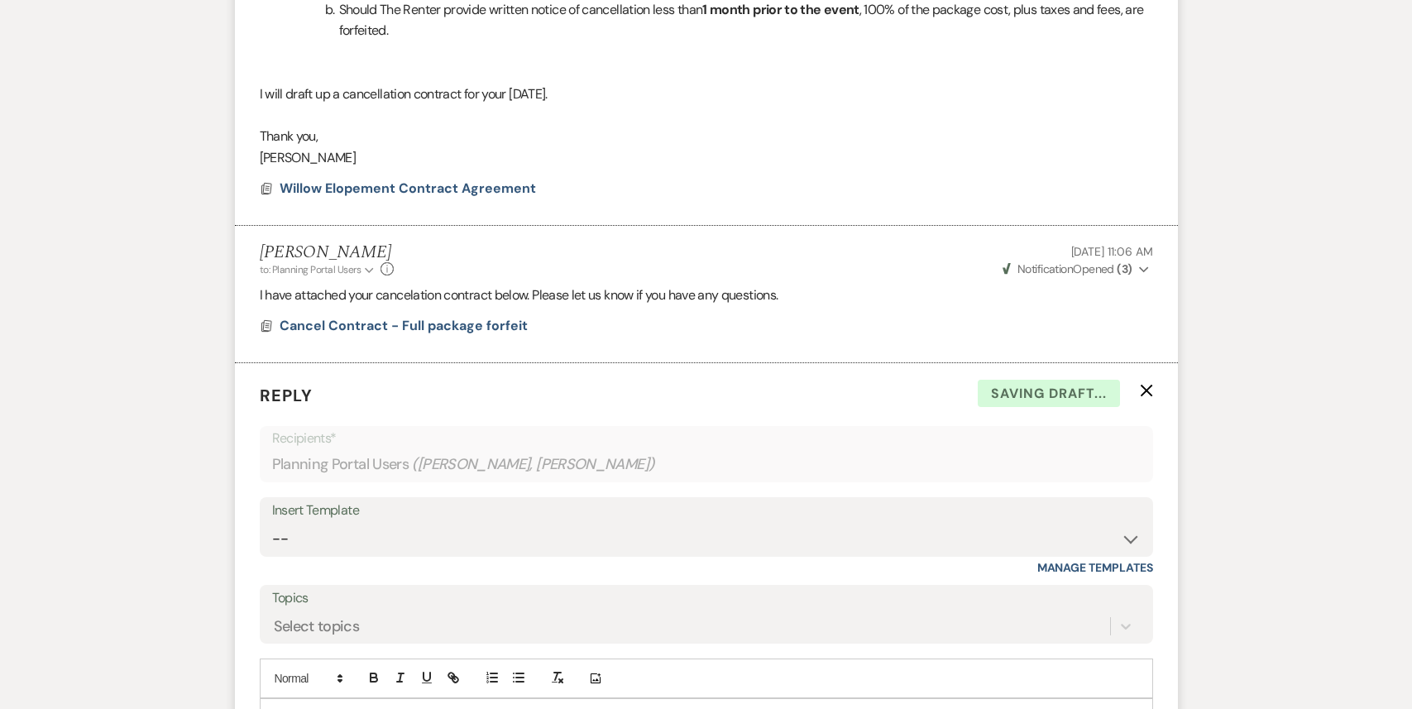
click at [1158, 390] on form "Reply X Saving draft... Recipients* Planning Portal Users ( Michael Capik, Eric…" at bounding box center [706, 608] width 943 height 490
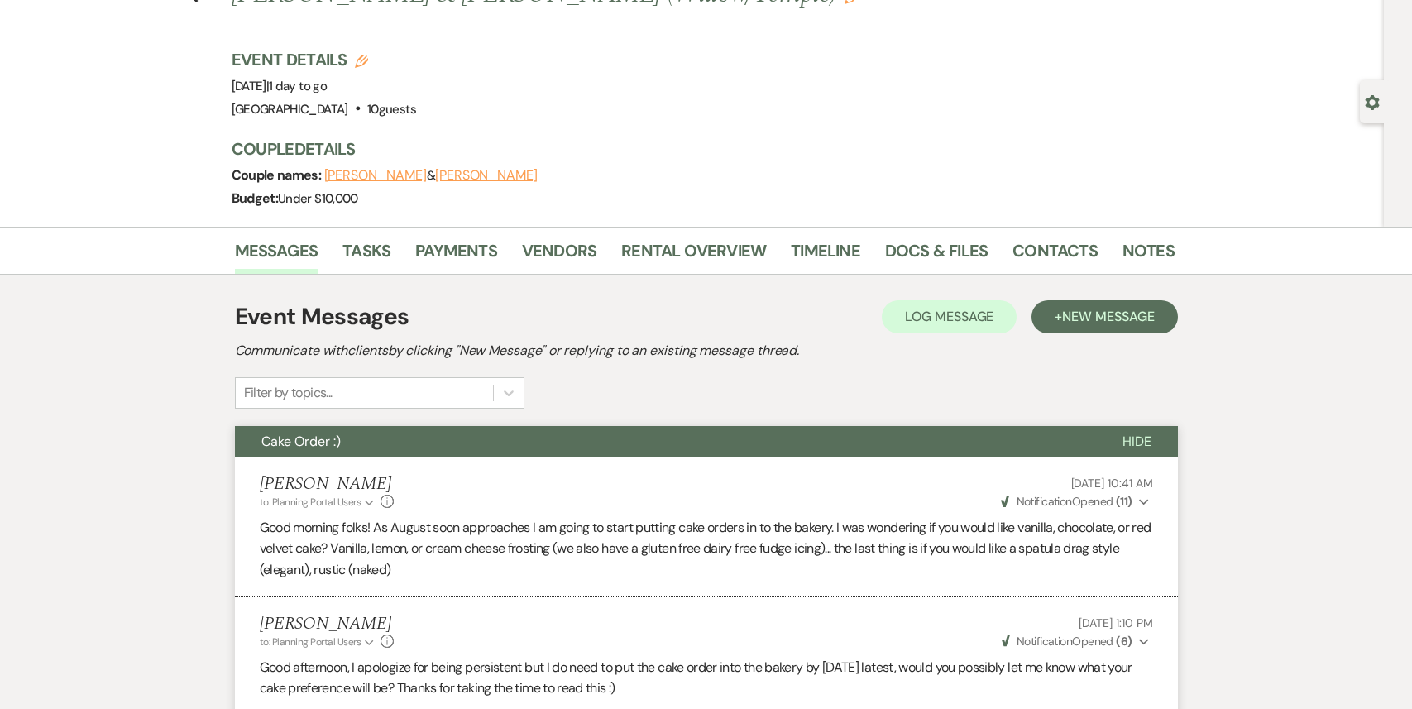
scroll to position [0, 0]
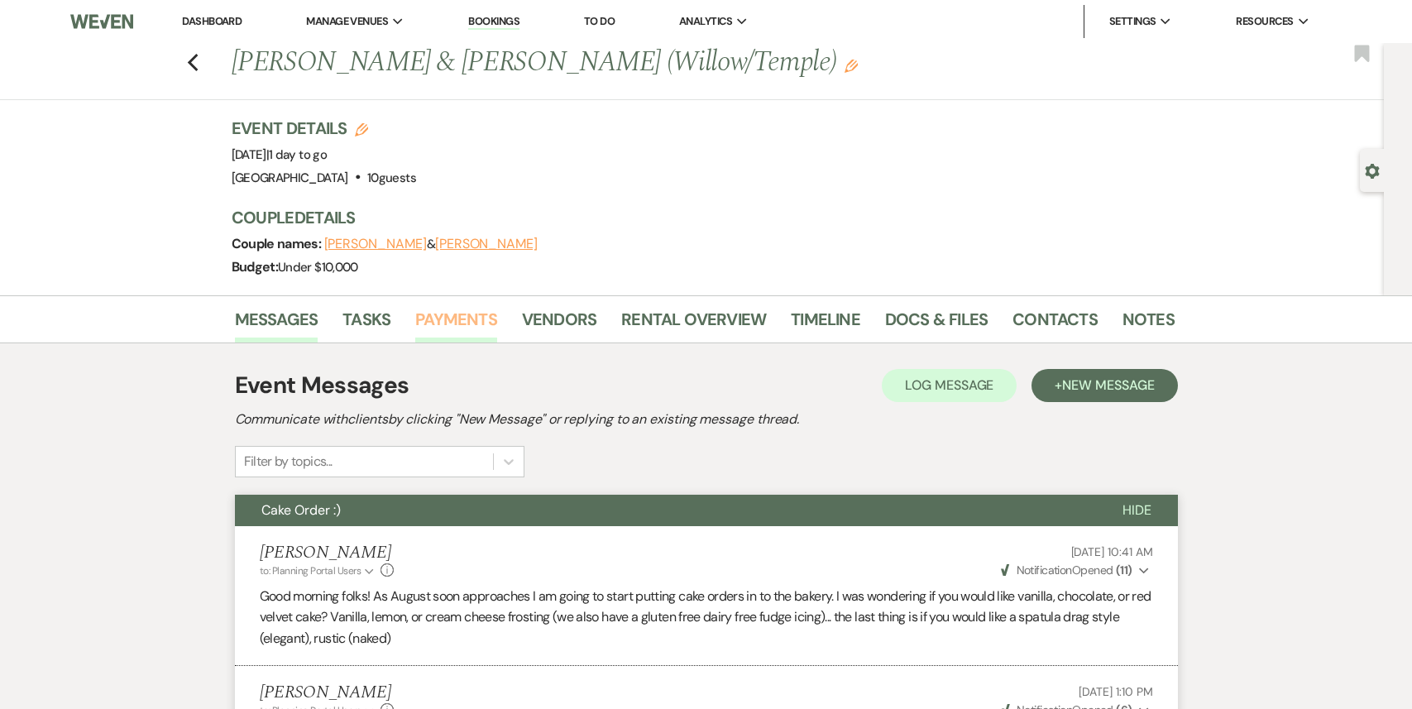
click at [479, 326] on link "Payments" at bounding box center [456, 324] width 82 height 36
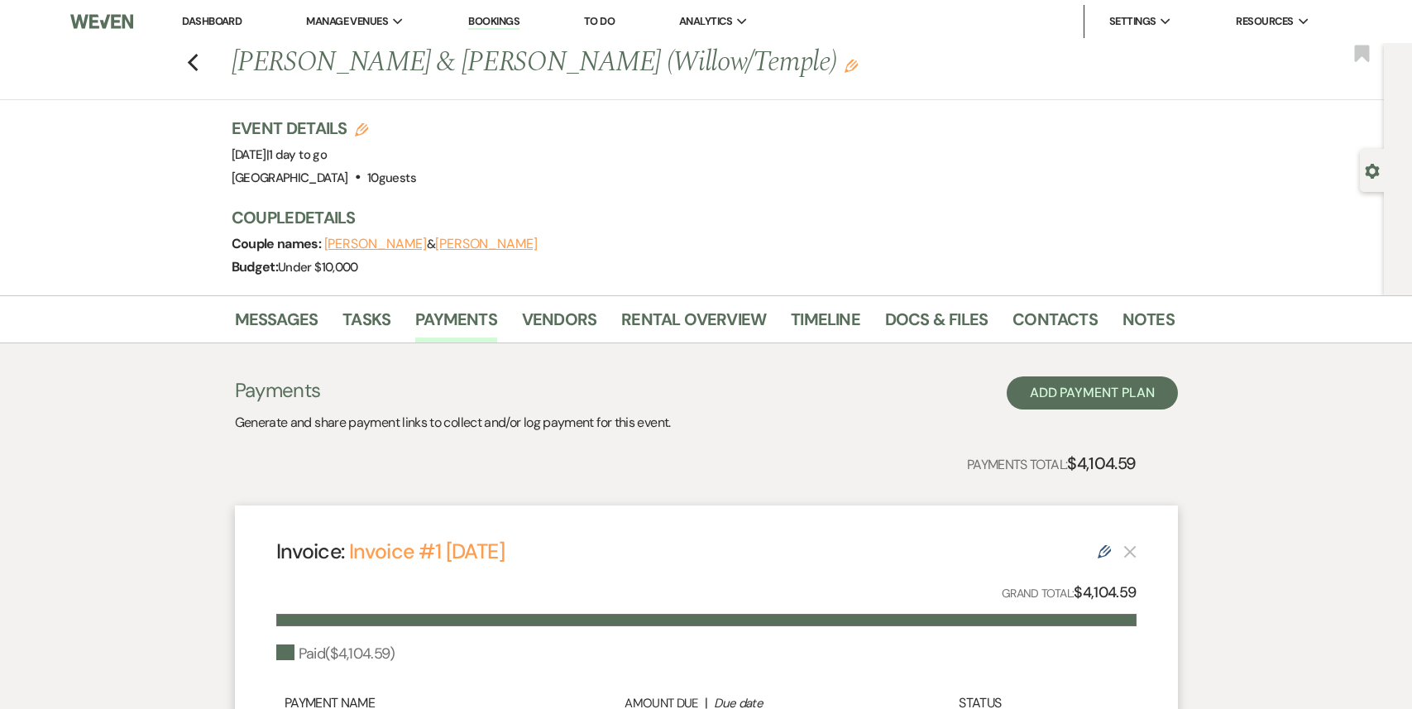
click at [282, 300] on div "Messages Tasks Payments Vendors Rental Overview Timeline Docs & Files Contacts …" at bounding box center [706, 319] width 1412 height 48
click at [266, 319] on link "Messages" at bounding box center [277, 324] width 84 height 36
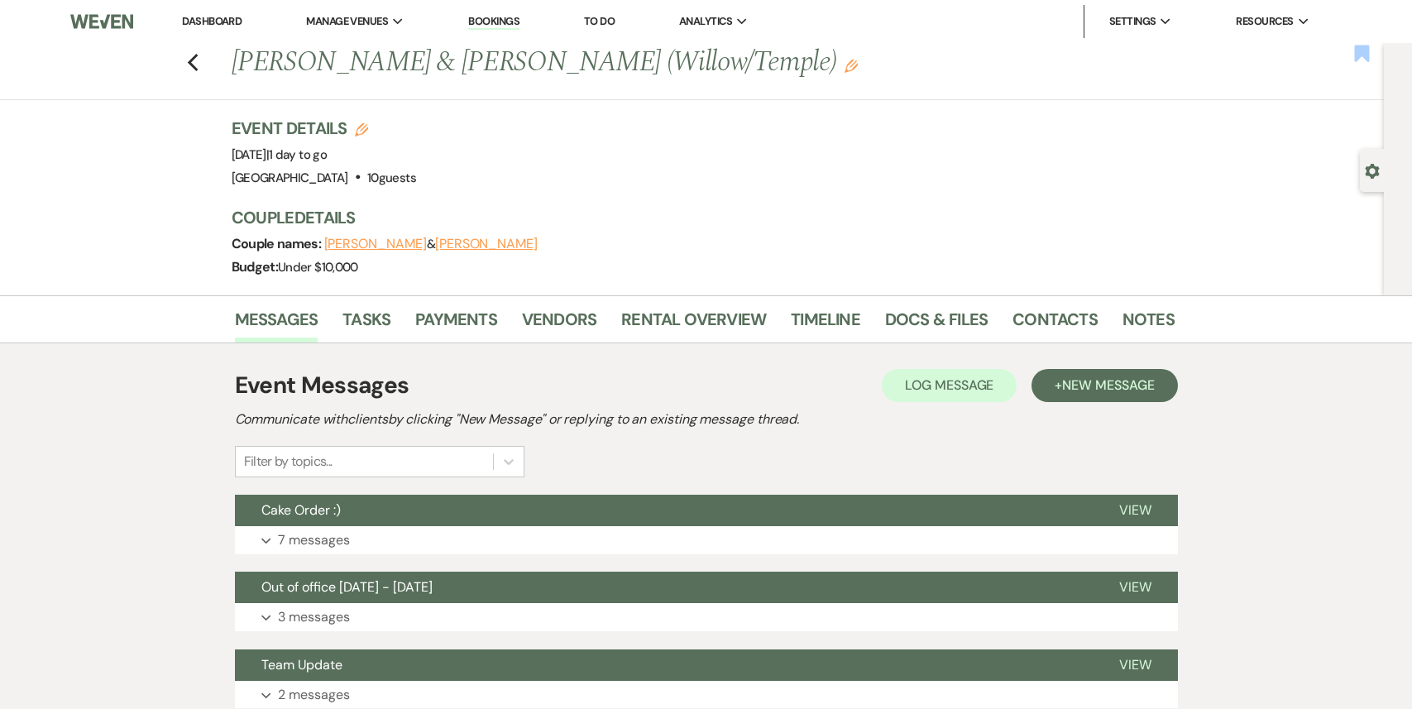
click at [1358, 54] on use "button" at bounding box center [1362, 53] width 15 height 17
click at [1369, 171] on icon "Gear" at bounding box center [1372, 171] width 15 height 15
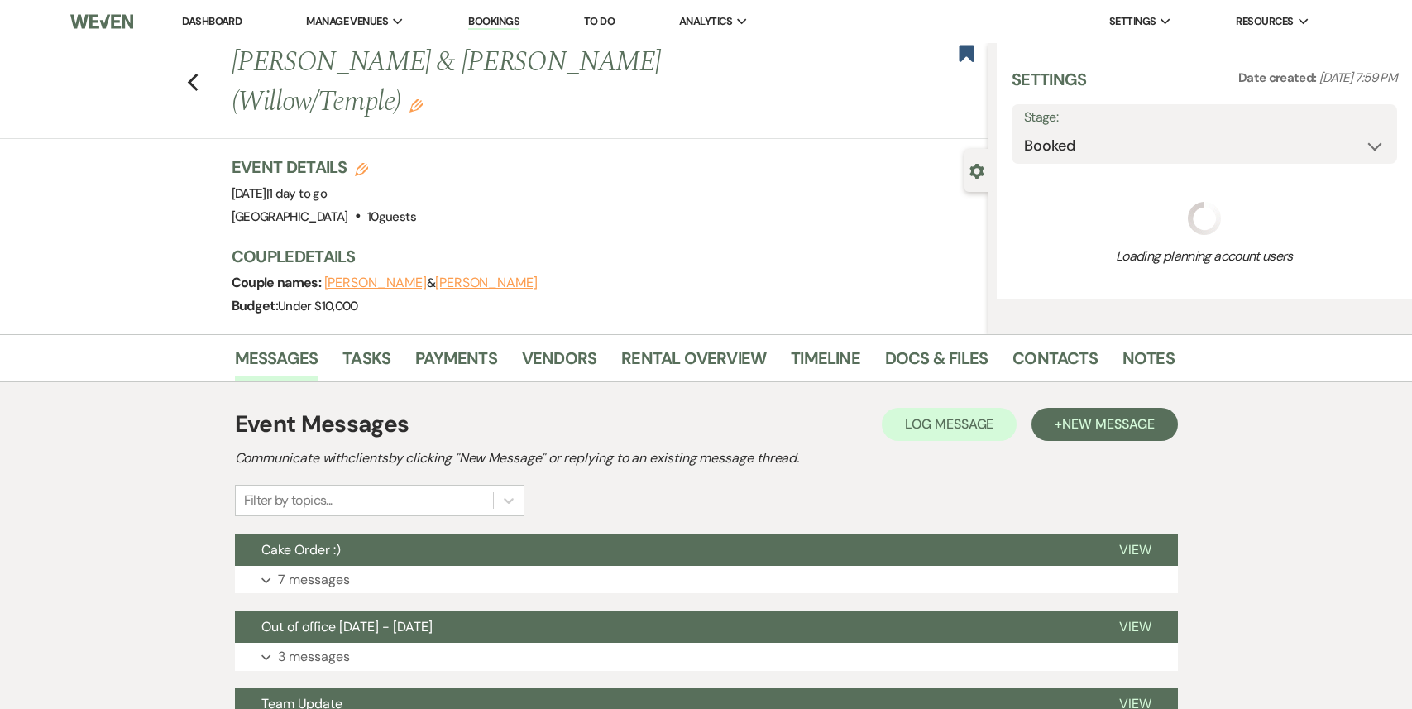
select select "5"
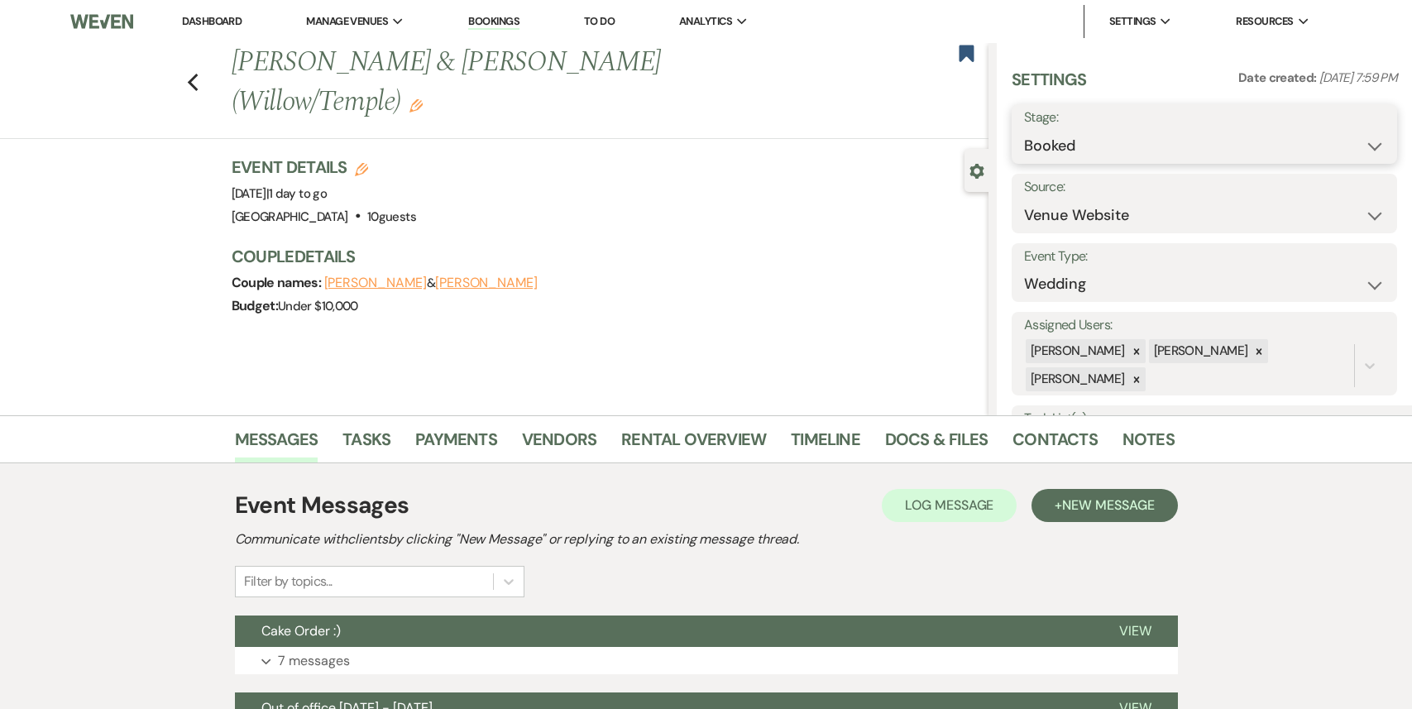
click at [1203, 147] on select "Booked Lost" at bounding box center [1204, 146] width 361 height 32
select select "8"
click at [1024, 130] on select "Booked Lost" at bounding box center [1204, 146] width 361 height 32
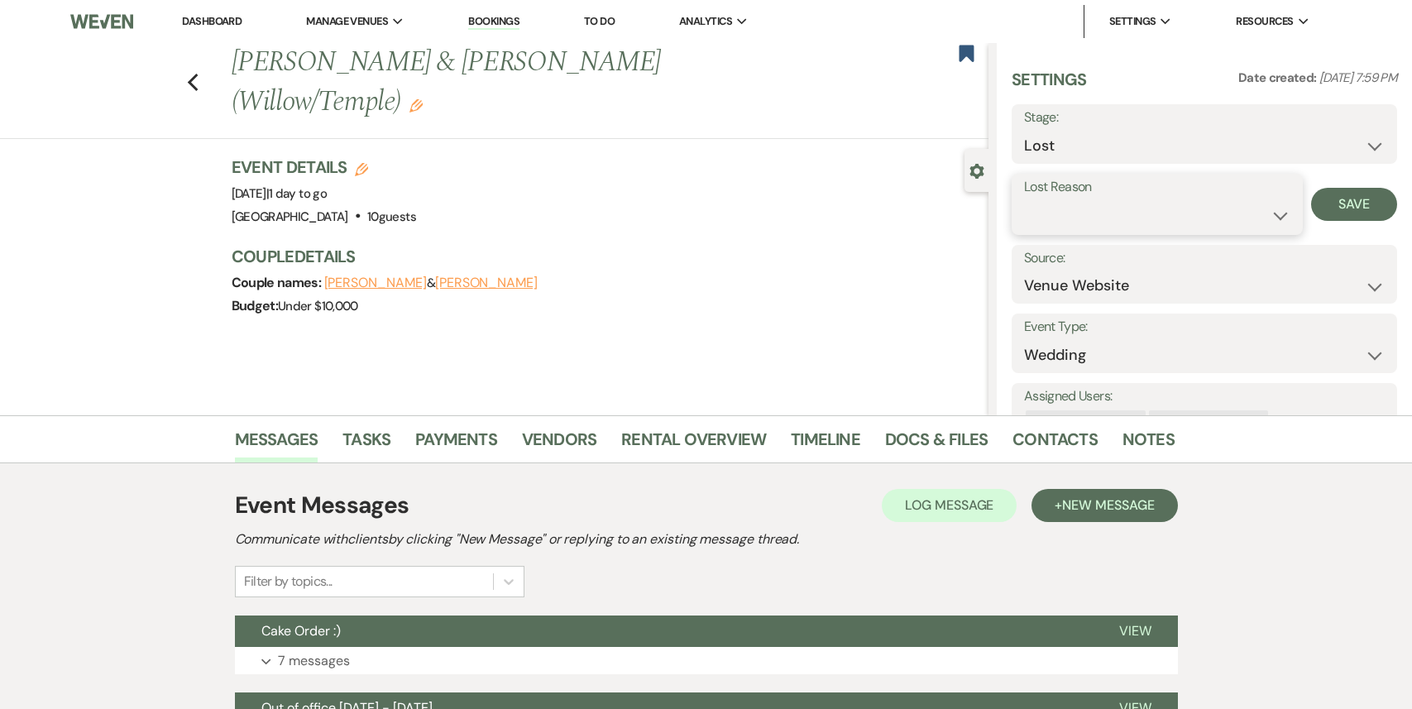
click at [1143, 214] on select "Booked Elsewhere Budget Date Unavailable No Response Not a Good Match Capacity …" at bounding box center [1157, 215] width 266 height 32
select select "11"
click at [1024, 199] on select "Booked Elsewhere Budget Date Unavailable No Response Not a Good Match Capacity …" at bounding box center [1157, 215] width 266 height 32
click at [1335, 203] on button "Save" at bounding box center [1354, 204] width 86 height 33
click at [197, 74] on use "button" at bounding box center [192, 83] width 11 height 18
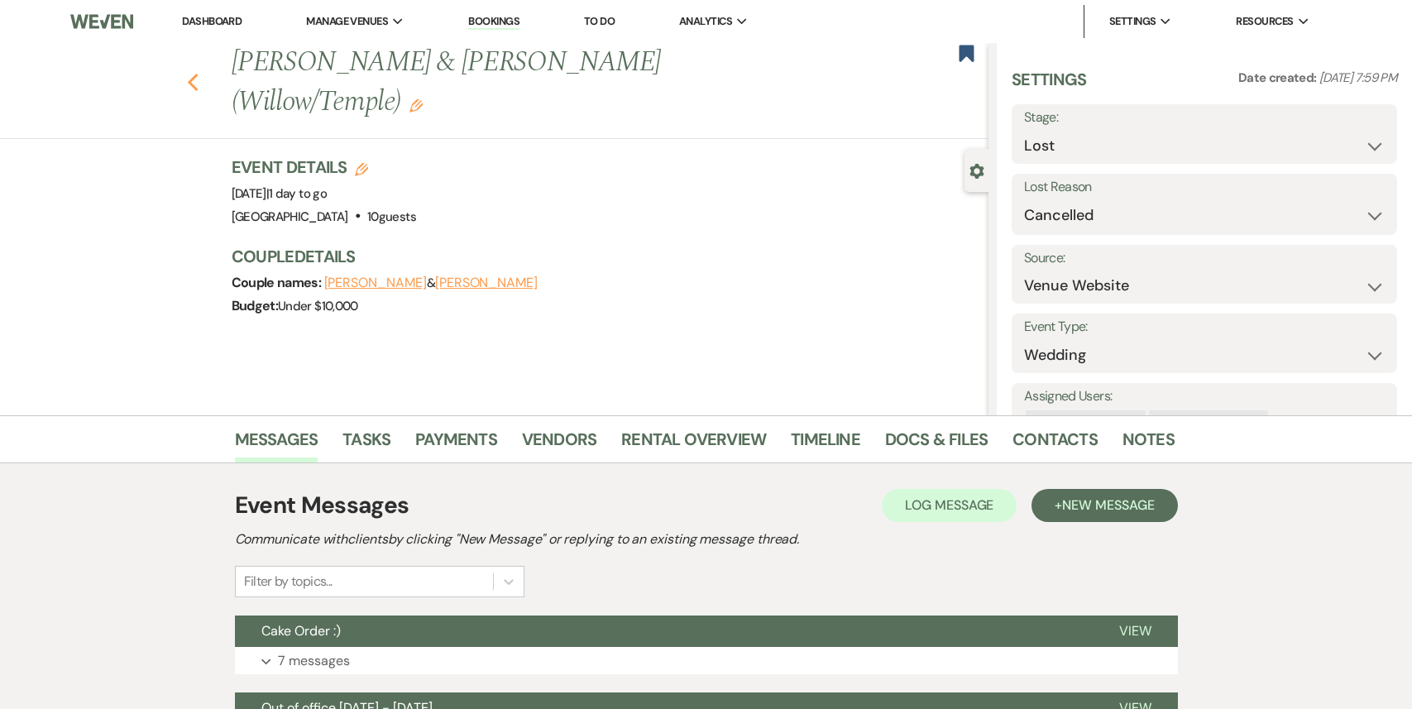
select select "8"
select select "11"
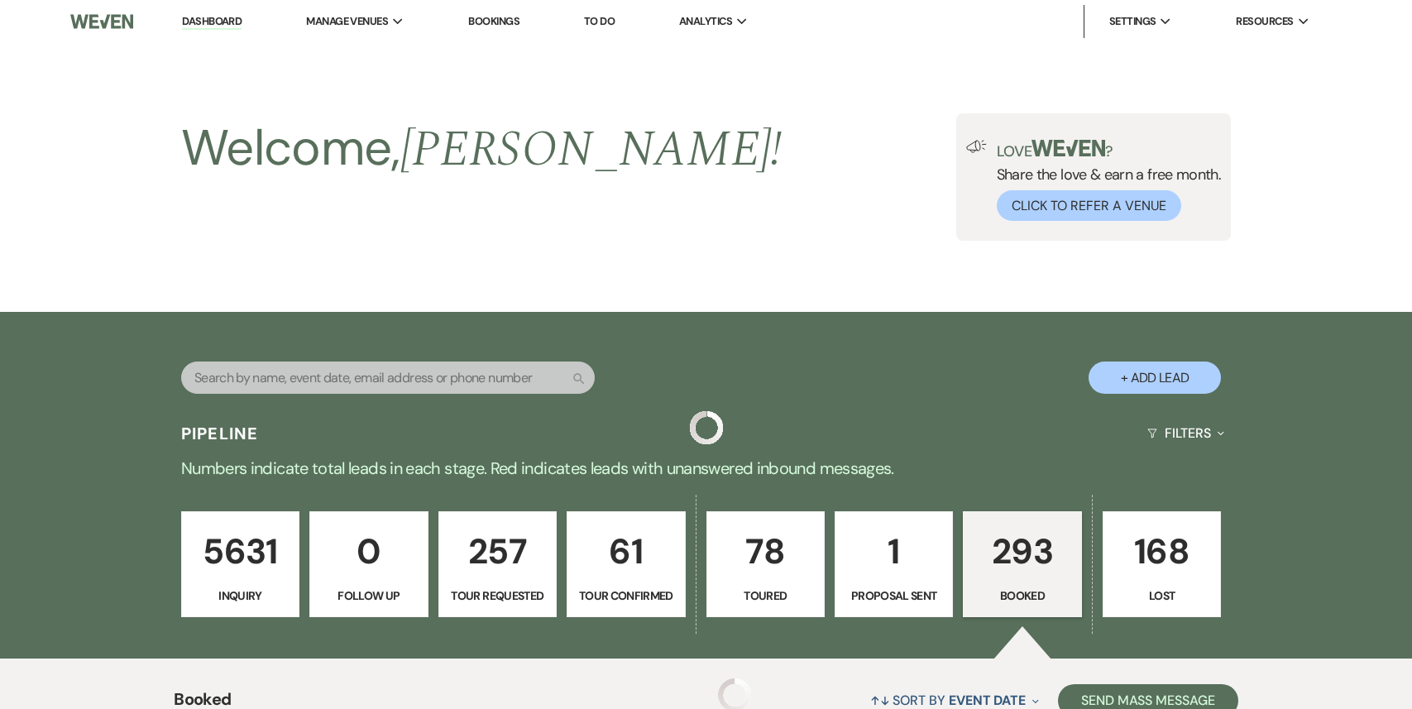
scroll to position [490, 0]
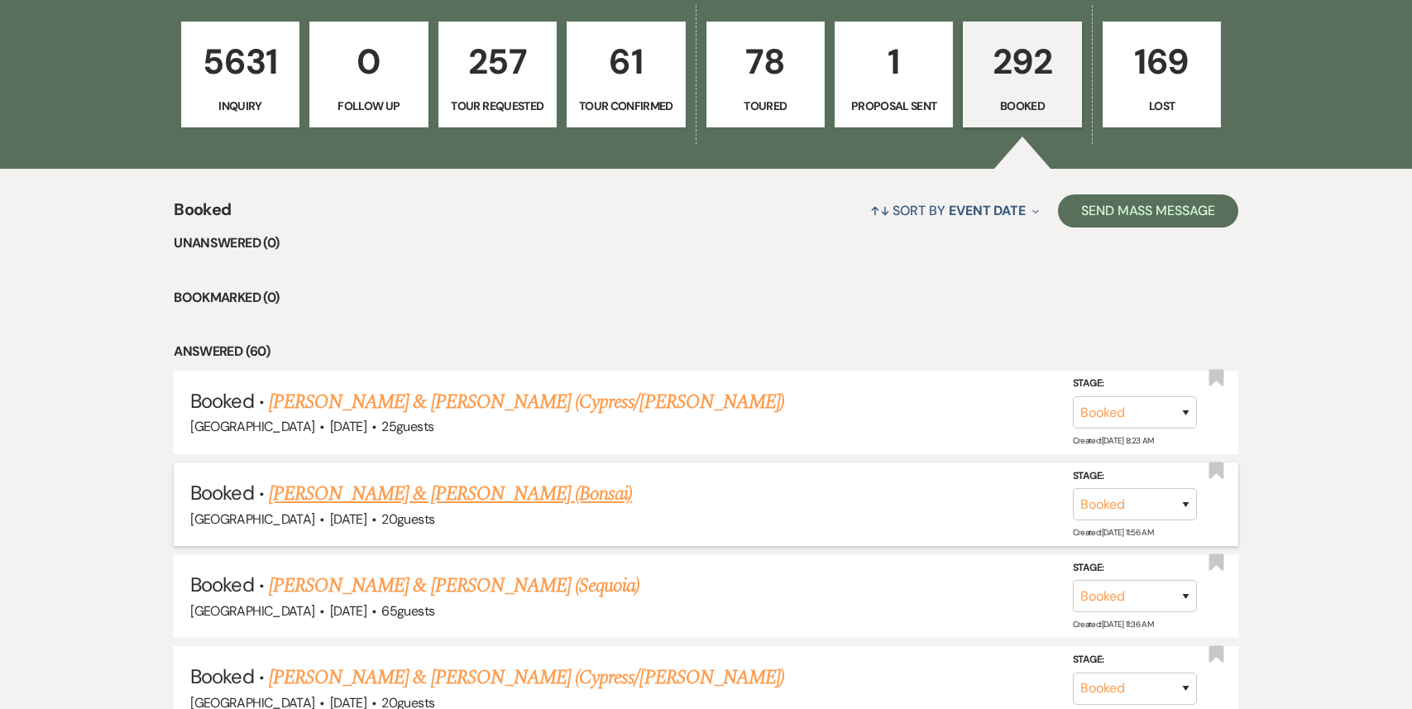
click at [540, 493] on link "[PERSON_NAME] & [PERSON_NAME] (Bonsai)" at bounding box center [451, 494] width 364 height 30
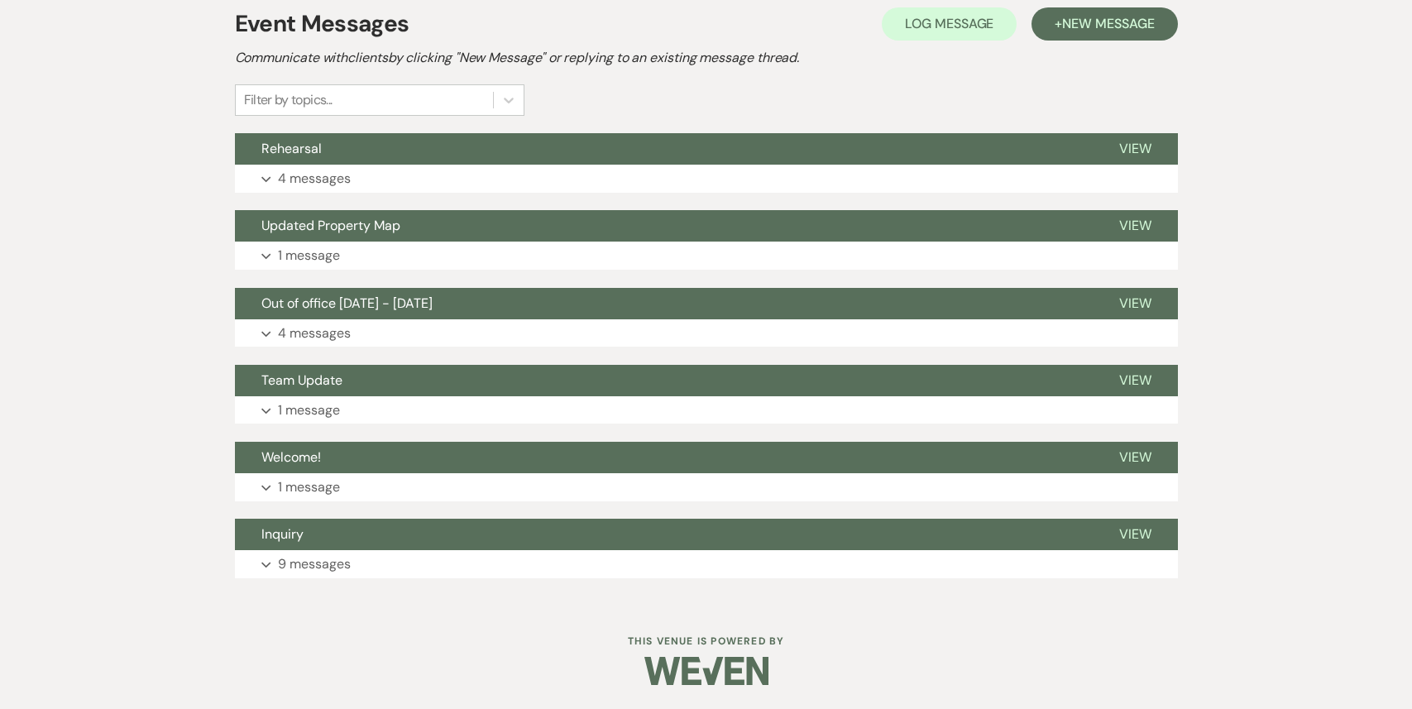
scroll to position [388, 0]
click at [553, 181] on button "Expand 4 messages" at bounding box center [706, 179] width 943 height 28
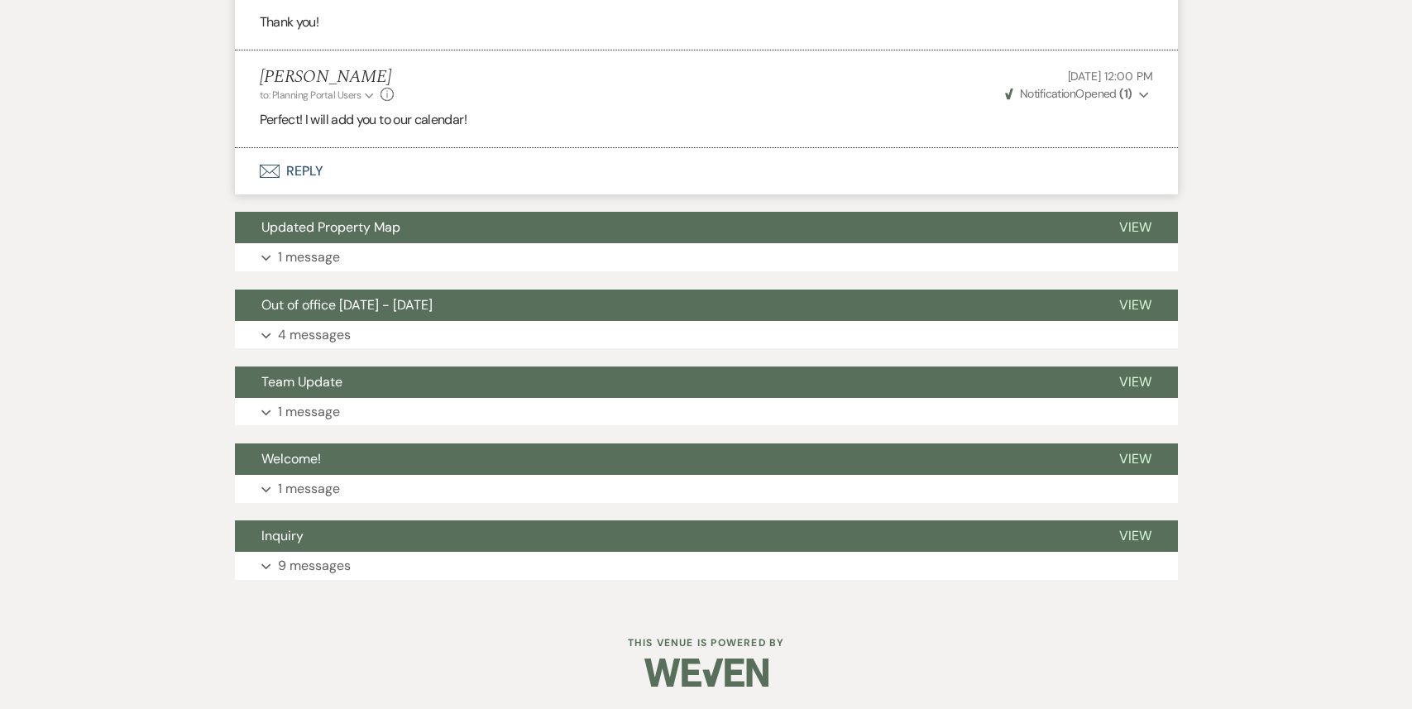
scroll to position [1029, 0]
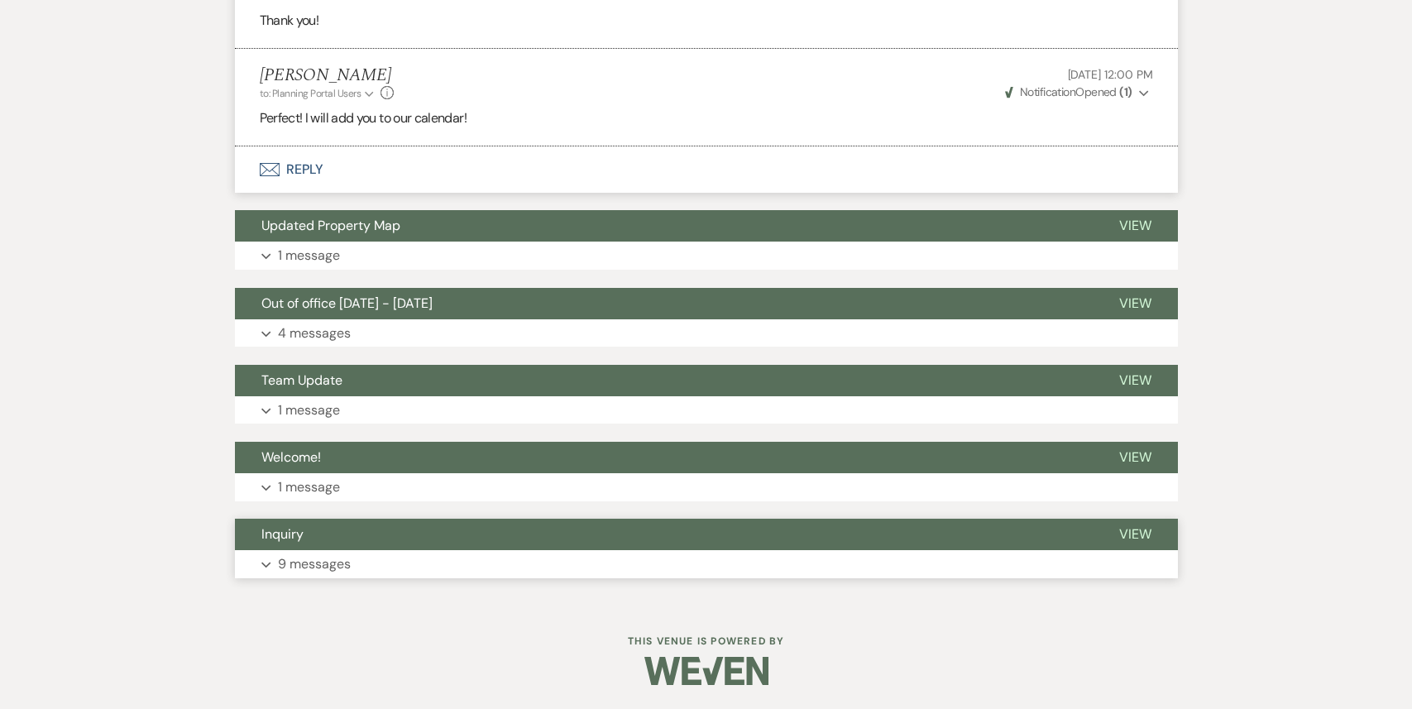
click at [428, 545] on button "Inquiry" at bounding box center [664, 534] width 858 height 31
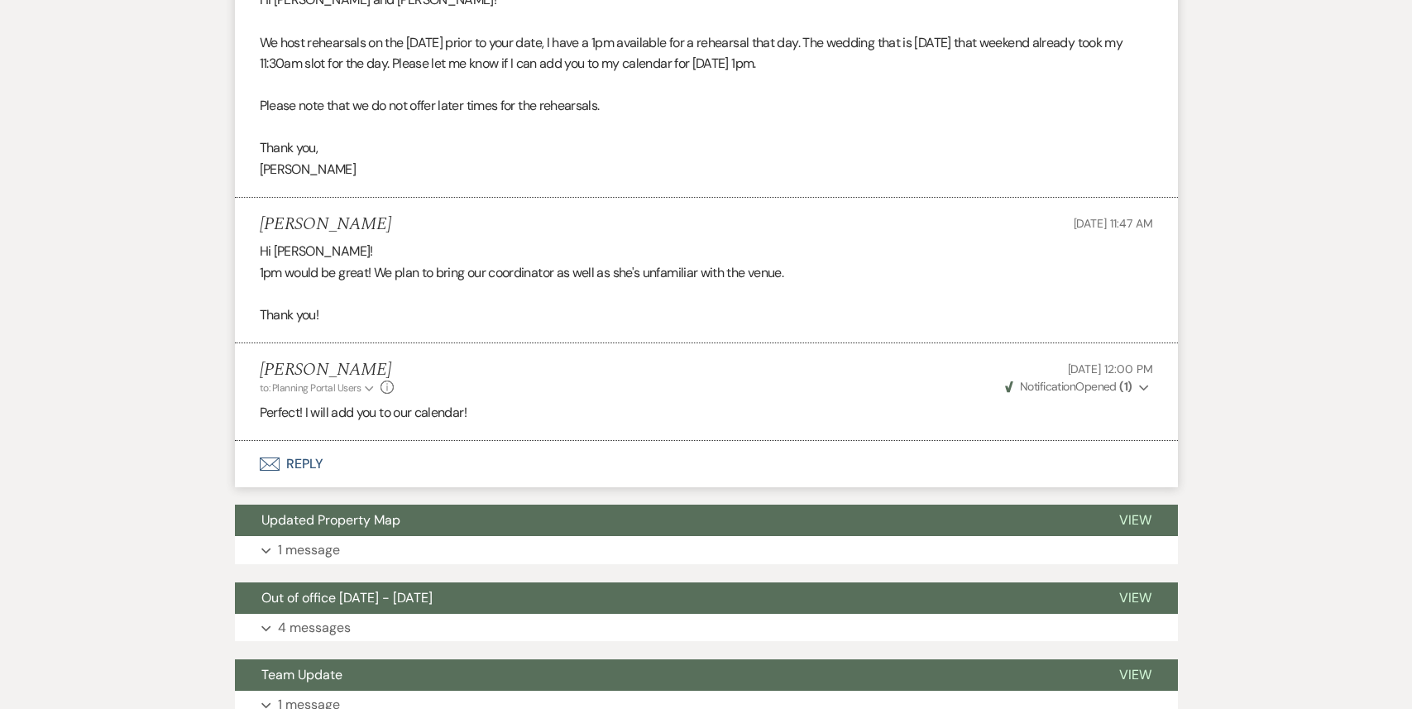
scroll to position [1047, 0]
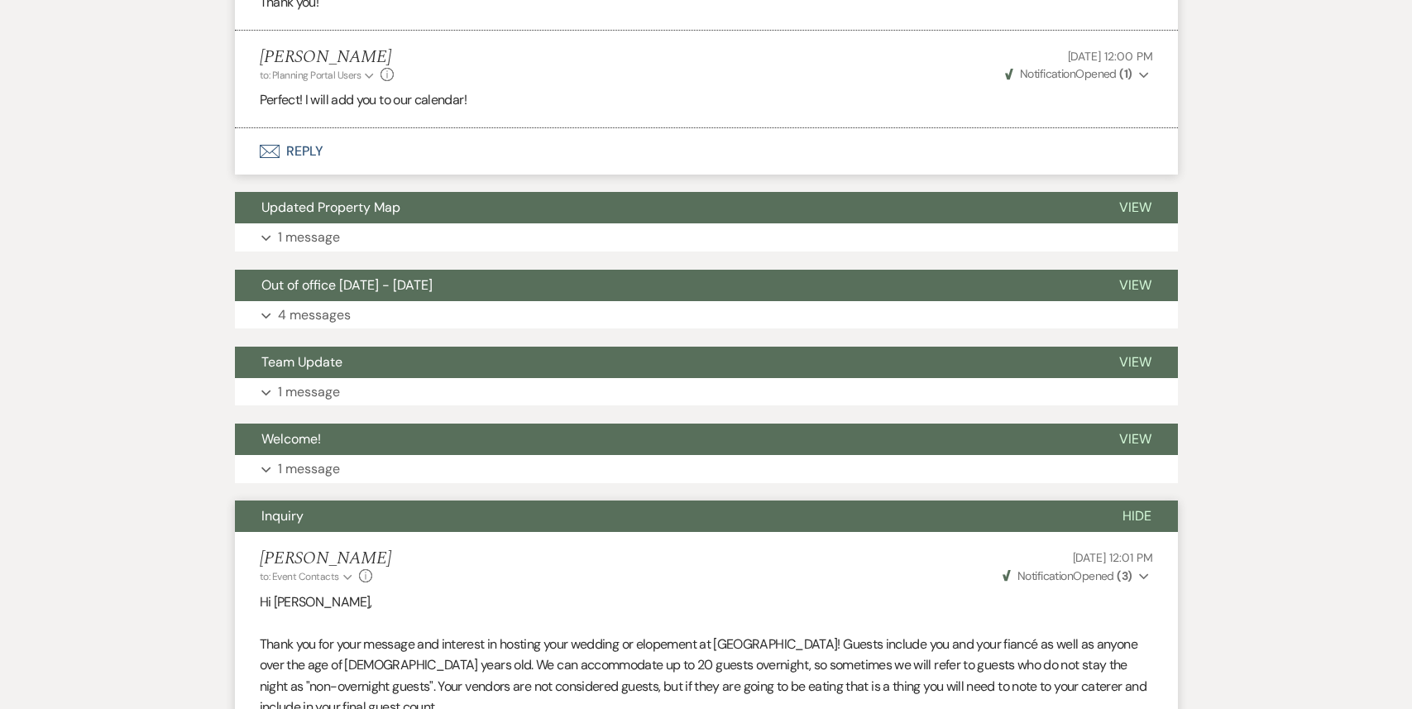
click at [386, 149] on button "Envelope Reply" at bounding box center [706, 151] width 943 height 46
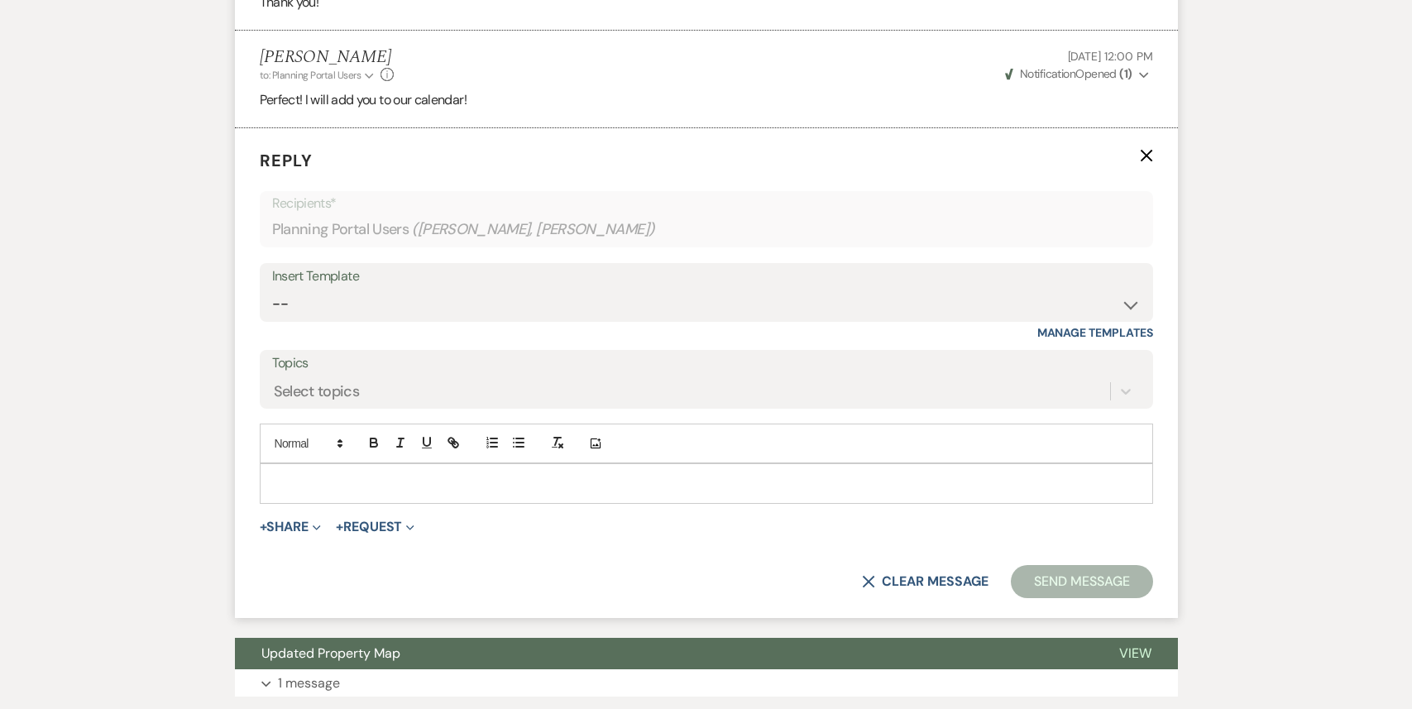
scroll to position [1065, 0]
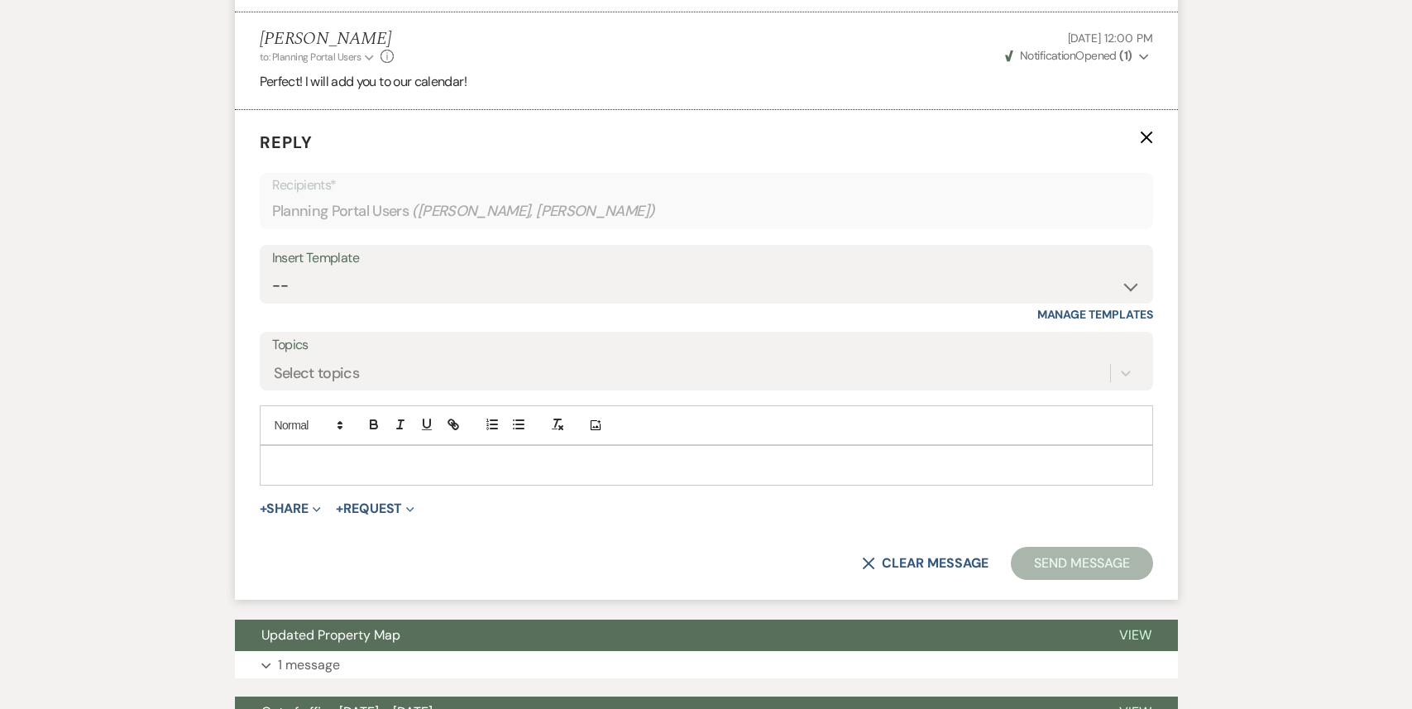
click at [357, 451] on div at bounding box center [707, 465] width 892 height 38
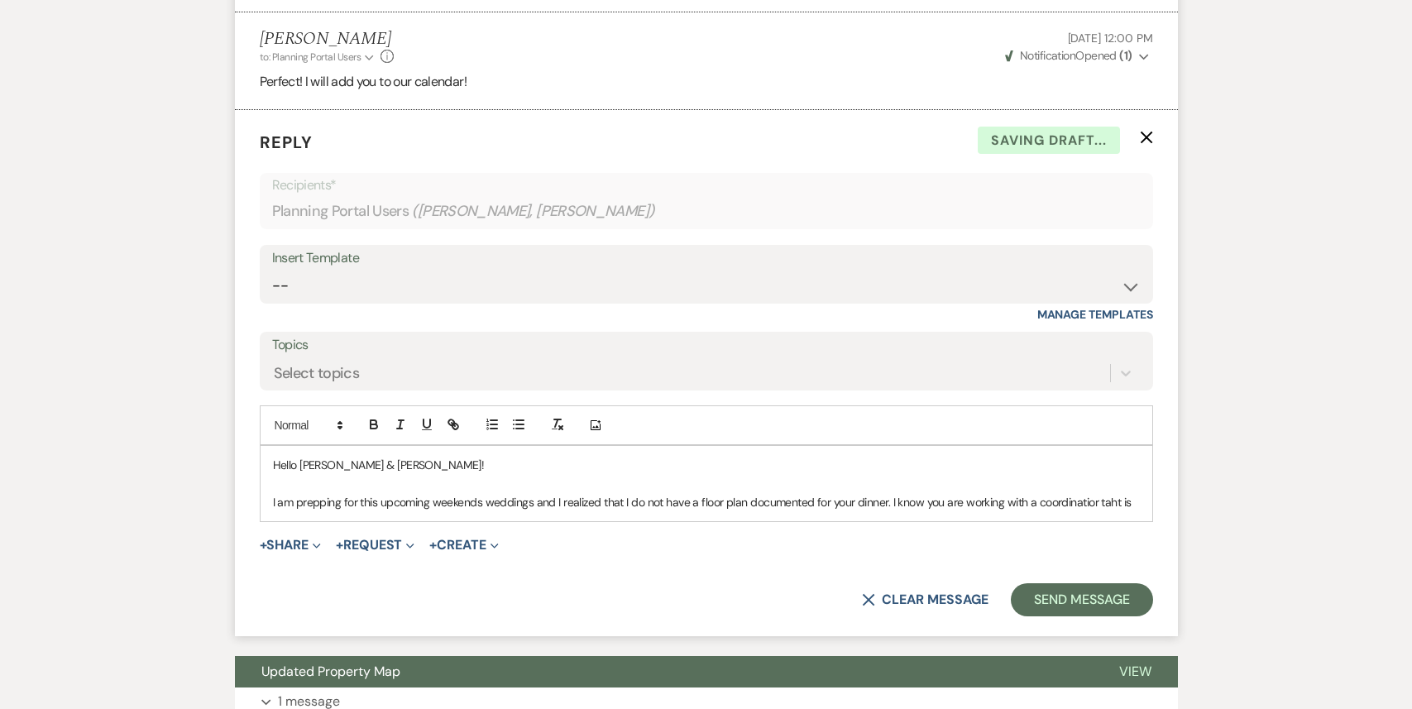
click at [1065, 500] on p "I am prepping for this upcoming weekends weddings and I realized that I do not …" at bounding box center [706, 502] width 867 height 18
click at [1071, 504] on p "I am prepping for this upcoming weekends weddings and I realized that I do not …" at bounding box center [706, 502] width 867 height 18
drag, startPoint x: 1133, startPoint y: 504, endPoint x: 1035, endPoint y: 508, distance: 98.5
click at [1035, 508] on p "I am prepping for this upcoming weekends weddings and I realized that I do not …" at bounding box center [706, 502] width 867 height 18
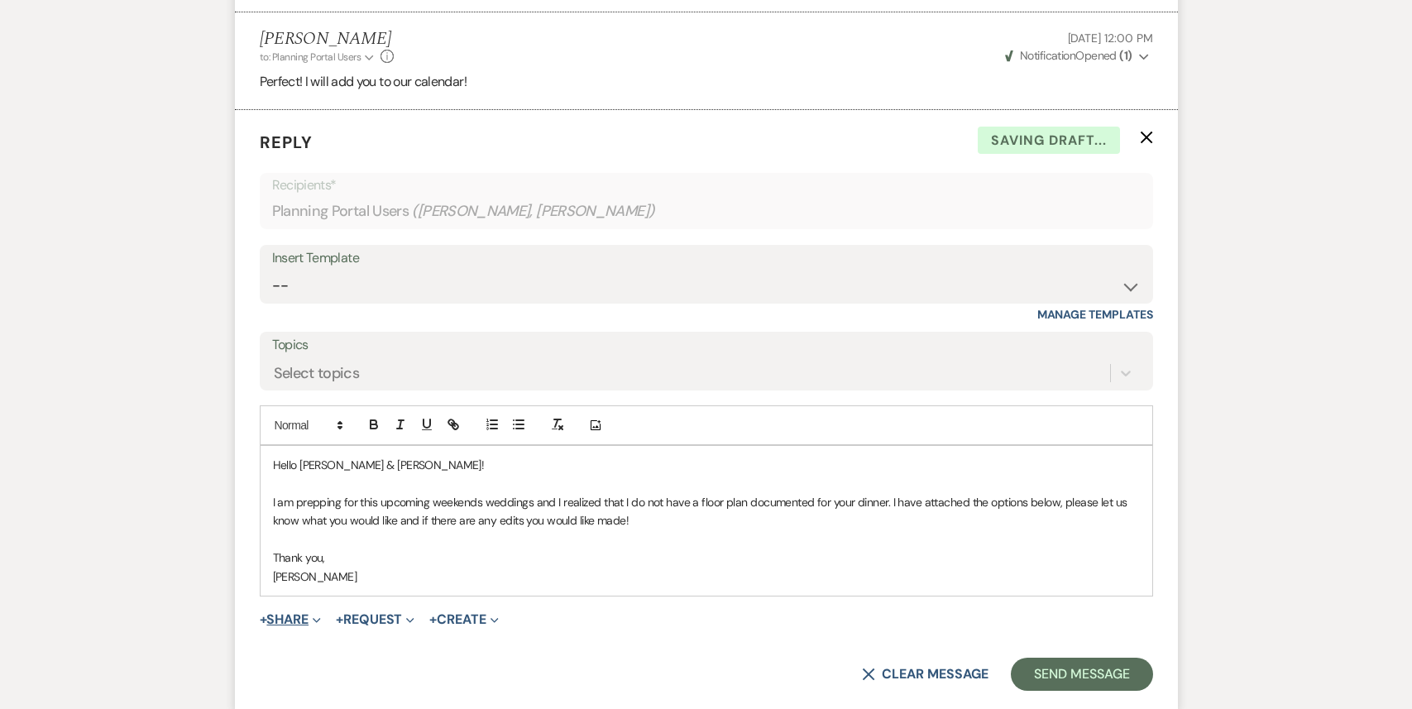
click at [307, 624] on button "+ Share Expand" at bounding box center [291, 619] width 62 height 13
click at [318, 653] on span "Doc Upload Documents" at bounding box center [327, 652] width 94 height 17
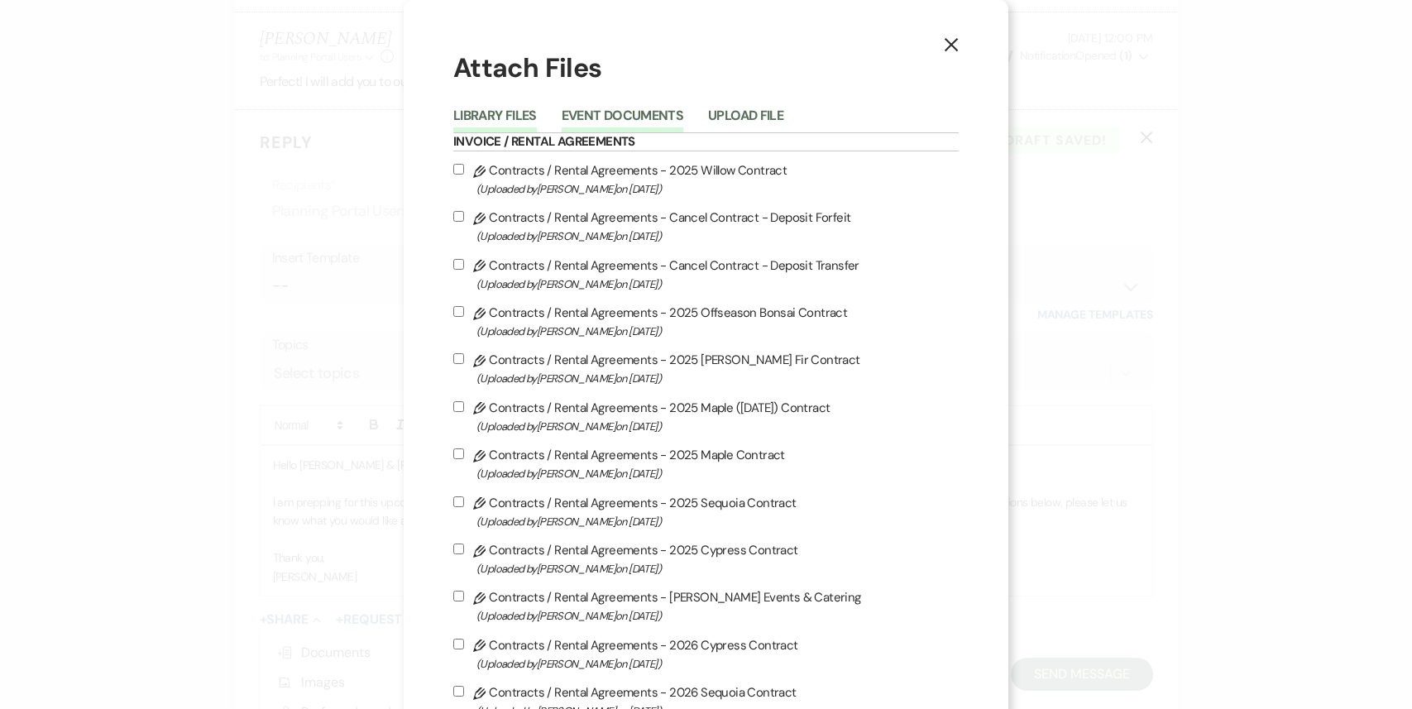
click at [664, 120] on button "Event Documents" at bounding box center [623, 120] width 122 height 23
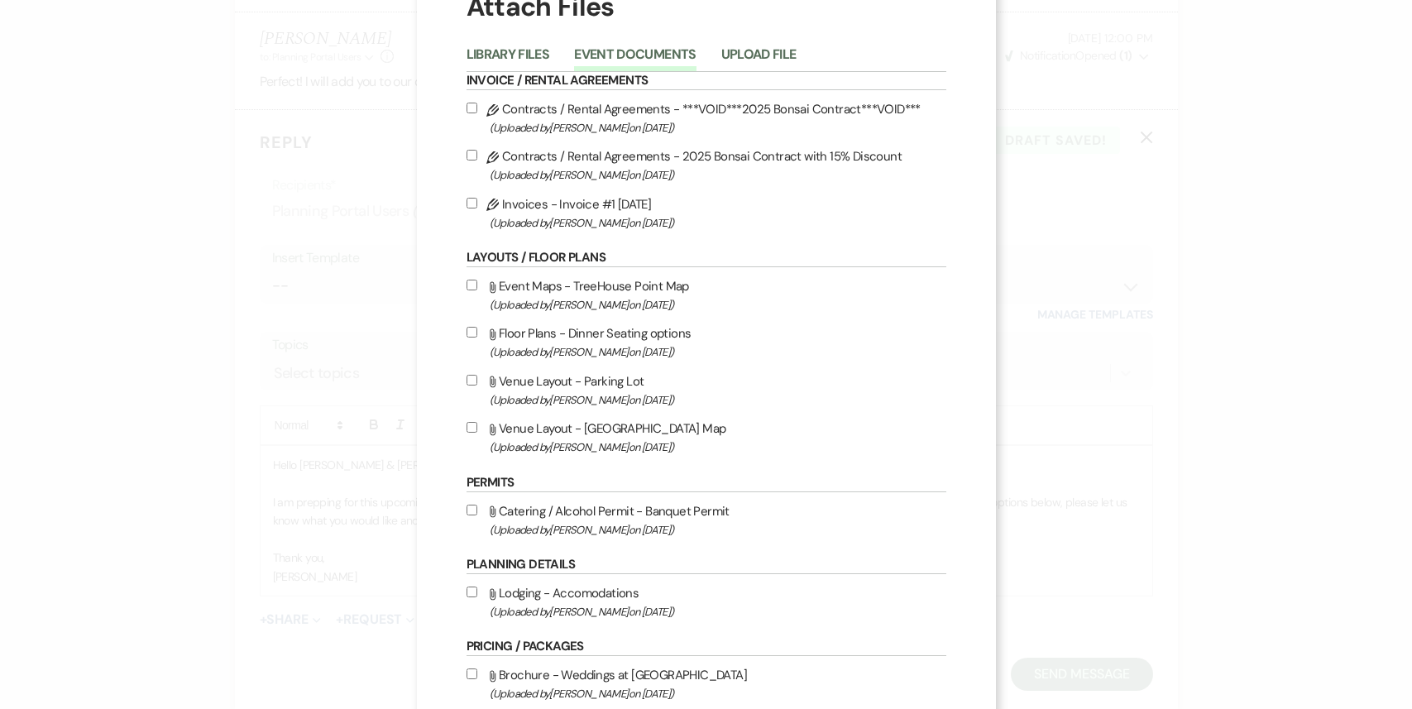
scroll to position [76, 0]
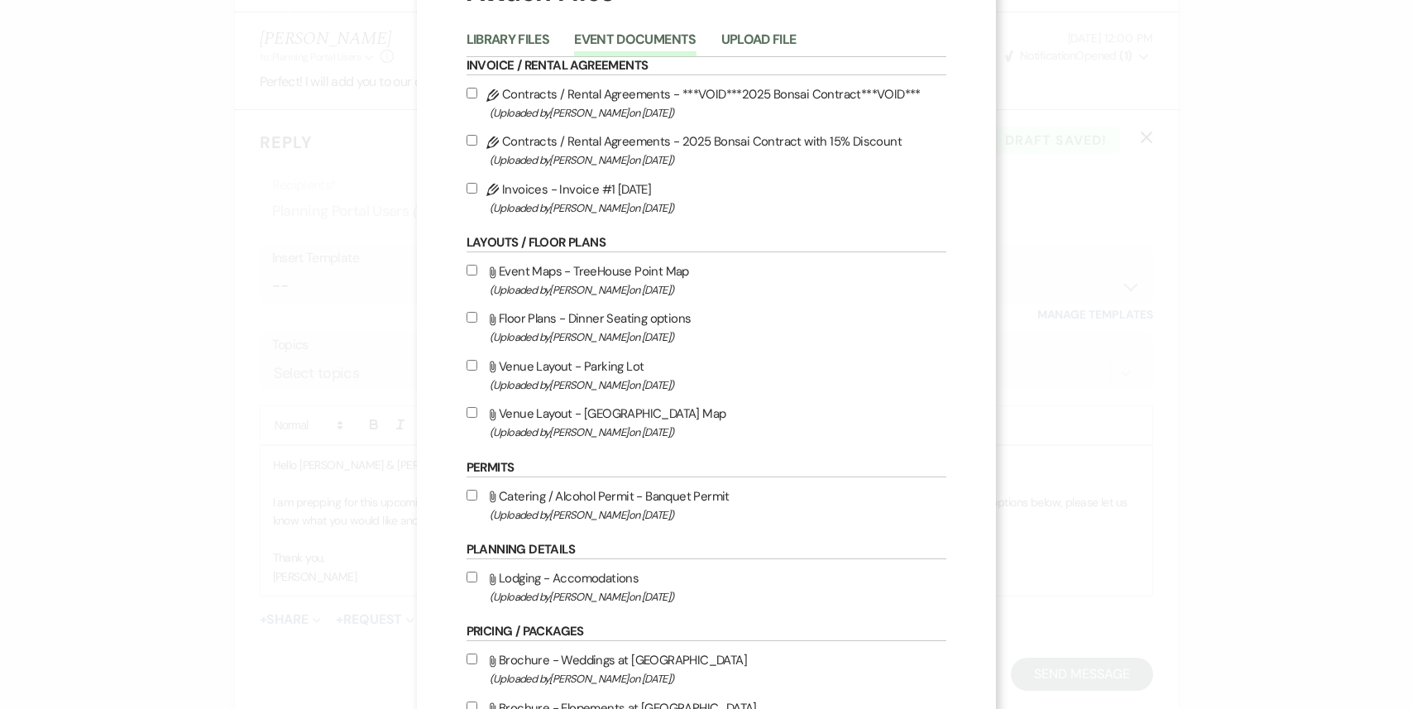
click at [467, 320] on input "Attach File Floor Plans - Dinner Seating options (Uploaded by Patricia Boyd on …" at bounding box center [472, 317] width 11 height 11
checkbox input "true"
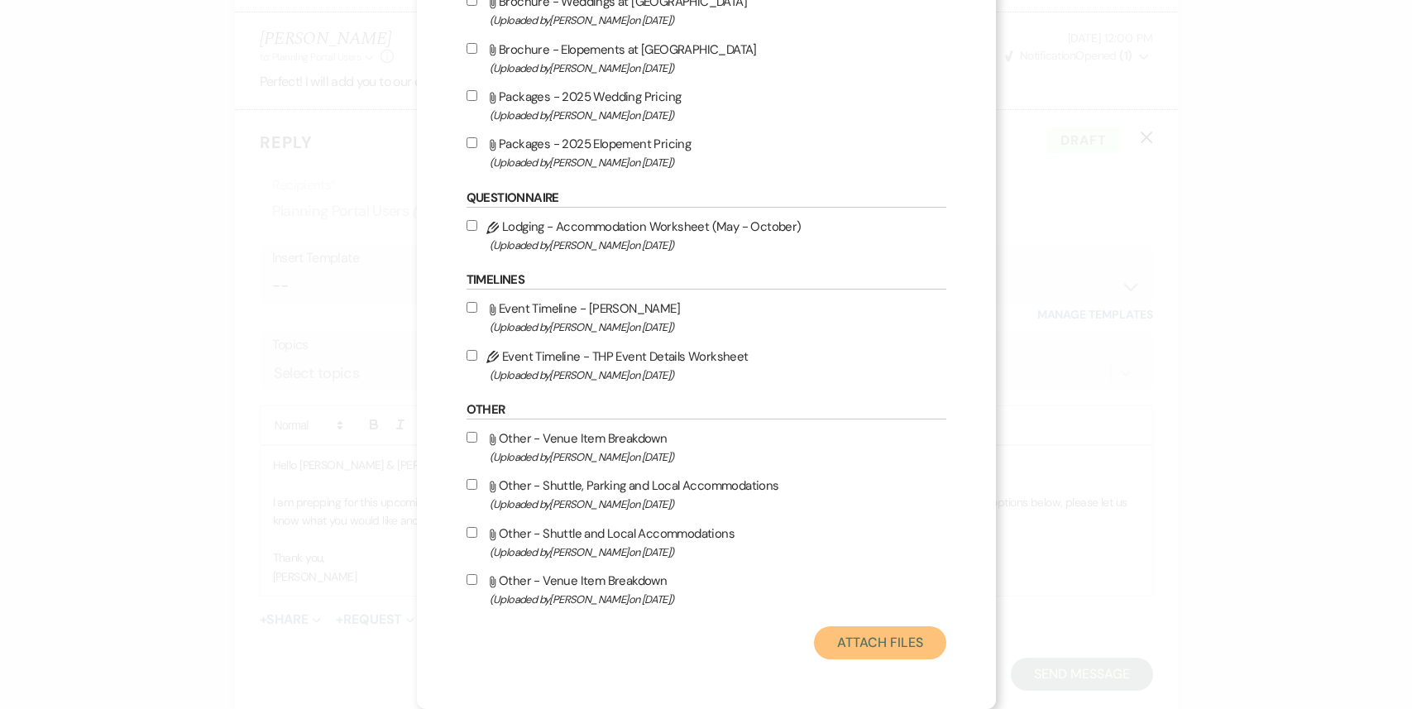
click at [864, 654] on button "Attach Files" at bounding box center [880, 642] width 132 height 33
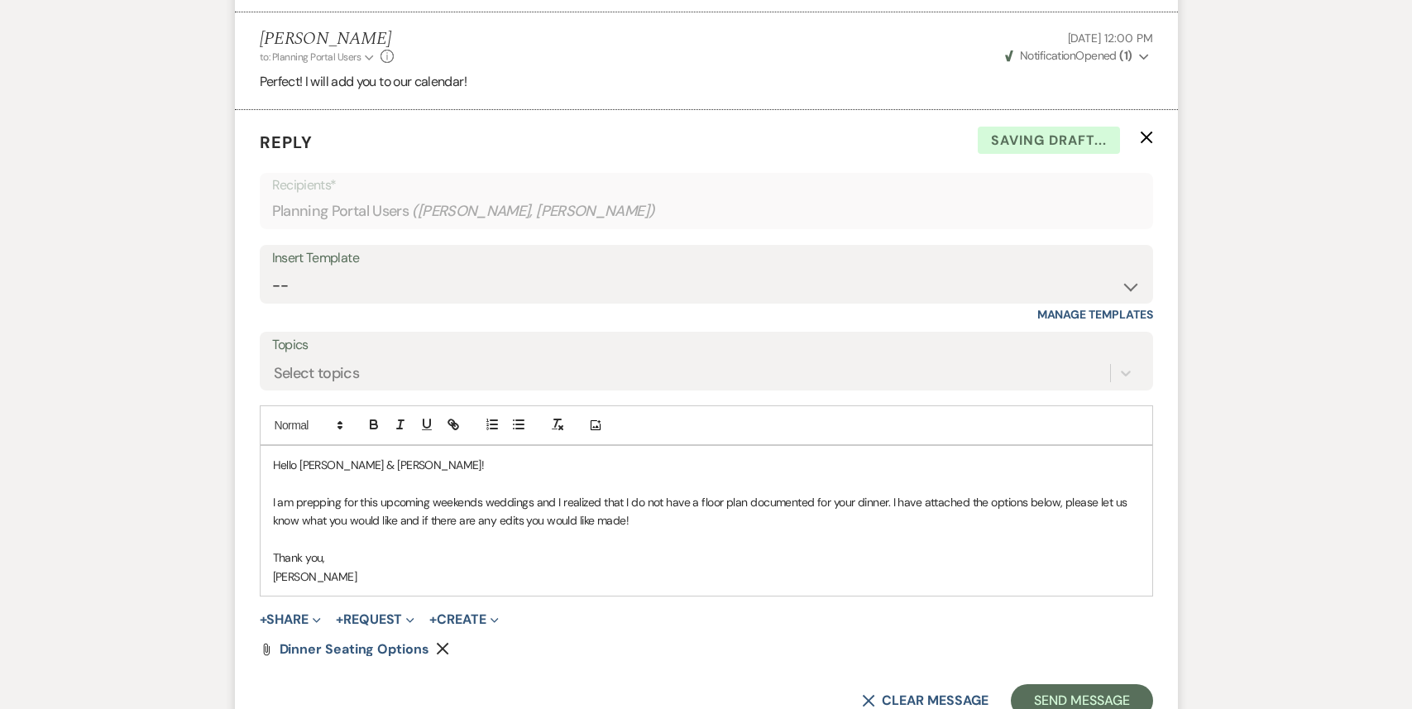
click at [668, 518] on p "I am prepping for this upcoming weekends weddings and I realized that I do not …" at bounding box center [706, 511] width 867 height 37
drag, startPoint x: 768, startPoint y: 520, endPoint x: 716, endPoint y: 523, distance: 52.2
click at [716, 523] on p "I am prepping for this upcoming weekends weddings and I realized that I do not …" at bounding box center [706, 511] width 867 height 37
click at [946, 530] on p at bounding box center [706, 539] width 867 height 18
click at [929, 526] on p "I am prepping for this upcoming weekends weddings and I realized that I do not …" at bounding box center [706, 511] width 867 height 37
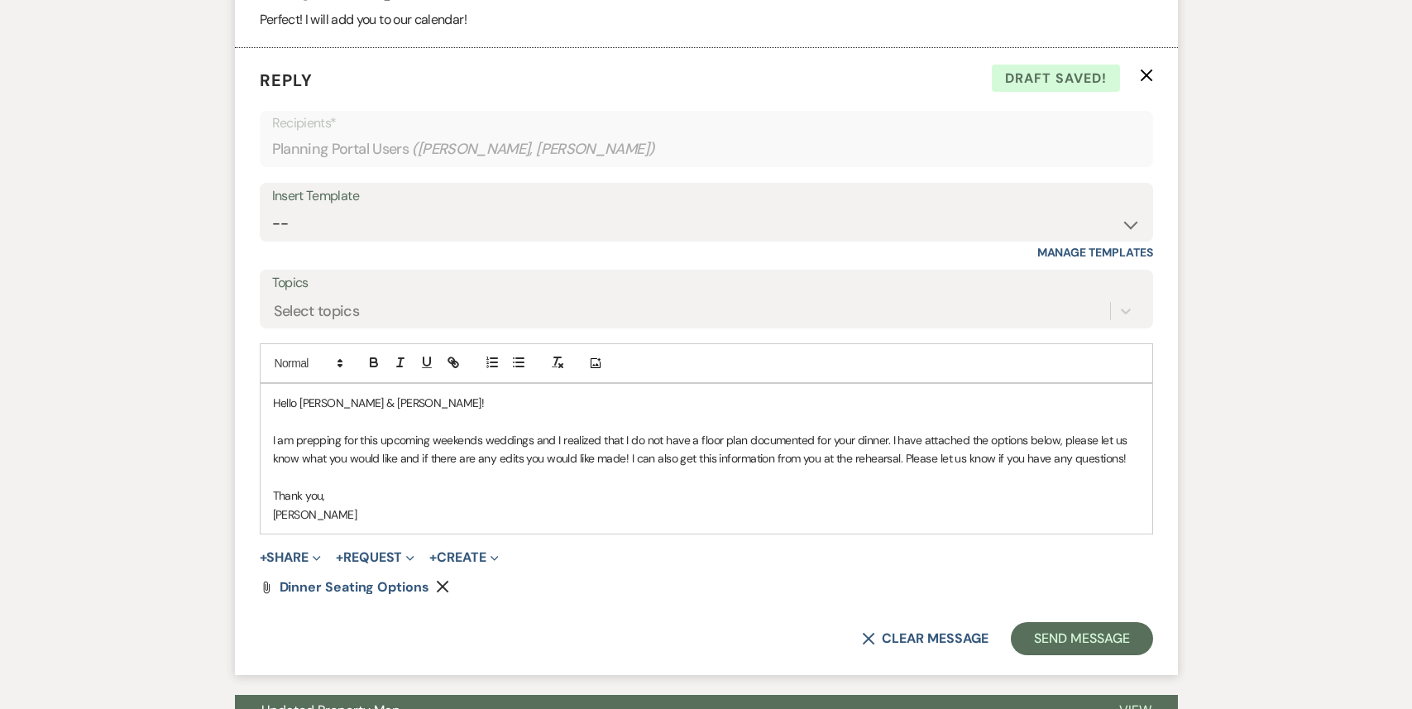
scroll to position [1141, 0]
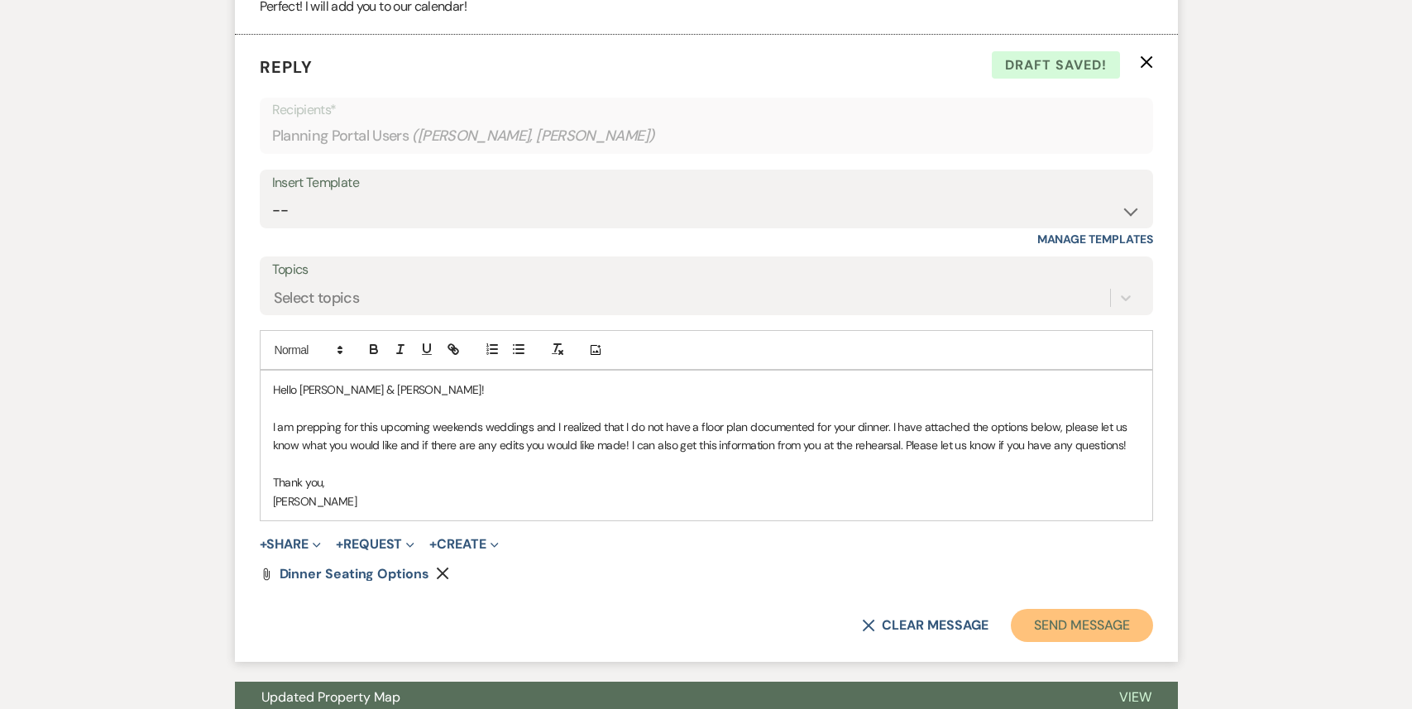
click at [1068, 625] on button "Send Message" at bounding box center [1081, 625] width 141 height 33
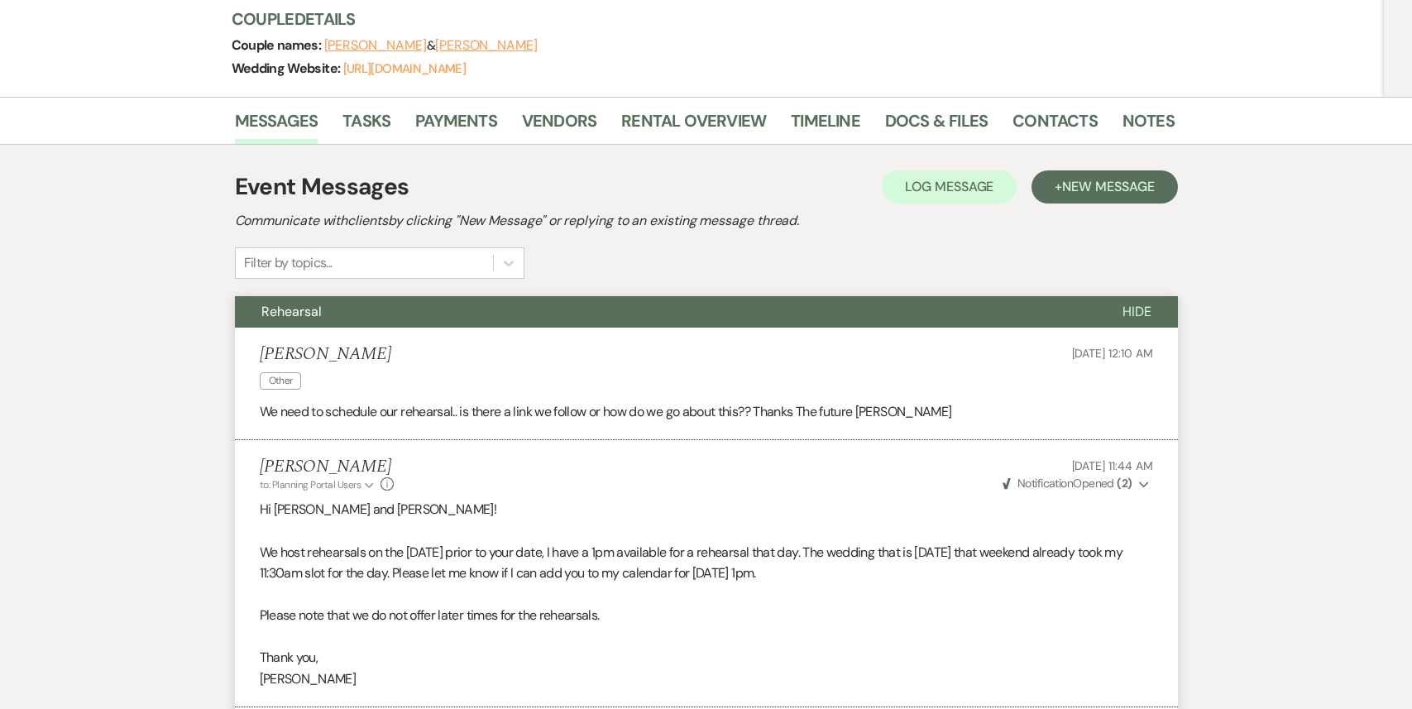
scroll to position [0, 0]
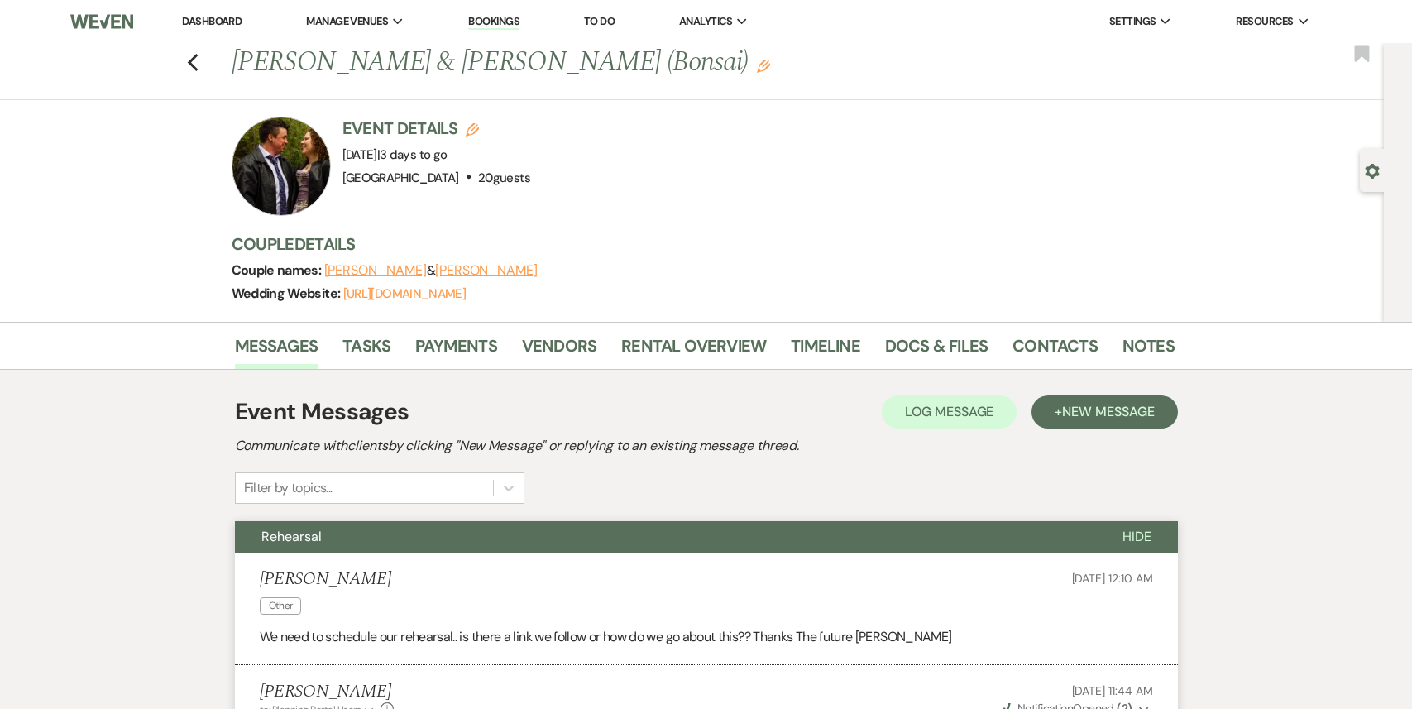
click at [213, 16] on link "Dashboard" at bounding box center [212, 21] width 60 height 14
